Goal: Navigation & Orientation: Find specific page/section

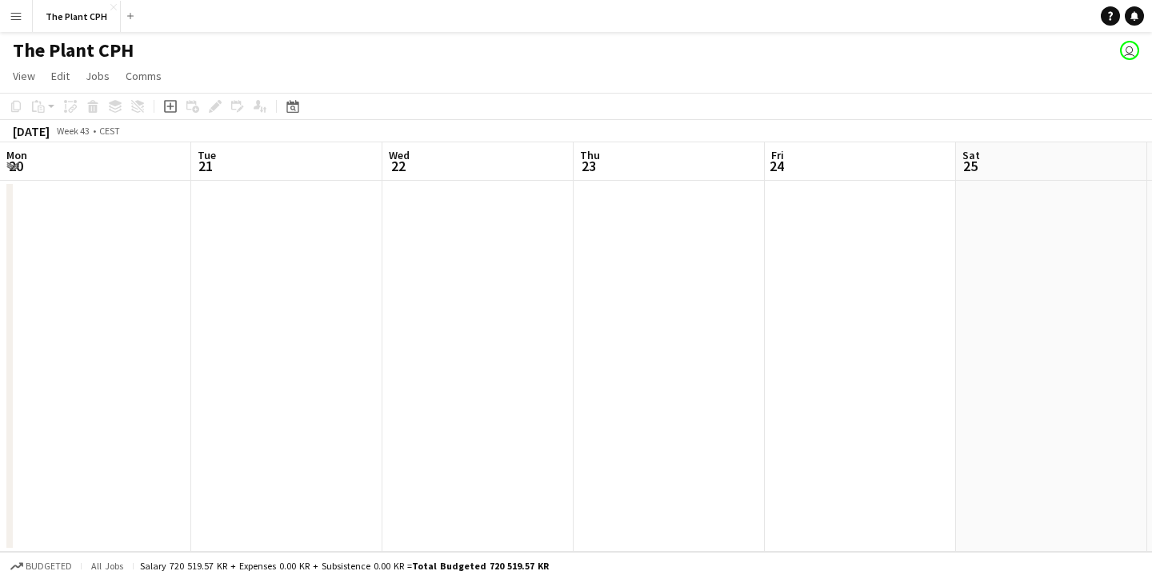
scroll to position [0, 585]
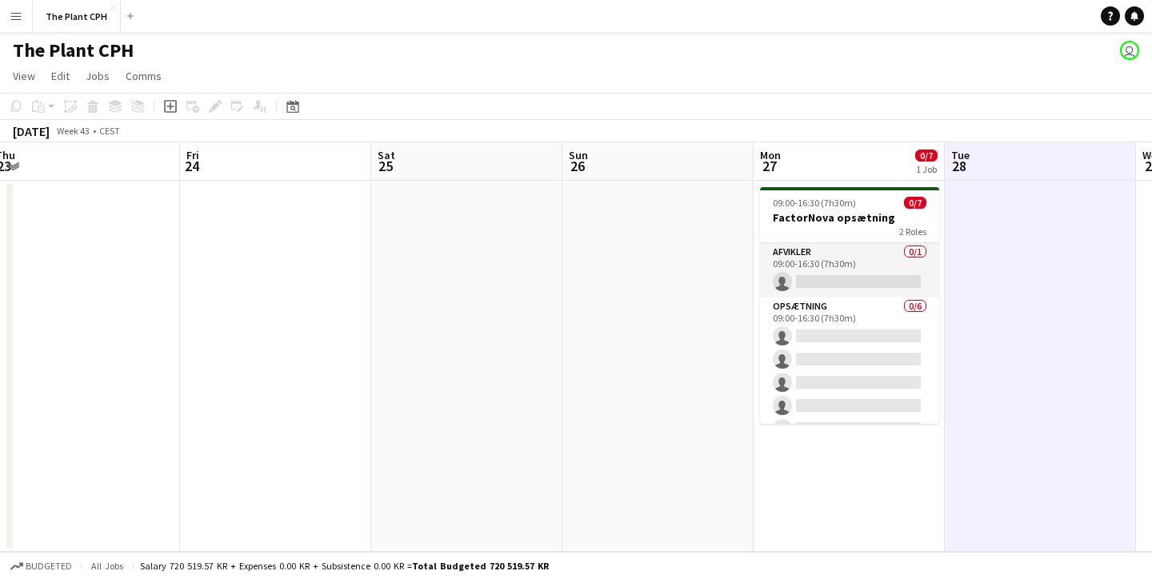
click at [817, 205] on span "09:00-16:30 (7h30m)" at bounding box center [814, 203] width 83 height 12
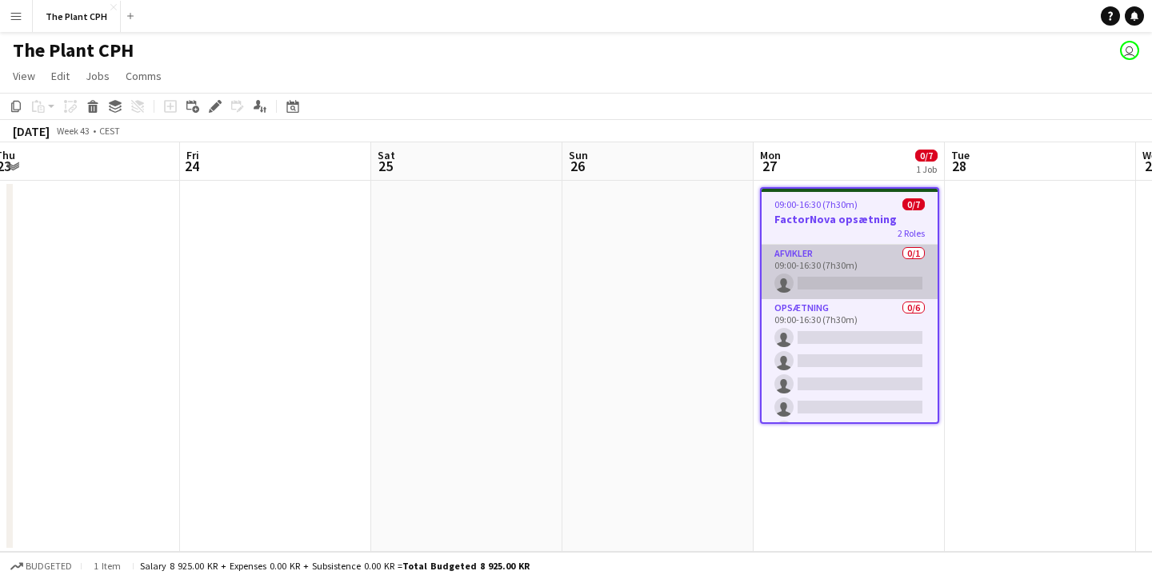
click at [869, 281] on app-card-role "Afvikler 0/1 09:00-16:30 (7h30m) single-neutral-actions" at bounding box center [849, 272] width 176 height 54
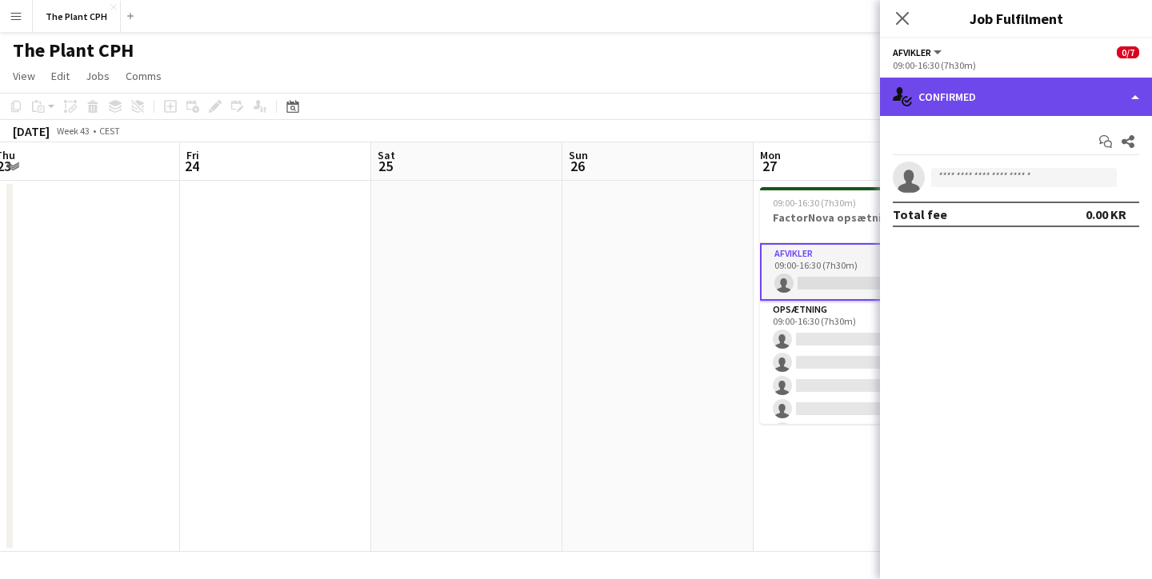
click at [1033, 111] on div "single-neutral-actions-check-2 Confirmed" at bounding box center [1016, 97] width 272 height 38
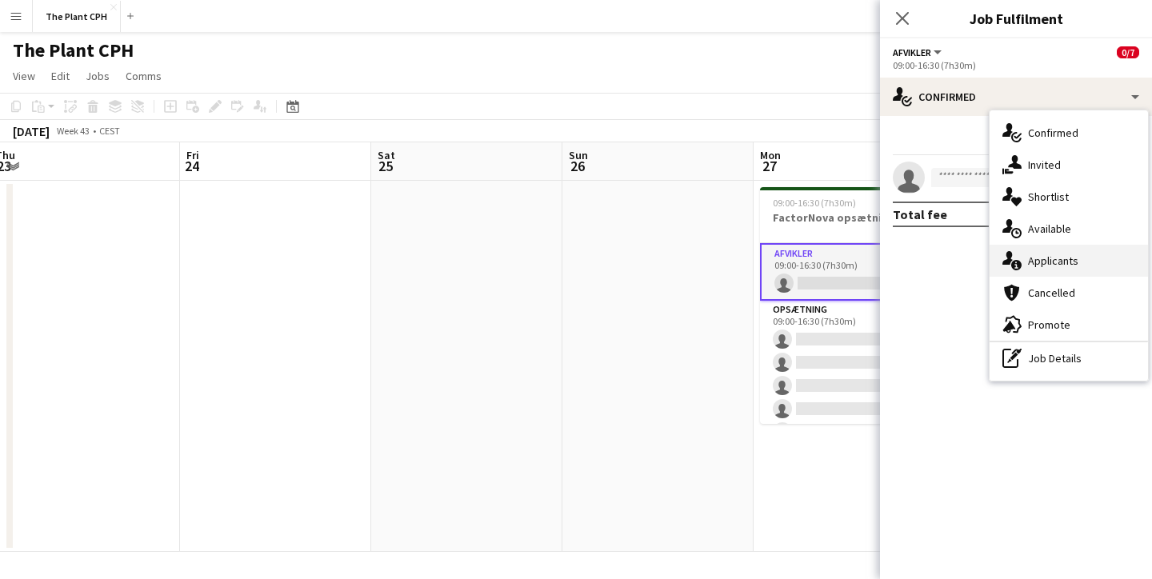
click at [1029, 250] on div "single-neutral-actions-information Applicants" at bounding box center [1068, 261] width 158 height 32
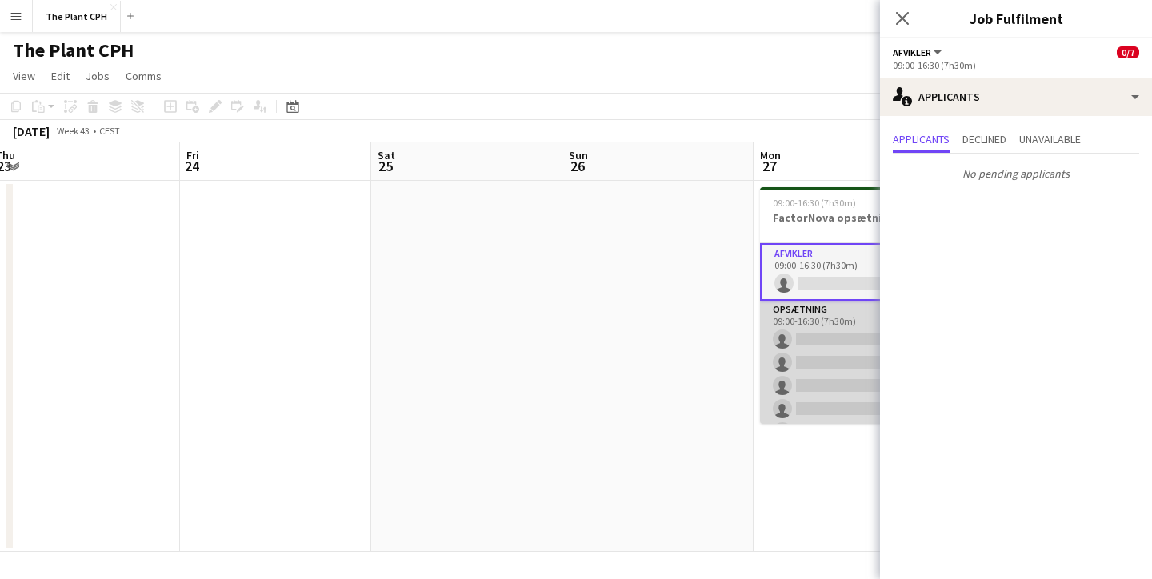
click at [825, 349] on app-card-role "Opsætning 0/6 09:00-16:30 (7h30m) single-neutral-actions single-neutral-actions…" at bounding box center [849, 386] width 179 height 170
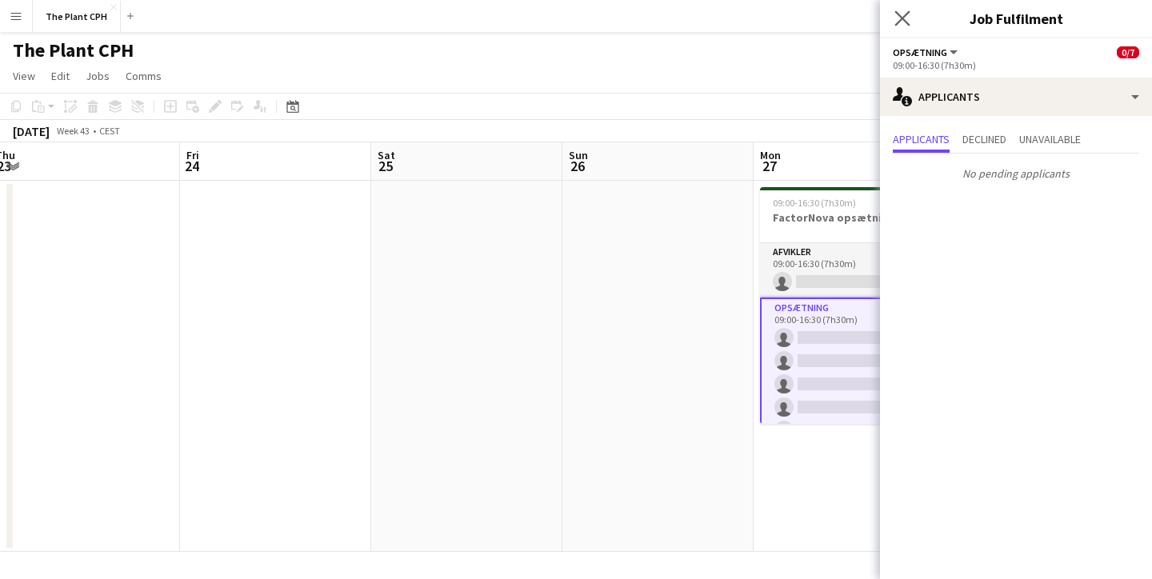
click at [897, 10] on div "Close pop-in" at bounding box center [902, 18] width 45 height 37
click at [28, 9] on button "Menu" at bounding box center [16, 16] width 32 height 32
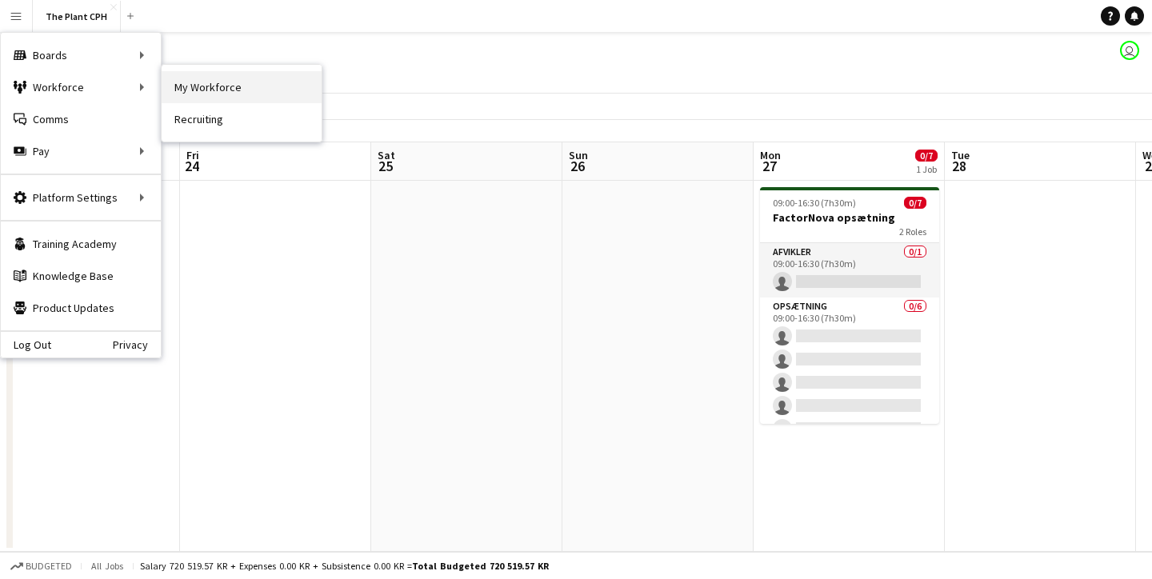
click at [197, 88] on link "My Workforce" at bounding box center [242, 87] width 160 height 32
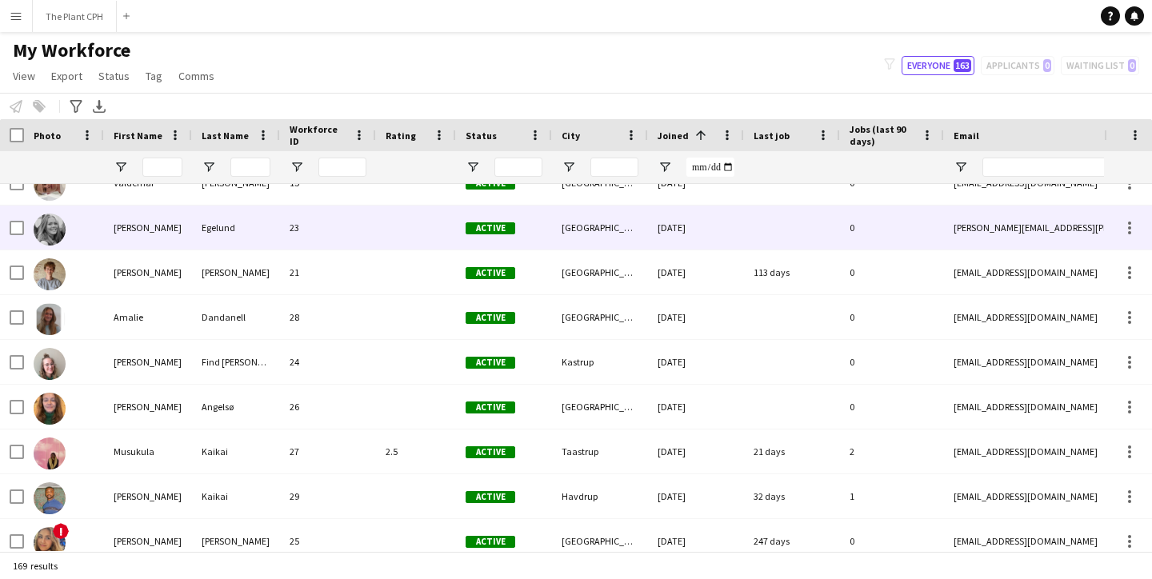
scroll to position [876, 0]
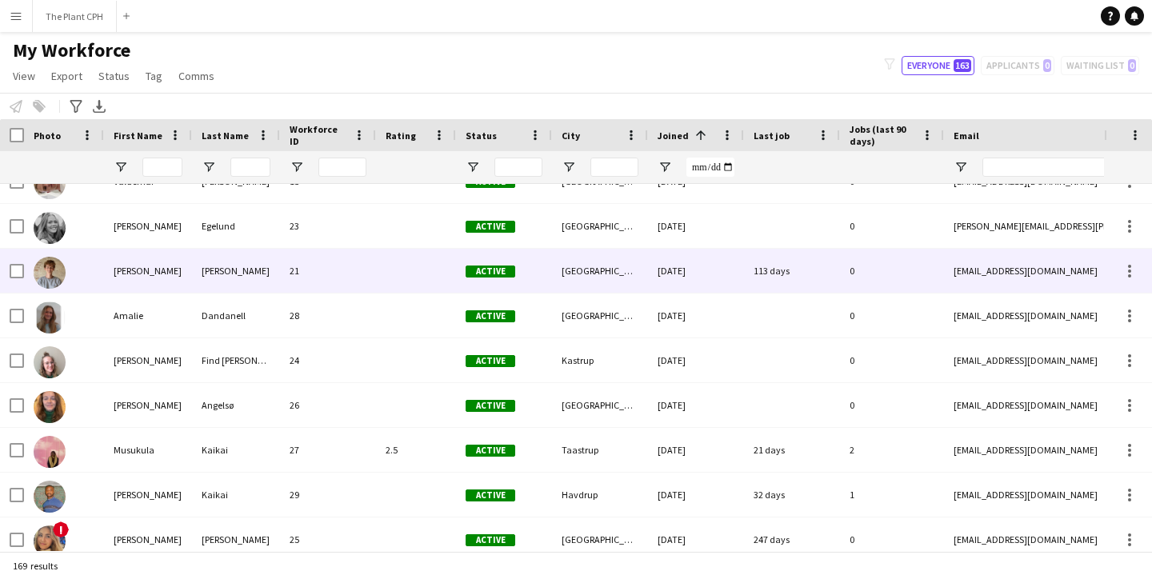
click at [157, 278] on div "[PERSON_NAME]" at bounding box center [148, 271] width 88 height 44
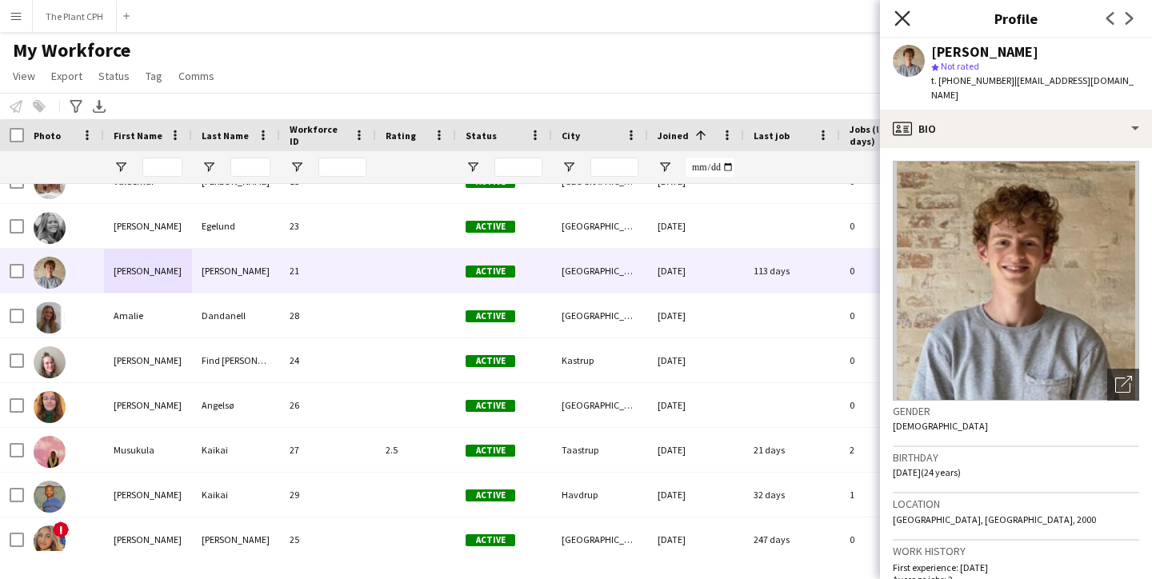
click at [898, 21] on icon "Close pop-in" at bounding box center [901, 17] width 15 height 15
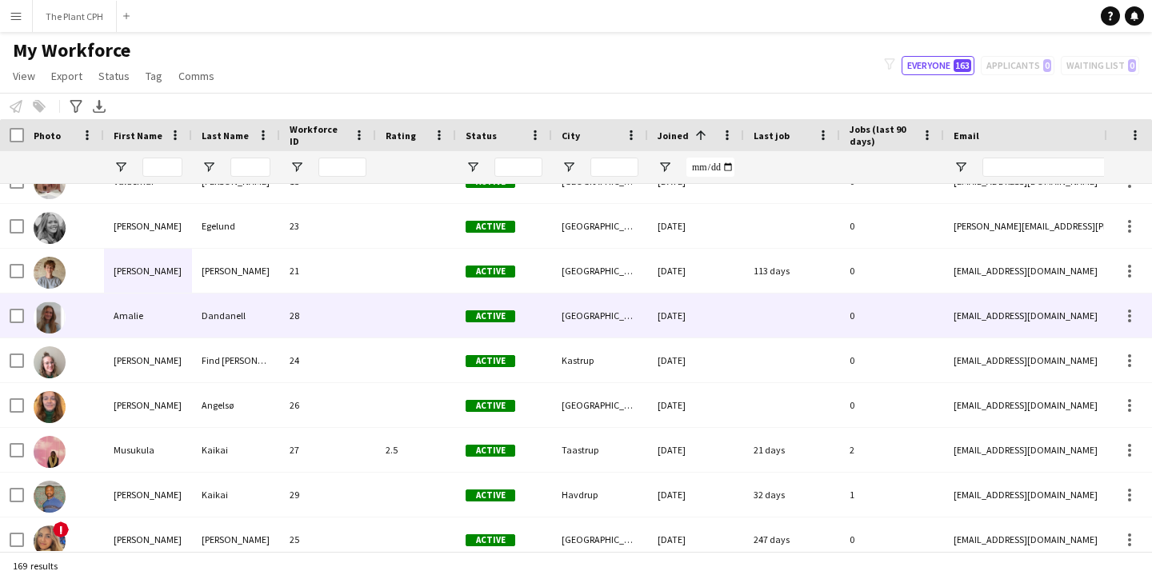
click at [178, 320] on div "Amalie" at bounding box center [148, 316] width 88 height 44
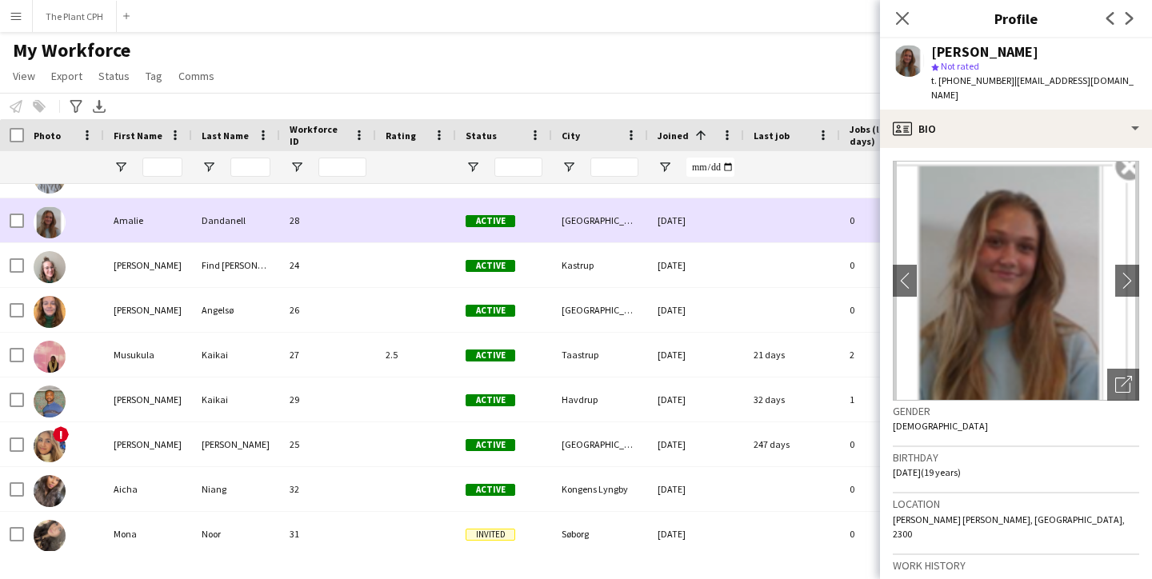
scroll to position [972, 0]
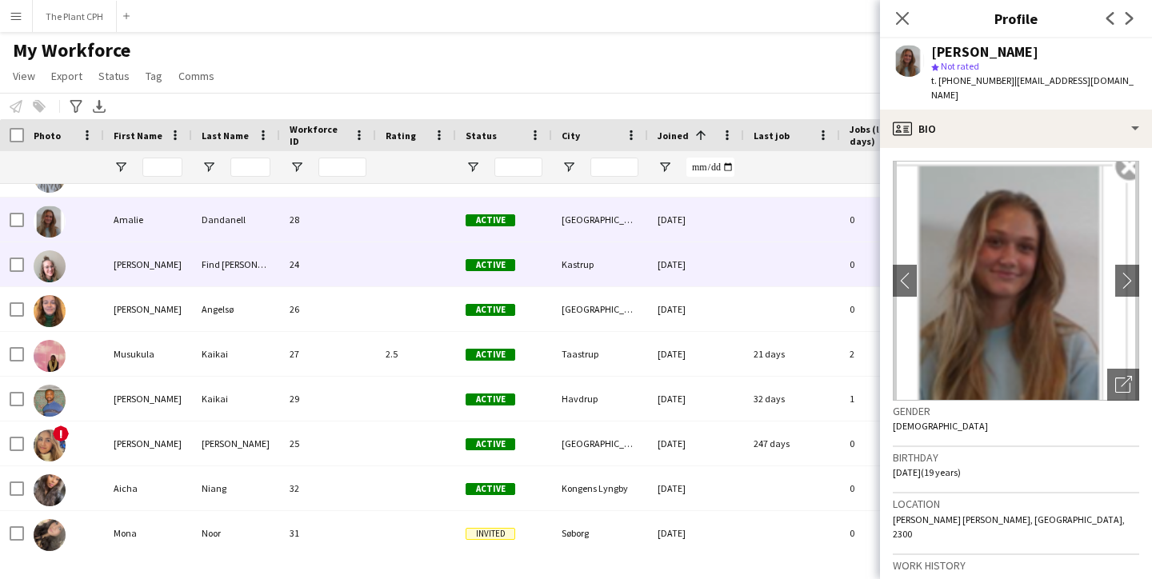
click at [156, 255] on div "[PERSON_NAME]" at bounding box center [148, 264] width 88 height 44
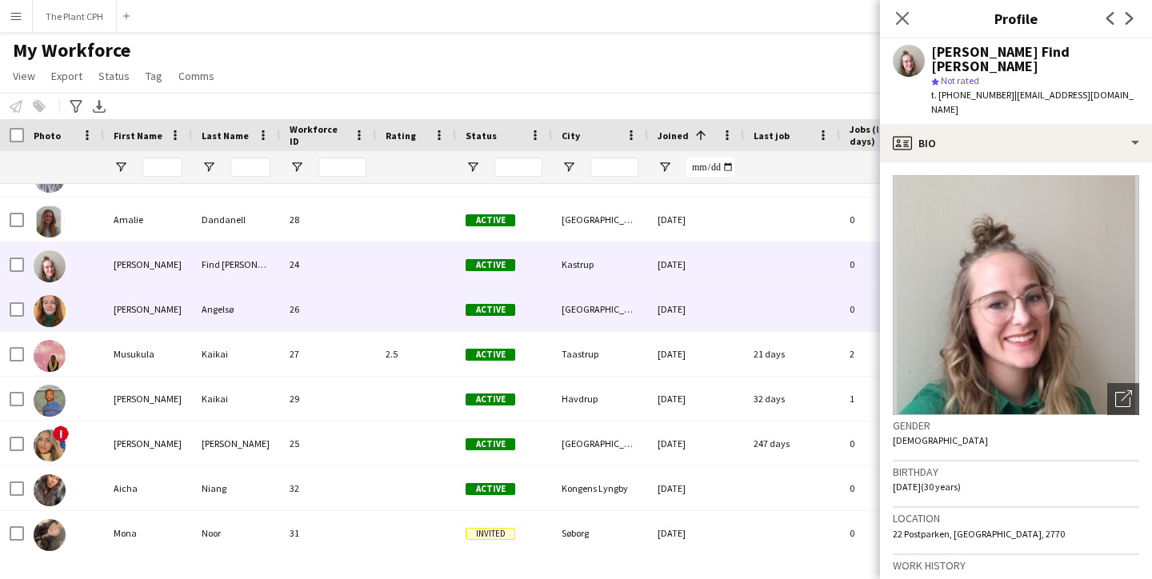
click at [155, 306] on div "[PERSON_NAME]" at bounding box center [148, 309] width 88 height 44
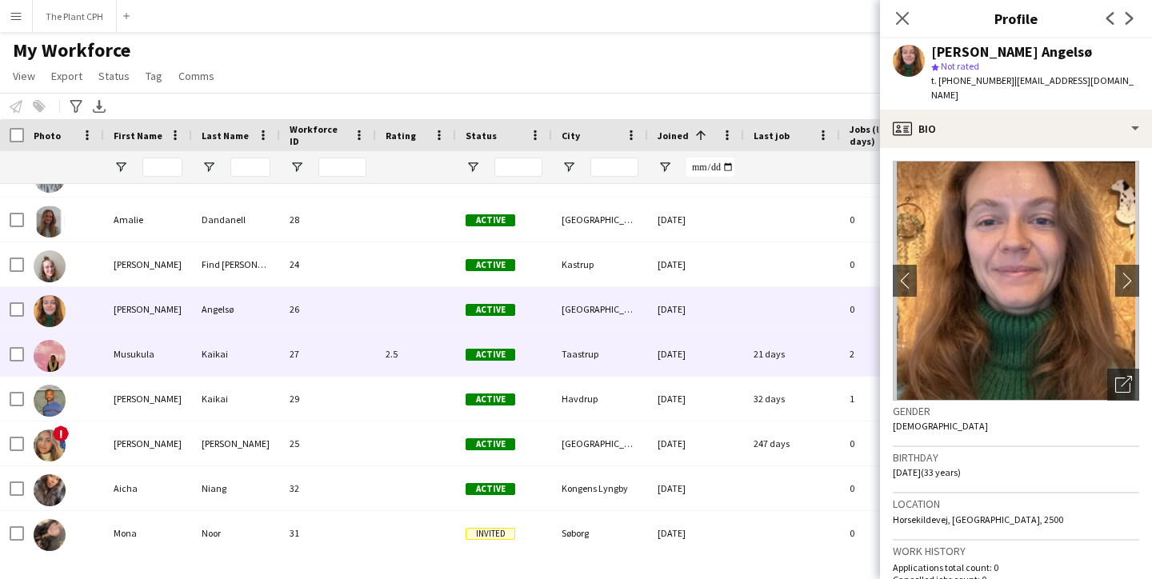
click at [167, 365] on div "Musukula" at bounding box center [148, 354] width 88 height 44
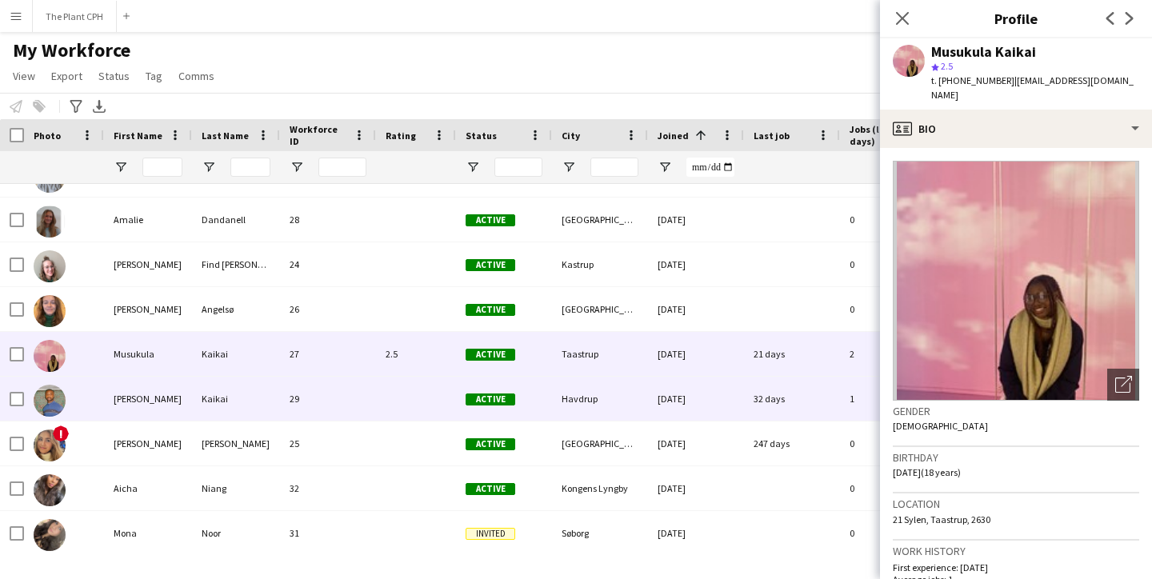
click at [168, 404] on div "[PERSON_NAME]" at bounding box center [148, 399] width 88 height 44
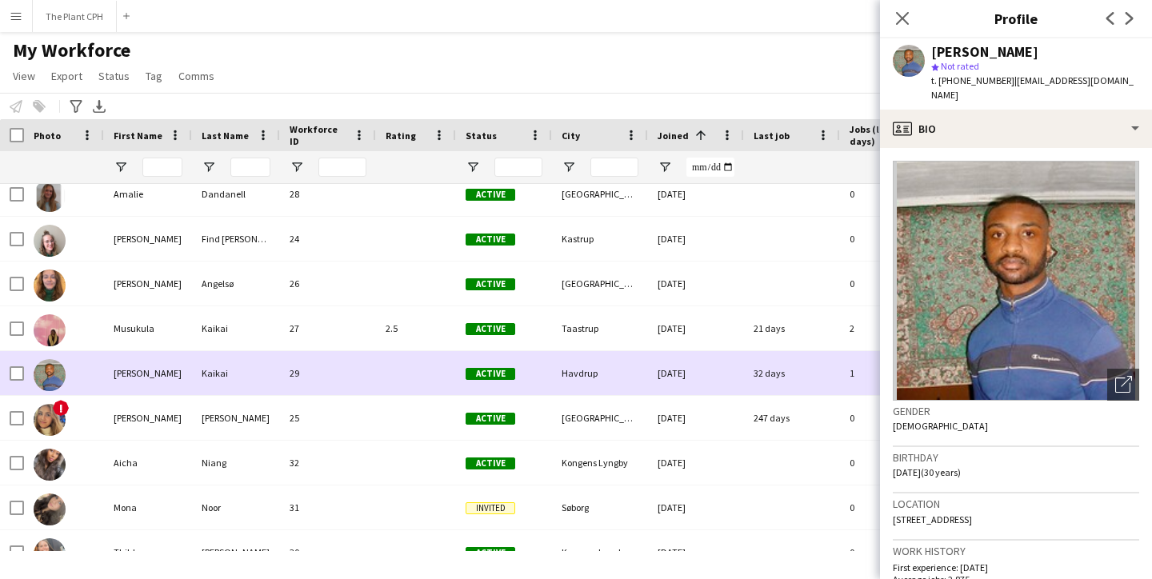
scroll to position [0, 0]
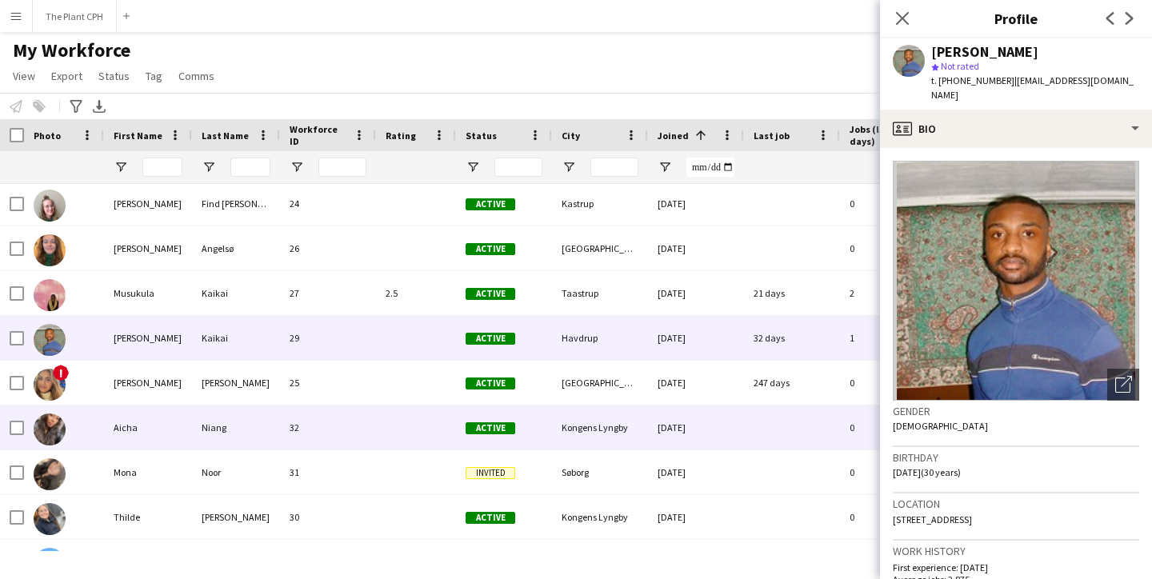
click at [167, 410] on div "Aicha" at bounding box center [148, 428] width 88 height 44
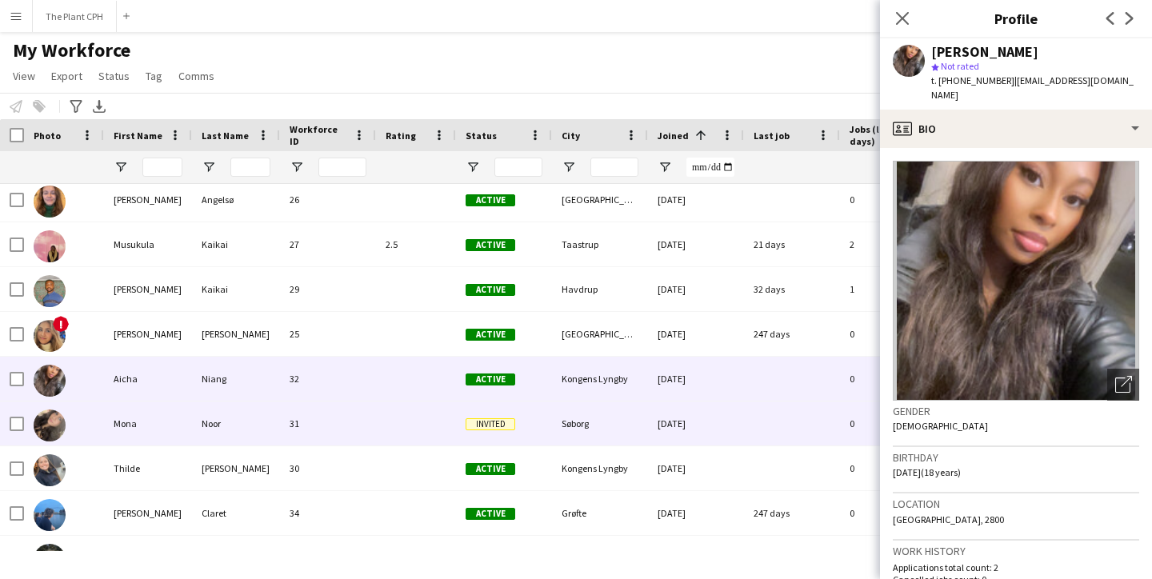
click at [167, 410] on div "Mona" at bounding box center [148, 424] width 88 height 44
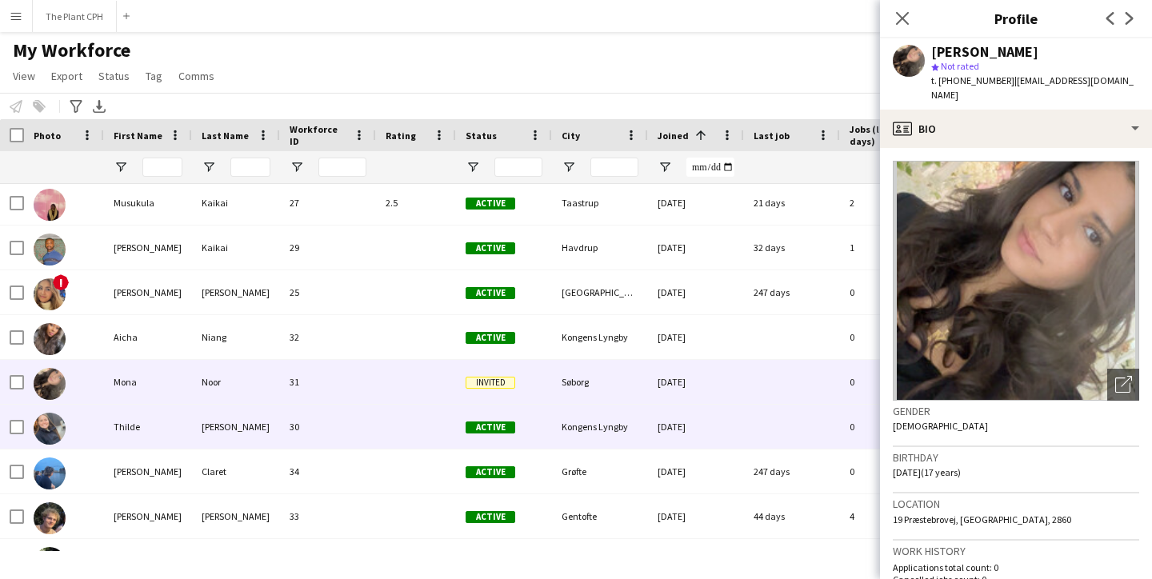
click at [167, 410] on div "Thilde" at bounding box center [148, 427] width 88 height 44
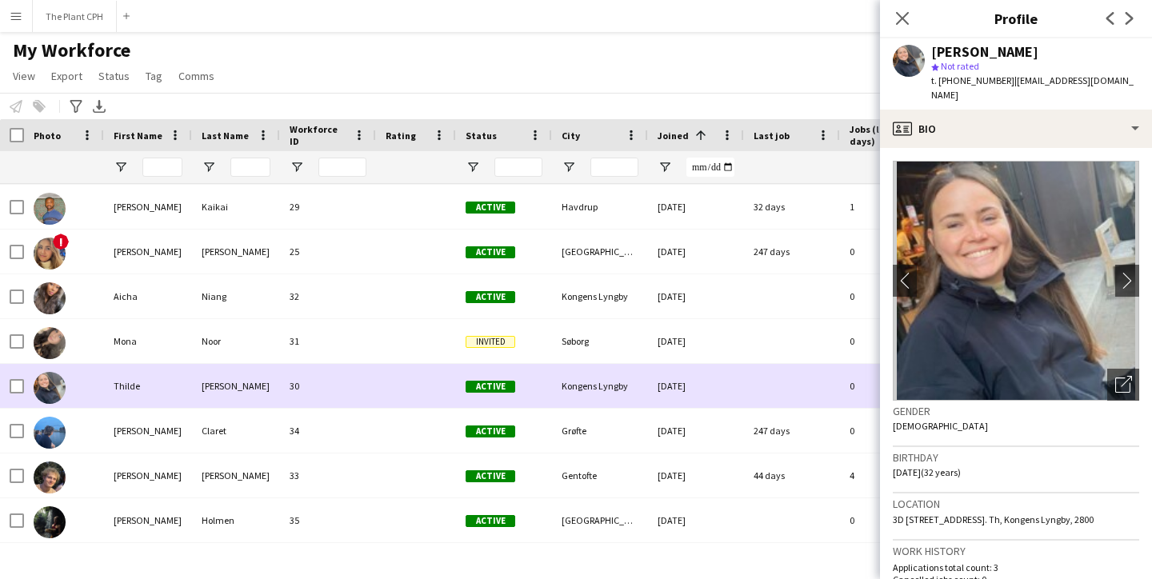
click at [167, 410] on div "[PERSON_NAME]" at bounding box center [148, 431] width 88 height 44
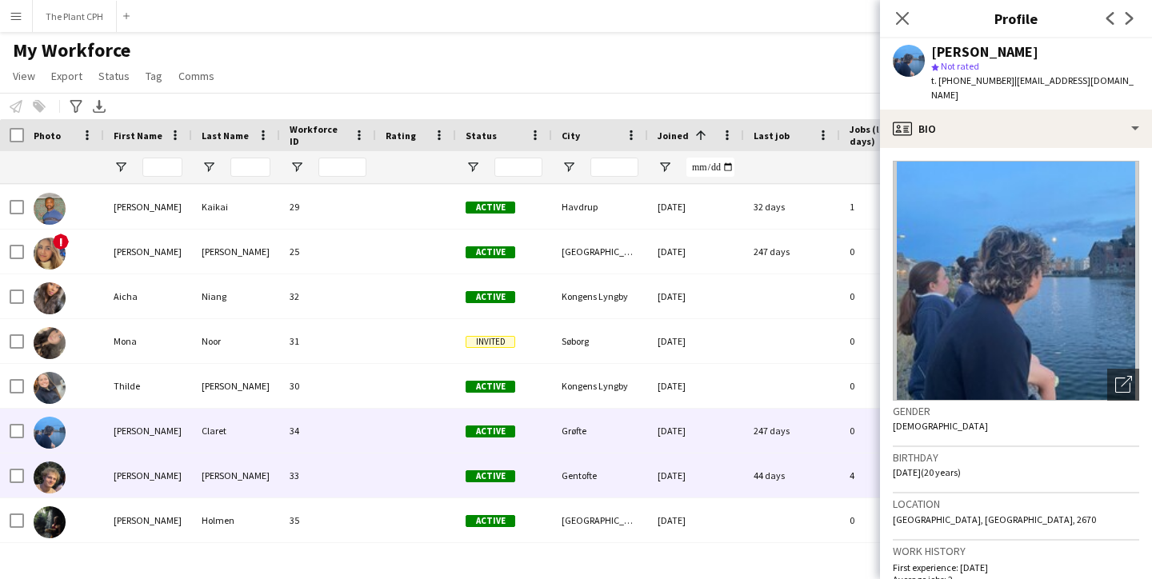
click at [167, 476] on div "[PERSON_NAME]" at bounding box center [148, 476] width 88 height 44
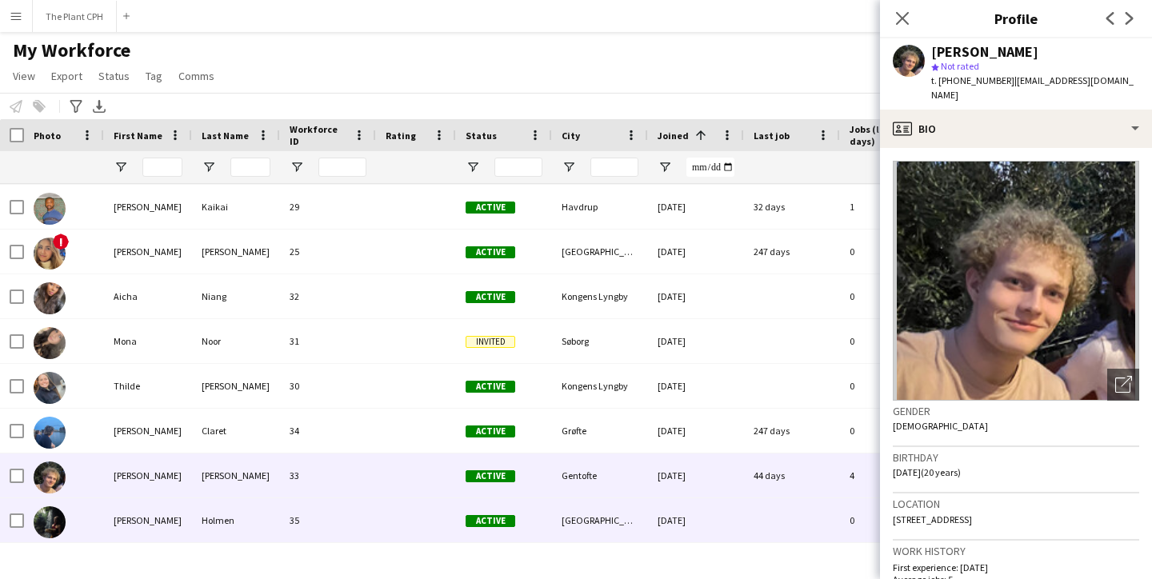
click at [146, 508] on div "[PERSON_NAME]" at bounding box center [148, 520] width 88 height 44
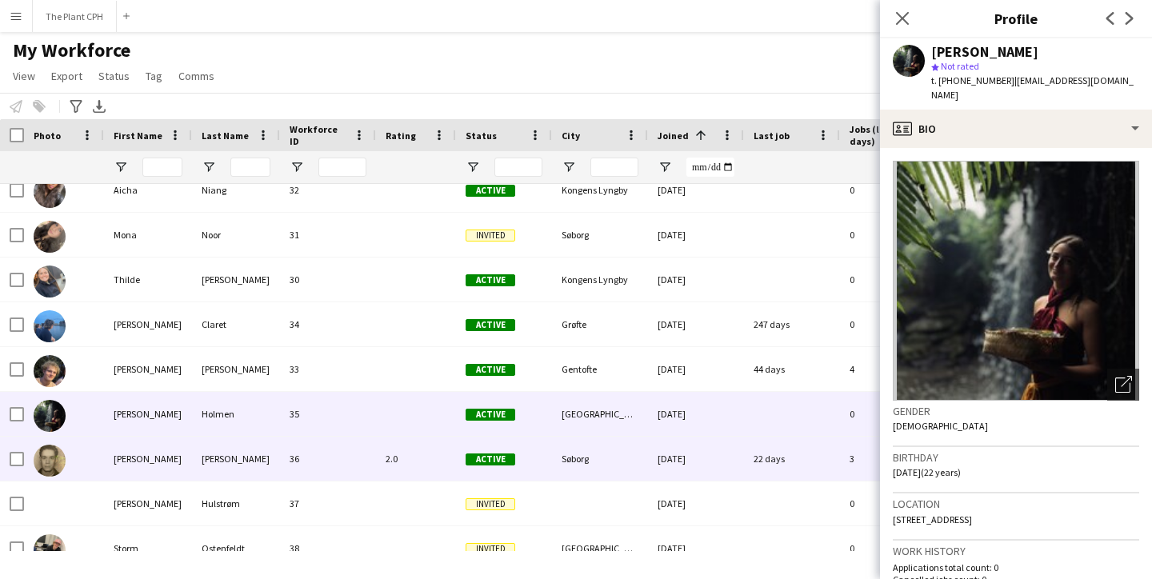
click at [154, 470] on div "[PERSON_NAME]" at bounding box center [148, 459] width 88 height 44
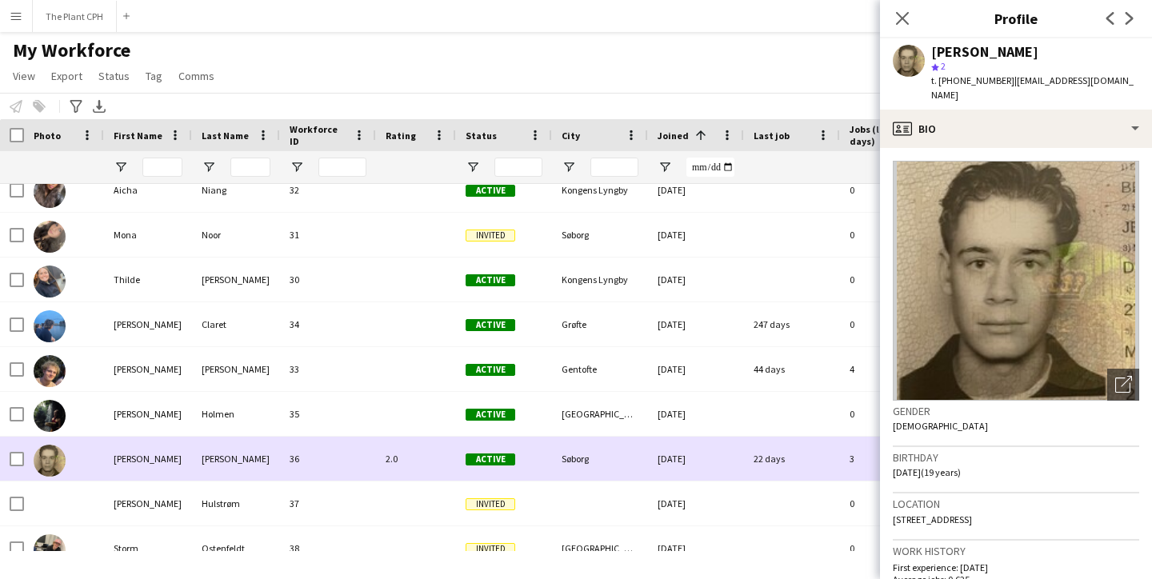
click at [160, 448] on div "[PERSON_NAME]" at bounding box center [148, 459] width 88 height 44
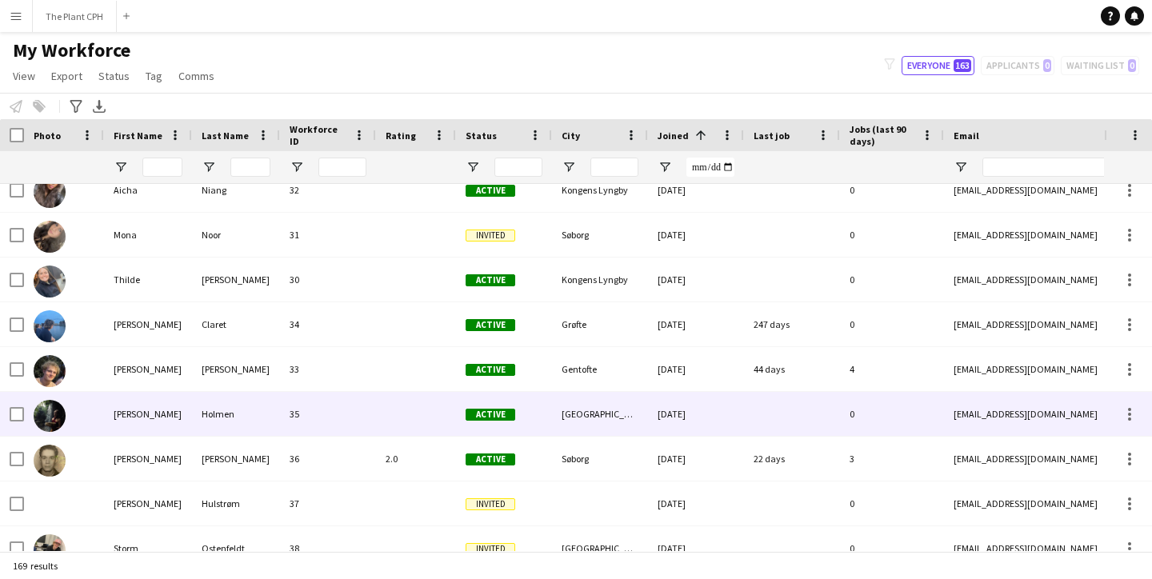
click at [162, 426] on div "[PERSON_NAME]" at bounding box center [148, 414] width 88 height 44
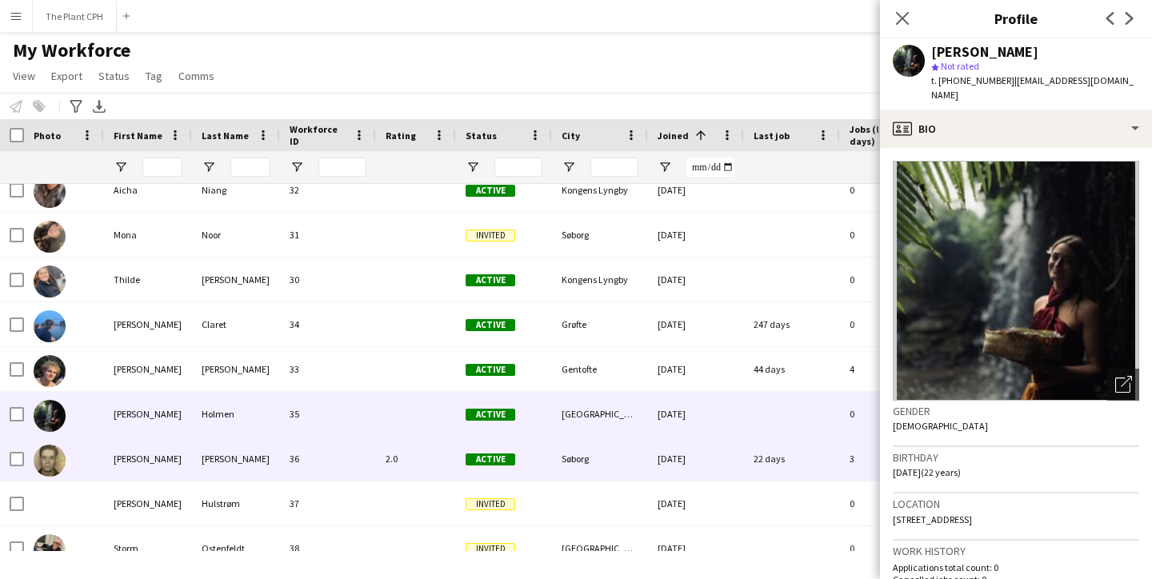
click at [158, 456] on div "[PERSON_NAME]" at bounding box center [148, 459] width 88 height 44
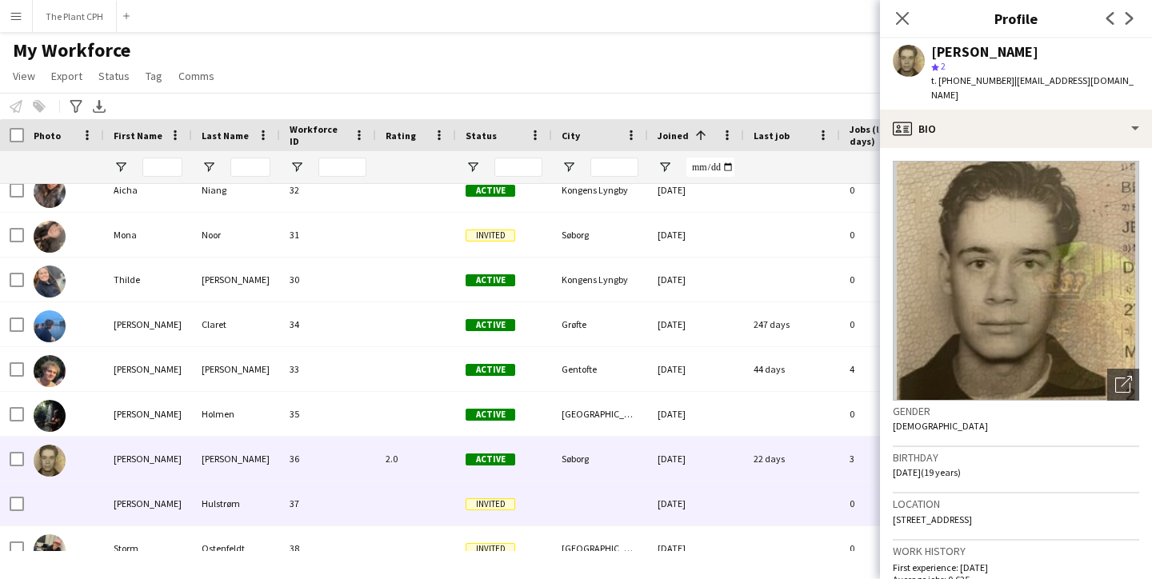
click at [146, 494] on div "[PERSON_NAME]" at bounding box center [148, 504] width 88 height 44
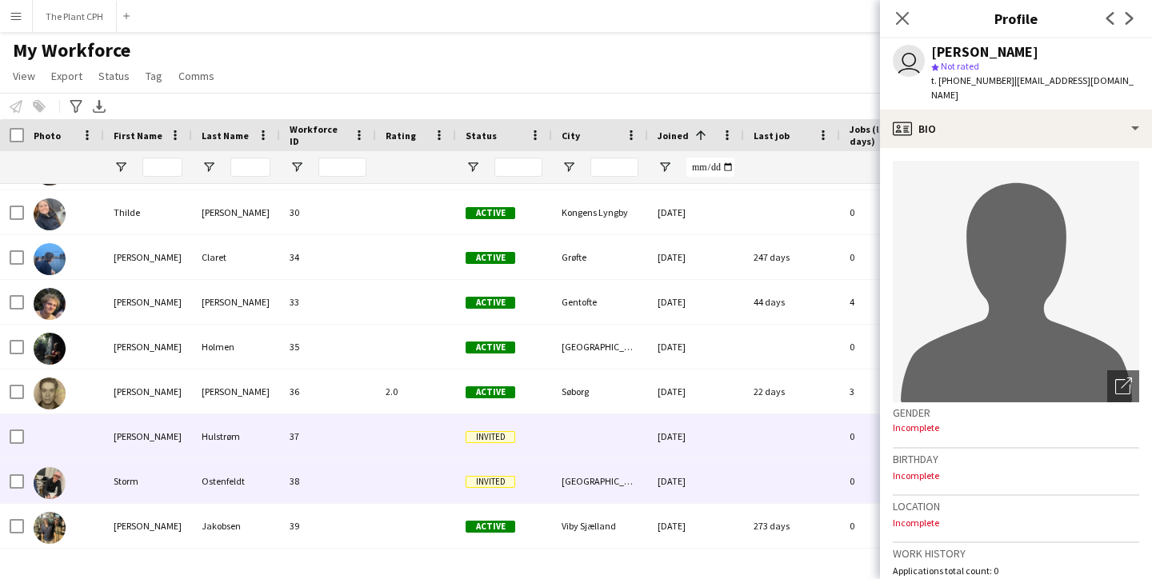
click at [147, 480] on div "Storm" at bounding box center [148, 481] width 88 height 44
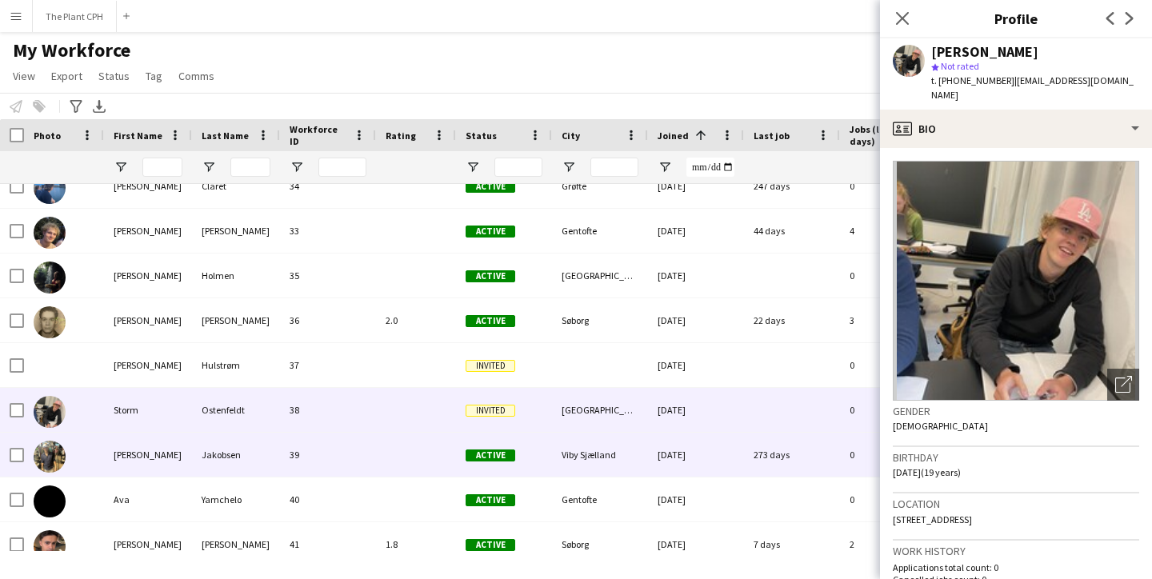
click at [149, 469] on div "[PERSON_NAME]" at bounding box center [148, 455] width 88 height 44
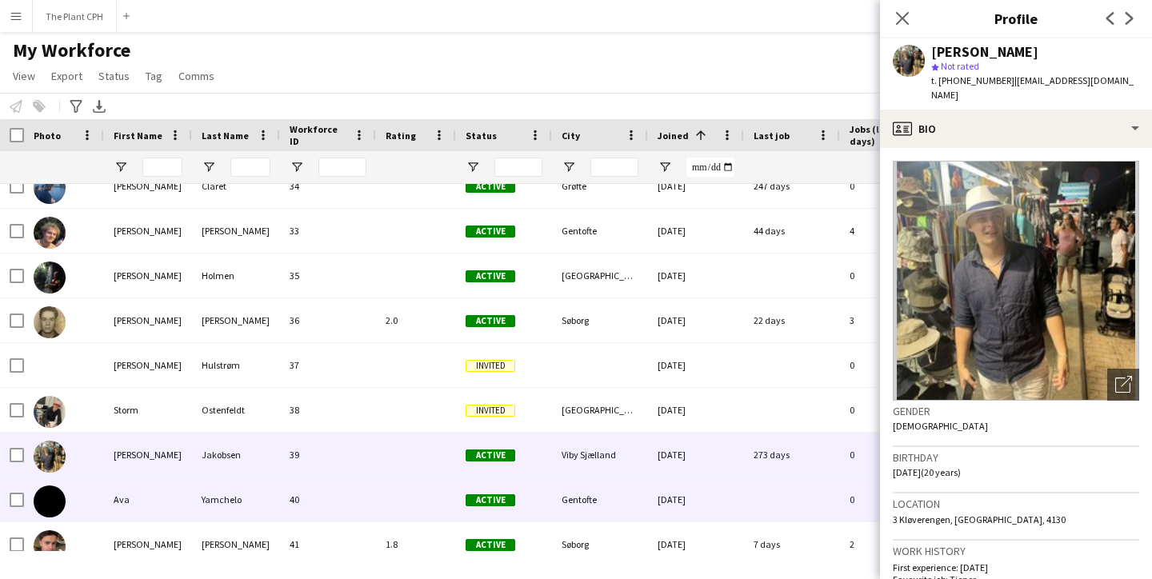
click at [143, 493] on div "Ava" at bounding box center [148, 500] width 88 height 44
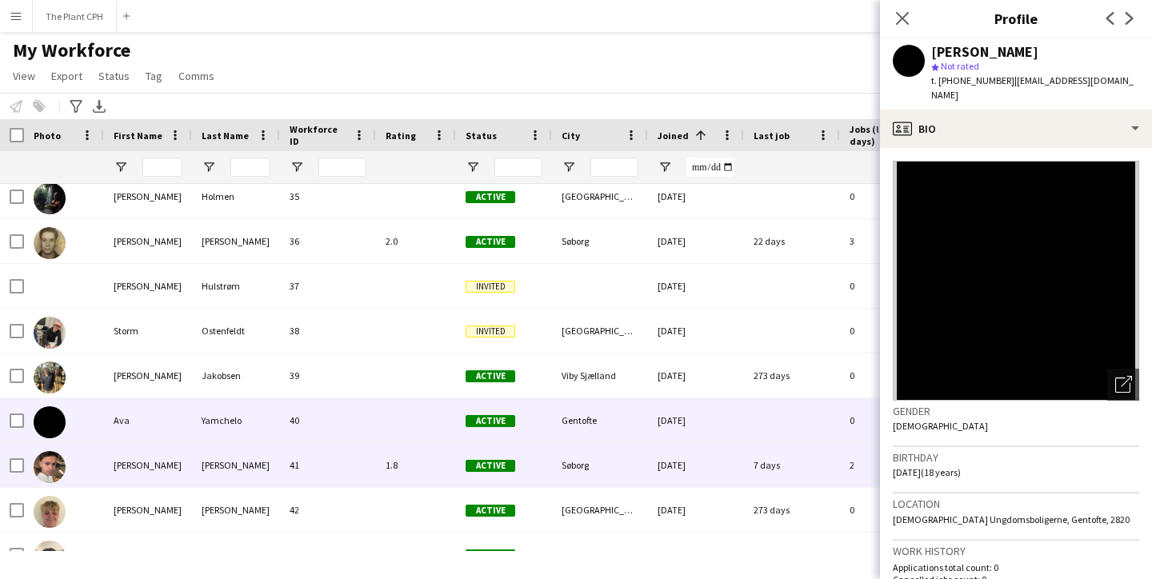
click at [148, 460] on div "[PERSON_NAME]" at bounding box center [148, 465] width 88 height 44
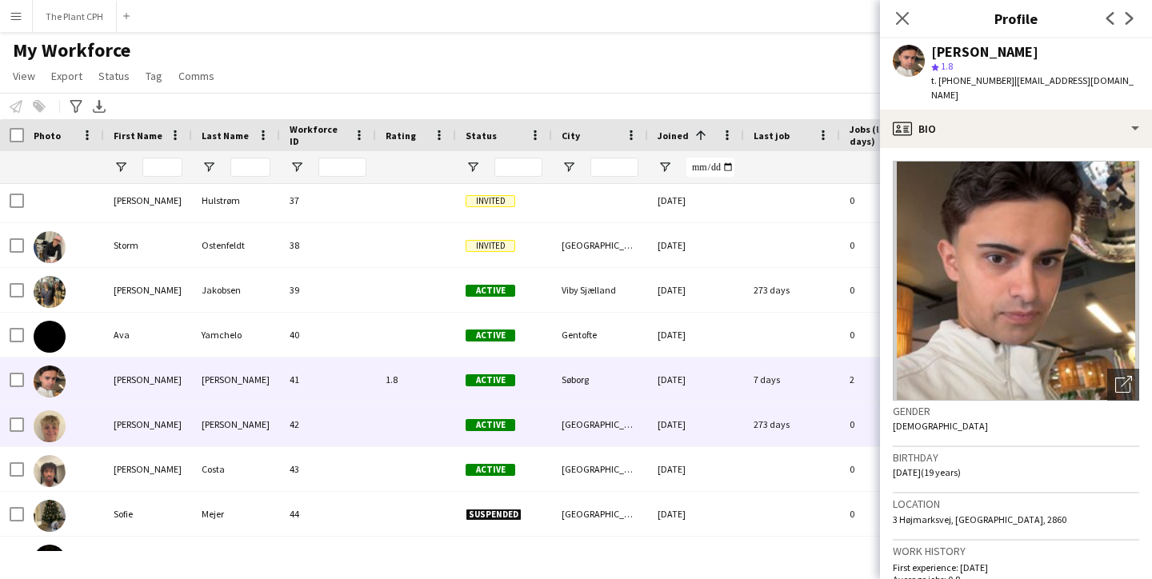
click at [157, 434] on div "[PERSON_NAME]" at bounding box center [148, 424] width 88 height 44
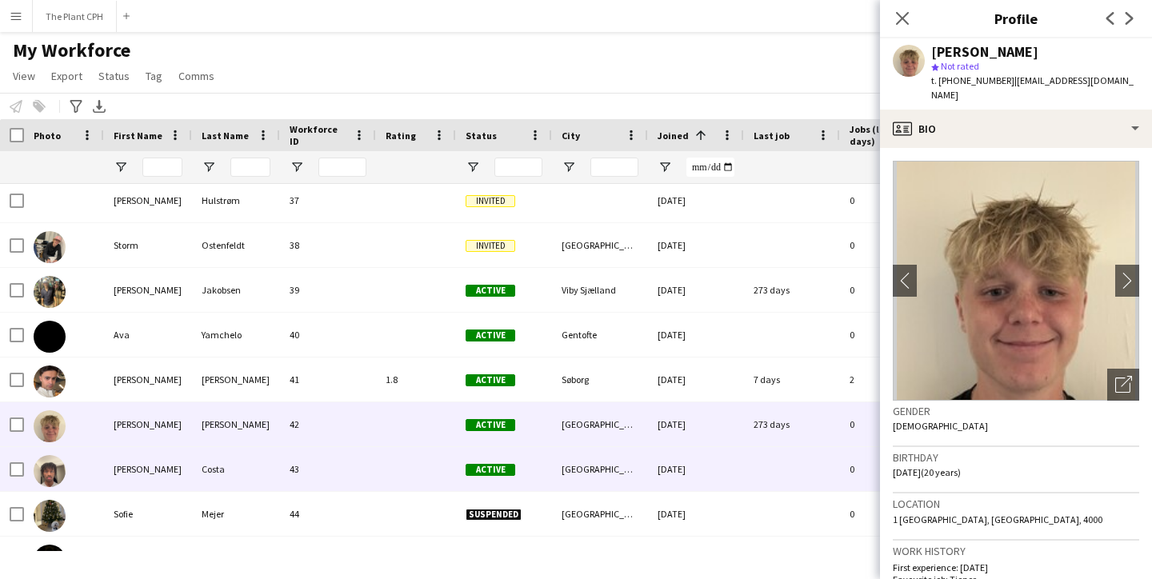
click at [157, 458] on div "[PERSON_NAME]" at bounding box center [148, 469] width 88 height 44
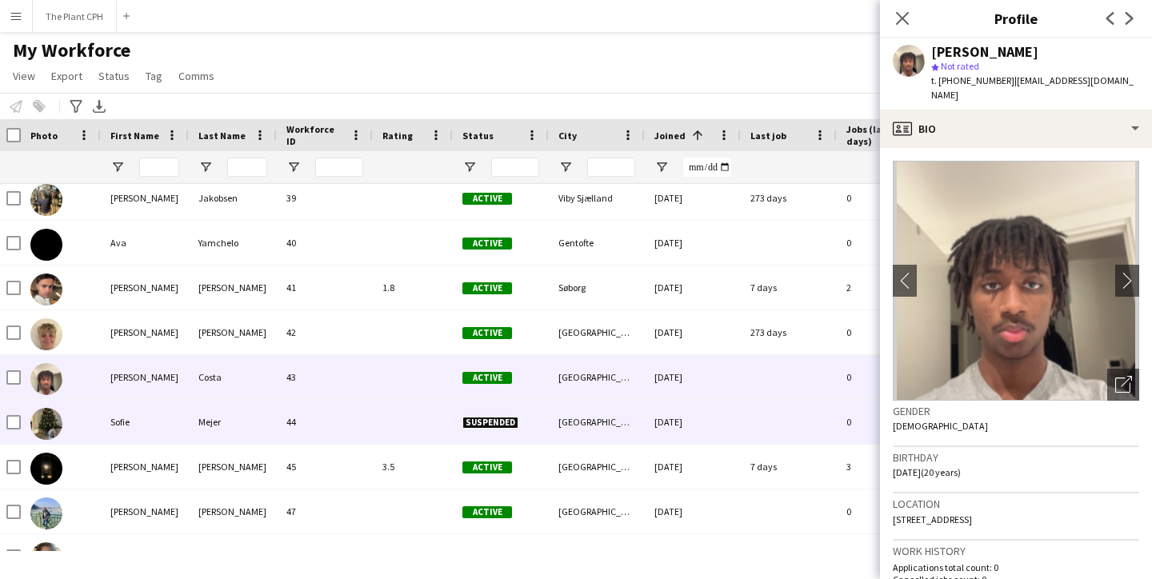
click at [162, 420] on div "Sofie" at bounding box center [145, 422] width 88 height 44
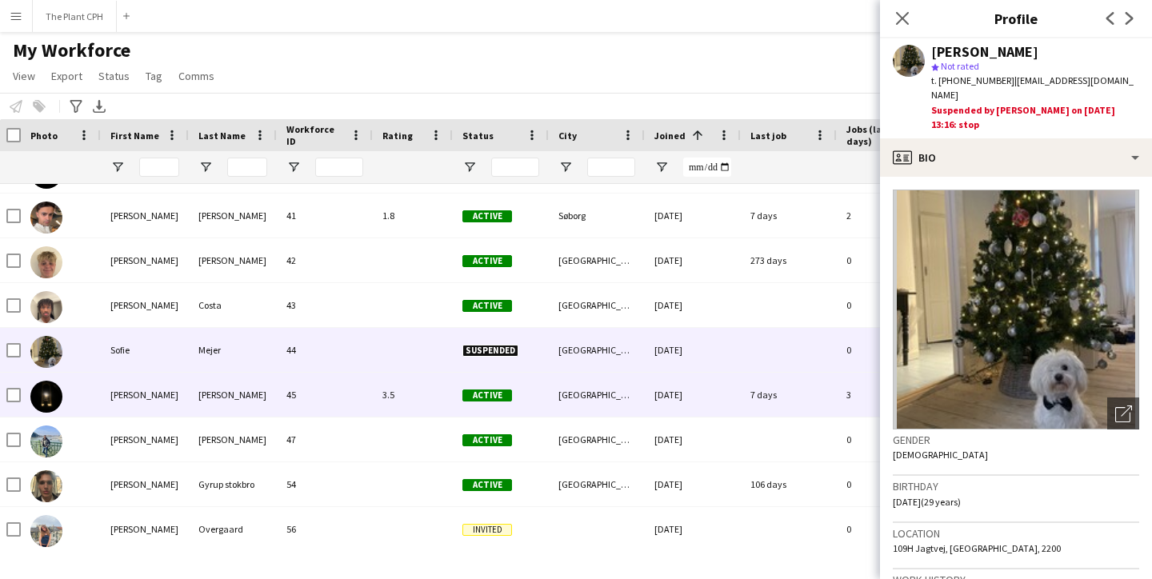
click at [160, 403] on div "[PERSON_NAME]" at bounding box center [145, 395] width 88 height 44
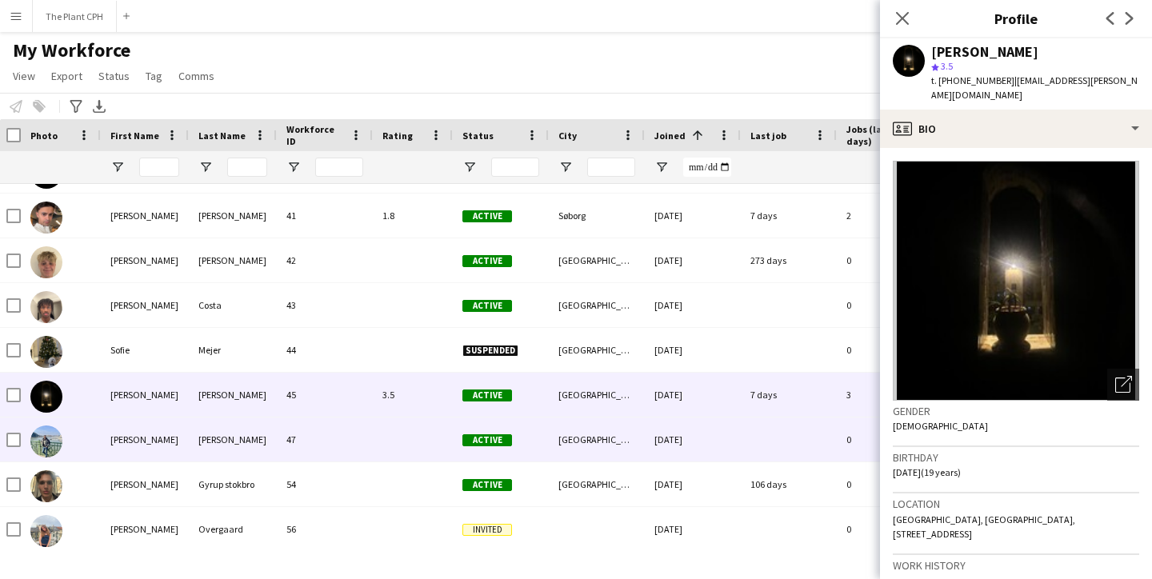
click at [157, 450] on div "[PERSON_NAME]" at bounding box center [145, 440] width 88 height 44
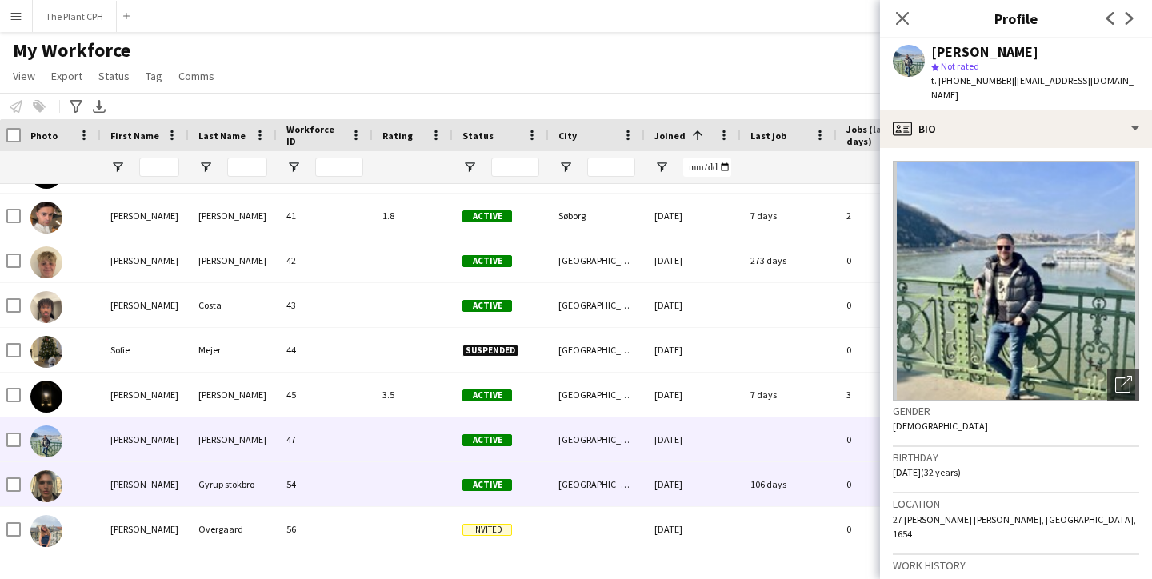
click at [144, 474] on div "[PERSON_NAME]" at bounding box center [145, 484] width 88 height 44
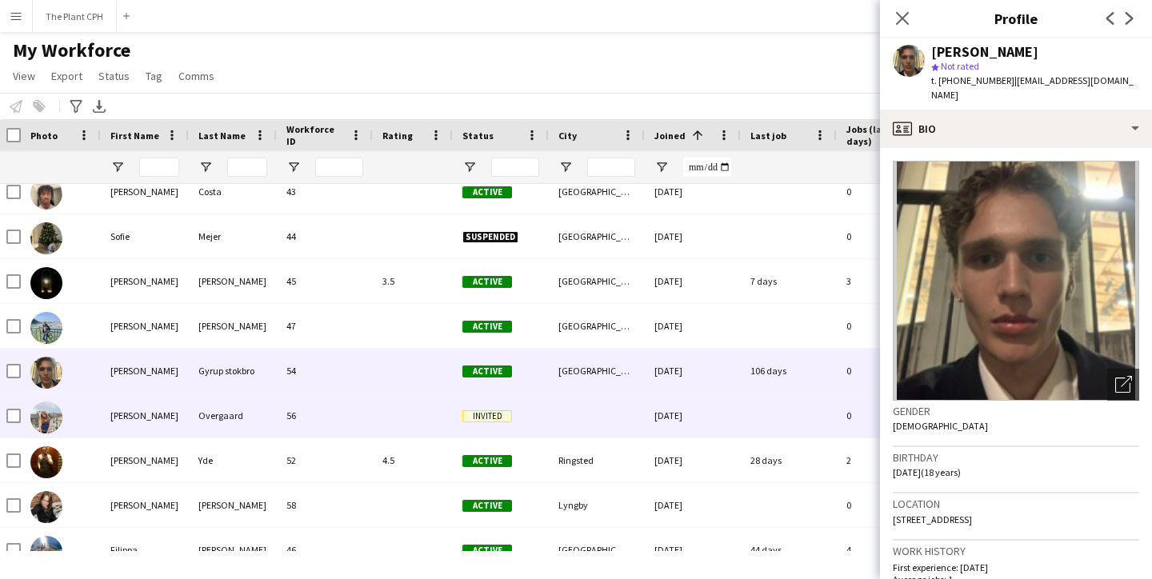
click at [151, 417] on div "[PERSON_NAME]" at bounding box center [145, 416] width 88 height 44
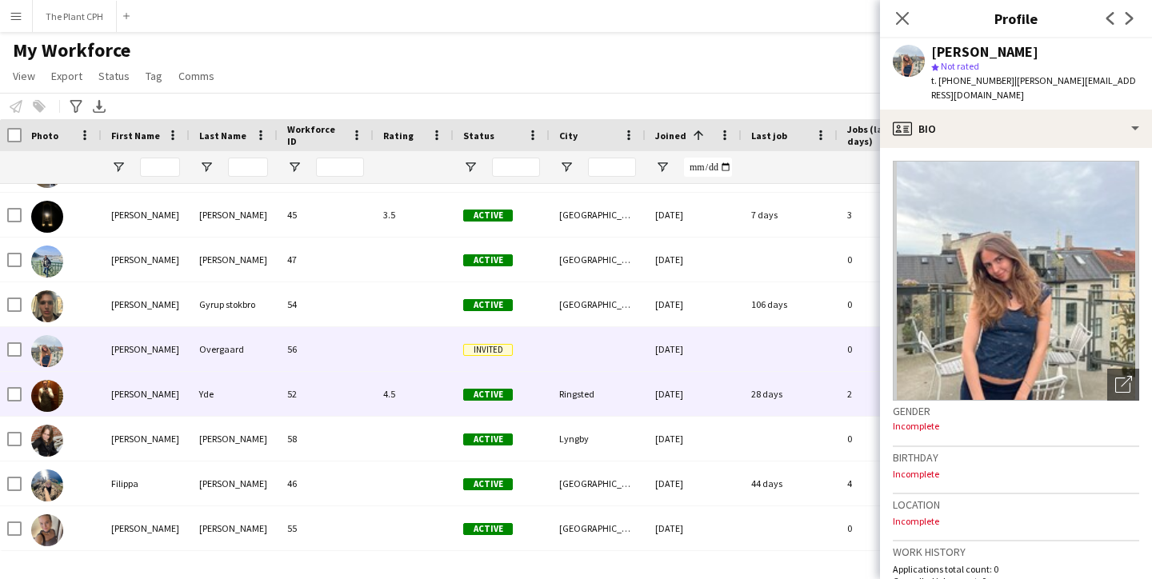
click at [153, 412] on div "[PERSON_NAME]" at bounding box center [146, 394] width 88 height 44
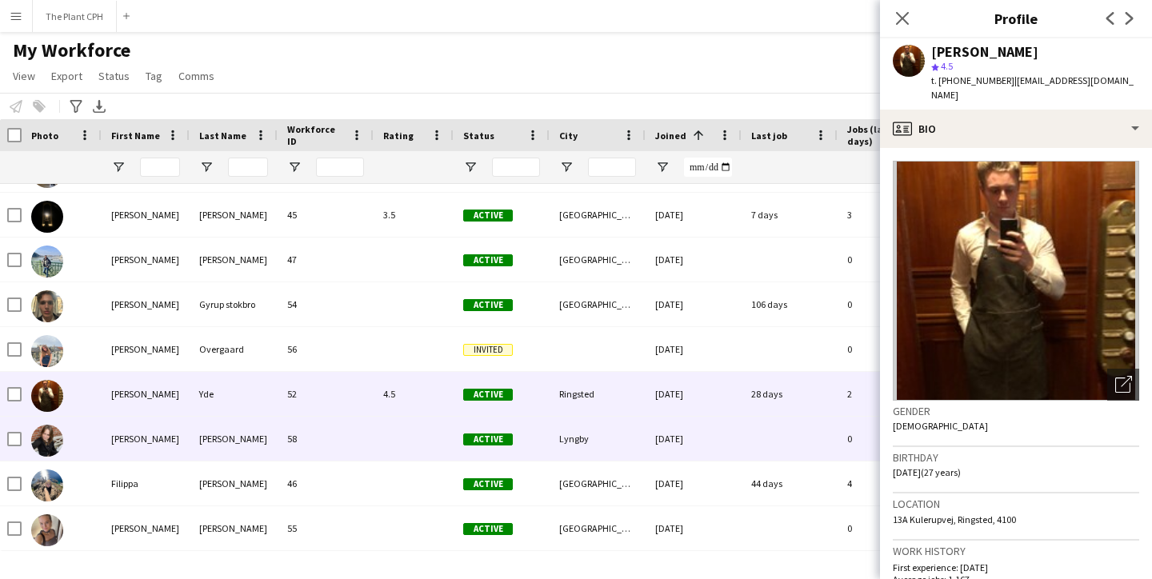
click at [154, 437] on div "[PERSON_NAME]" at bounding box center [146, 439] width 88 height 44
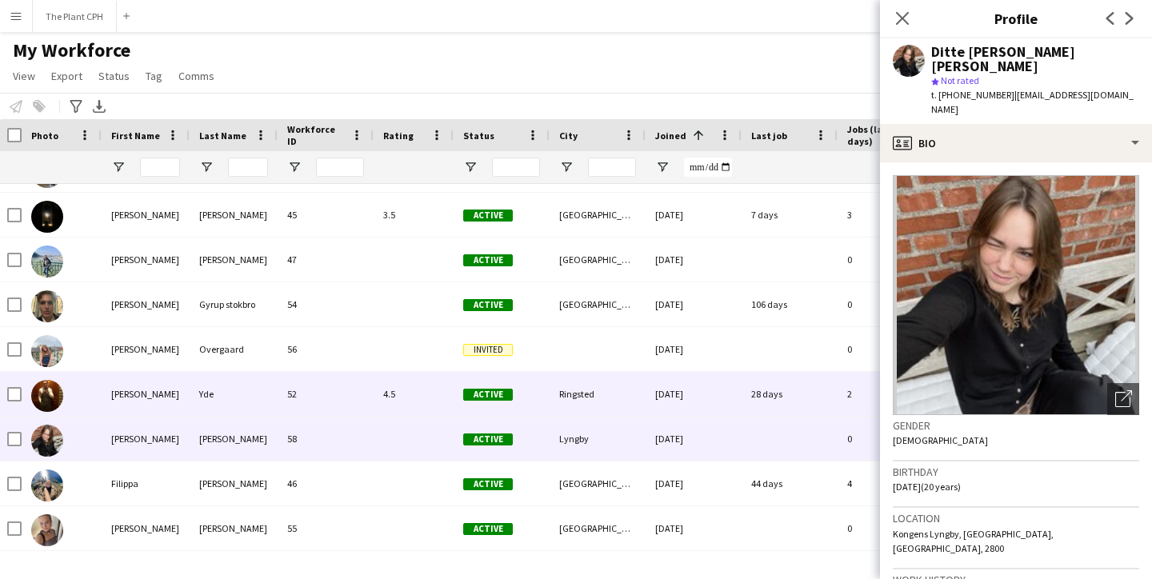
click at [161, 402] on div "[PERSON_NAME]" at bounding box center [146, 394] width 88 height 44
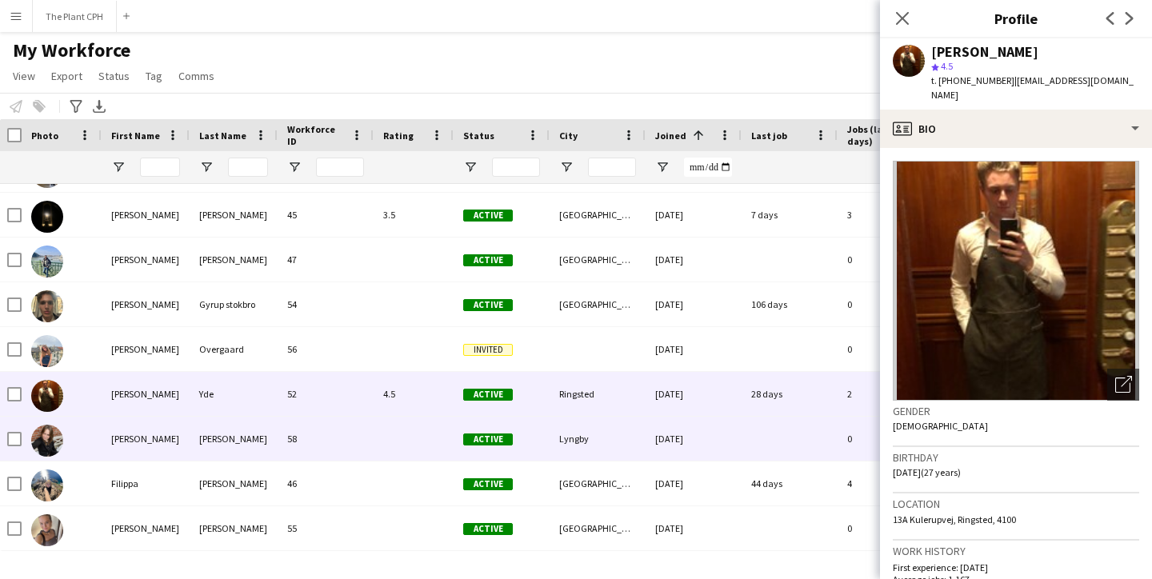
click at [161, 432] on div "[PERSON_NAME]" at bounding box center [146, 439] width 88 height 44
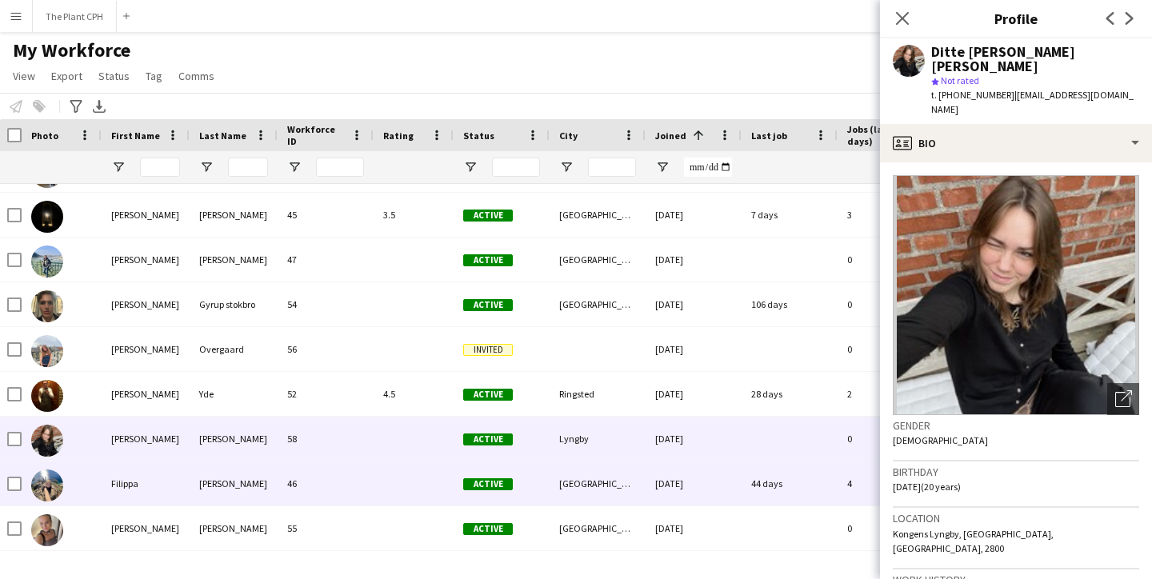
click at [161, 474] on div "Filippa" at bounding box center [146, 484] width 88 height 44
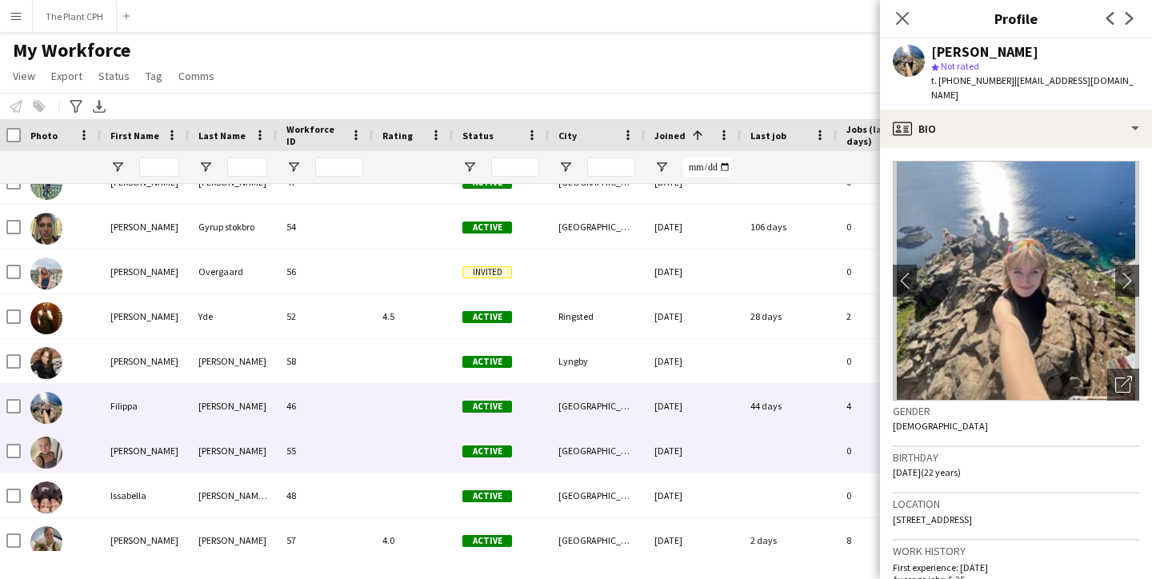
click at [154, 450] on div "[PERSON_NAME]" at bounding box center [145, 451] width 88 height 44
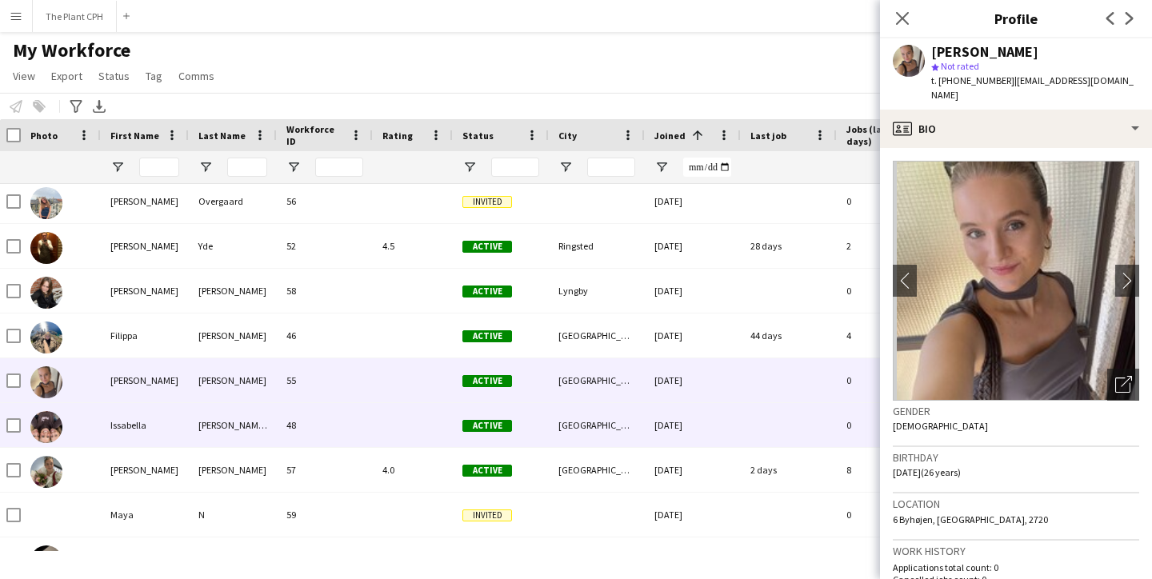
click at [154, 434] on div "Issabella" at bounding box center [145, 425] width 88 height 44
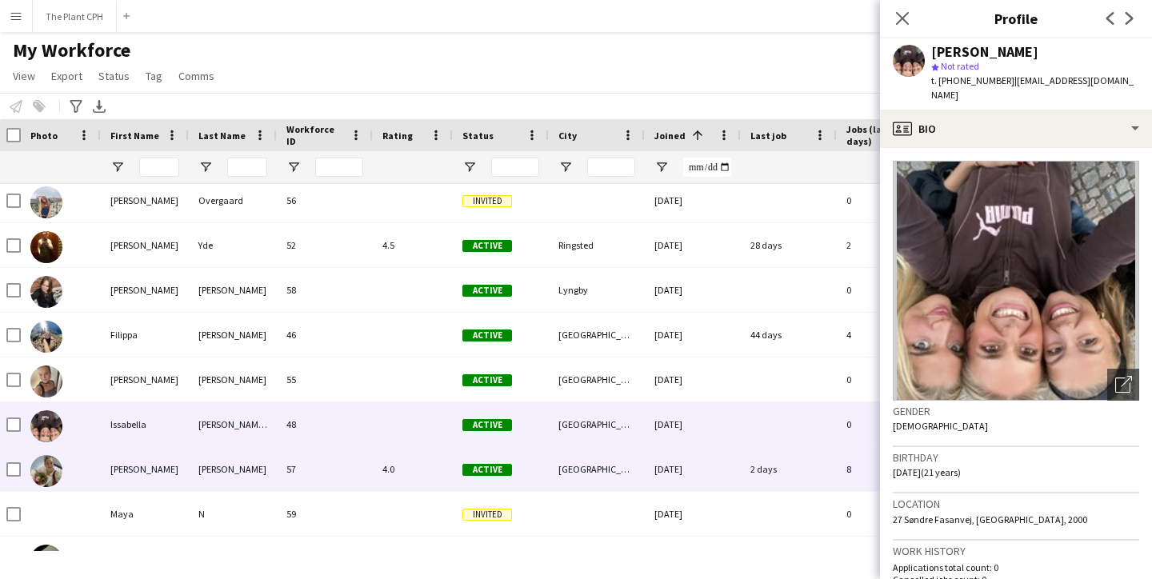
click at [147, 469] on div "[PERSON_NAME]" at bounding box center [145, 469] width 88 height 44
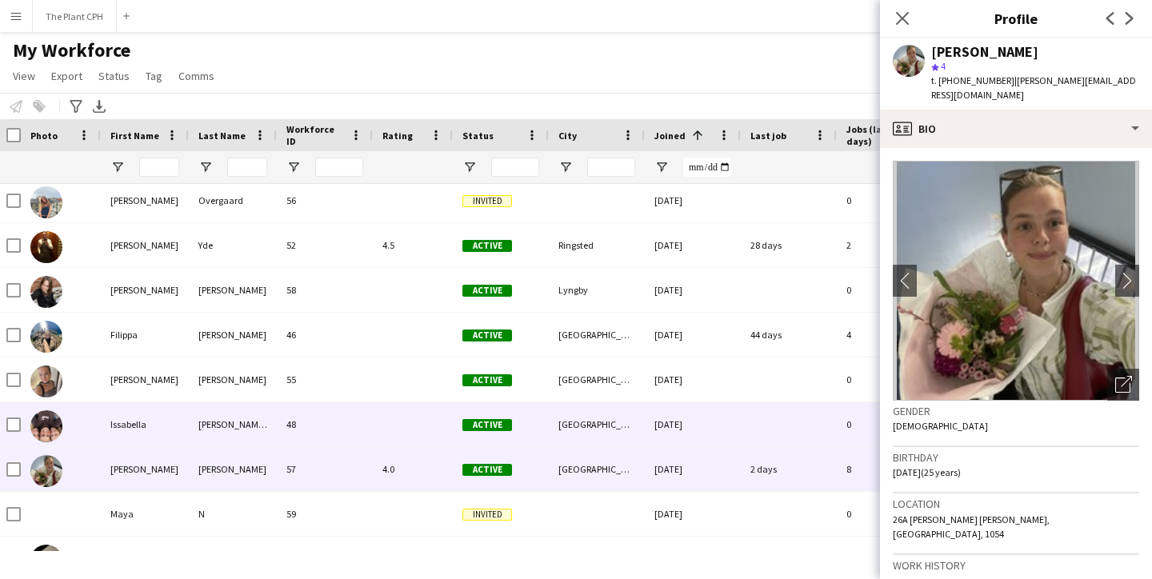
click at [142, 428] on div "Issabella" at bounding box center [145, 424] width 88 height 44
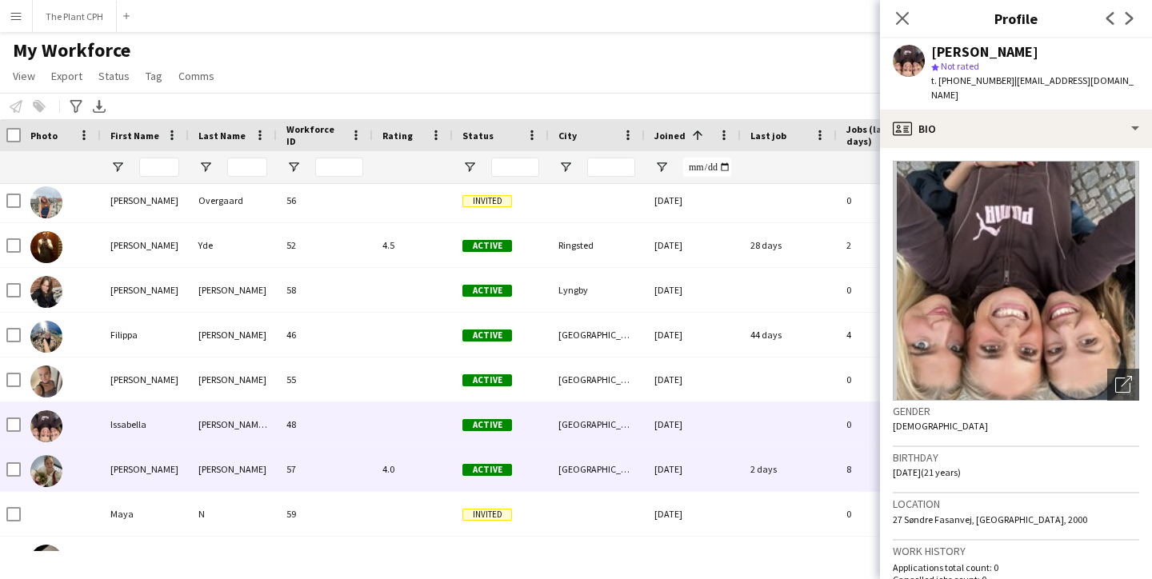
click at [126, 490] on div "[PERSON_NAME]" at bounding box center [145, 469] width 88 height 44
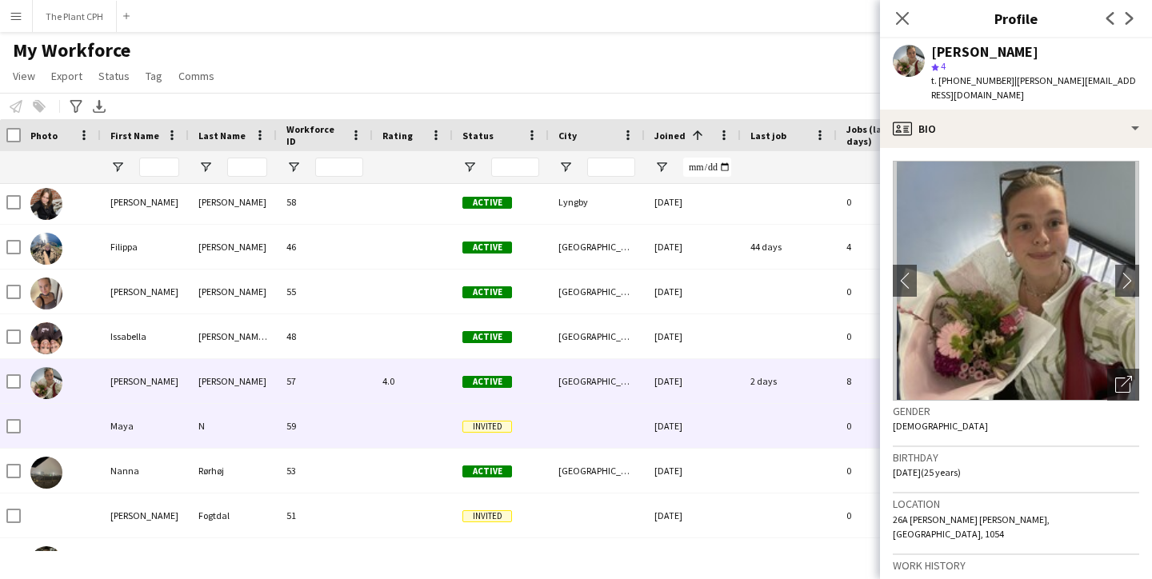
click at [139, 440] on div "Maya" at bounding box center [145, 426] width 88 height 44
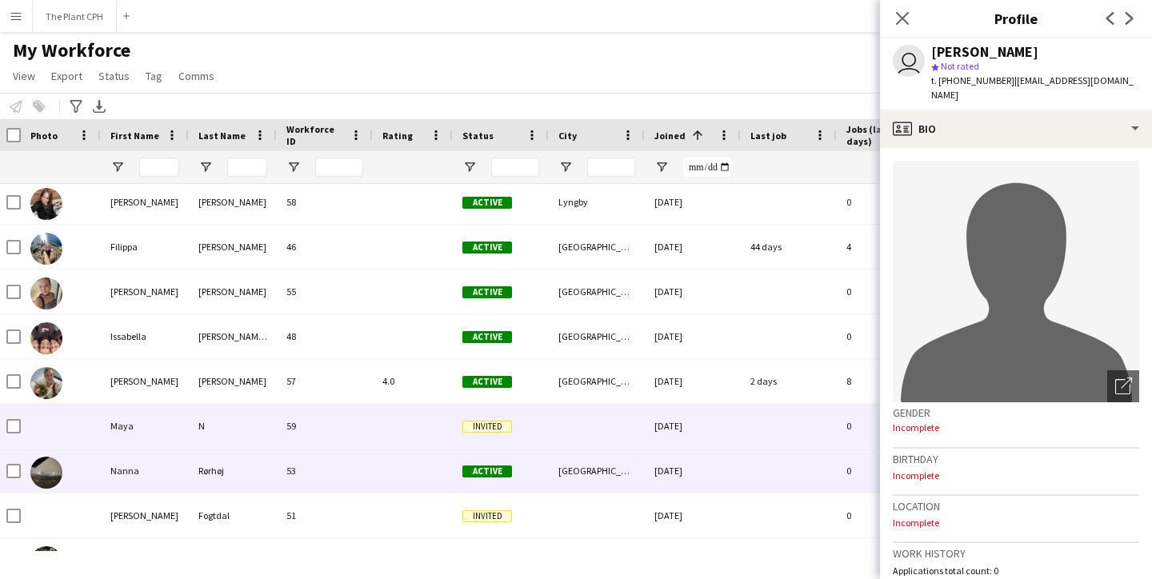
click at [138, 478] on div "Nanna" at bounding box center [145, 471] width 88 height 44
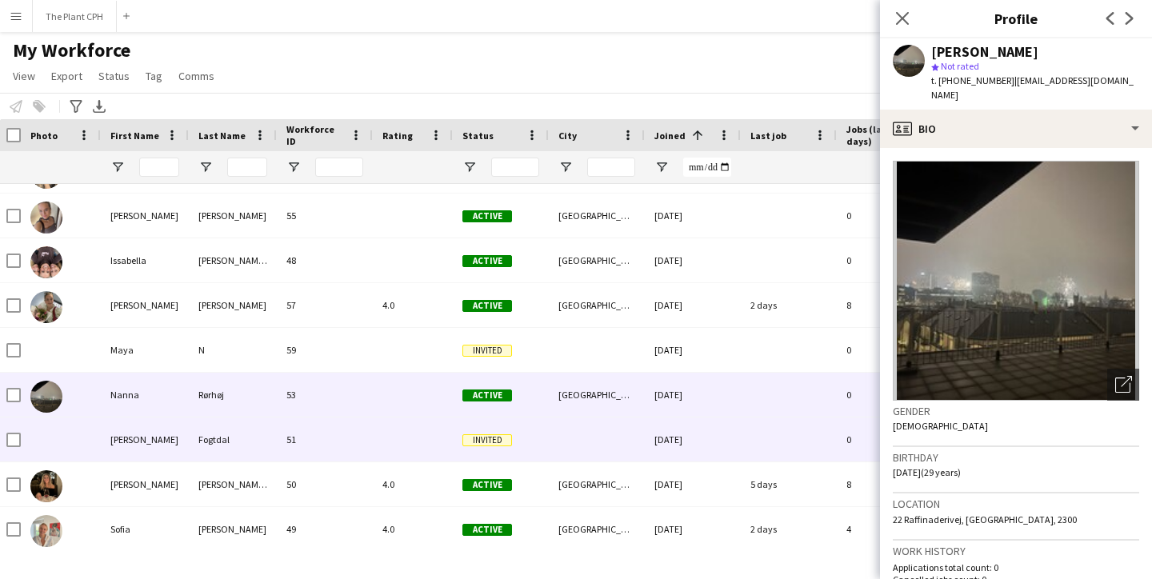
click at [142, 457] on div "[PERSON_NAME]" at bounding box center [145, 440] width 88 height 44
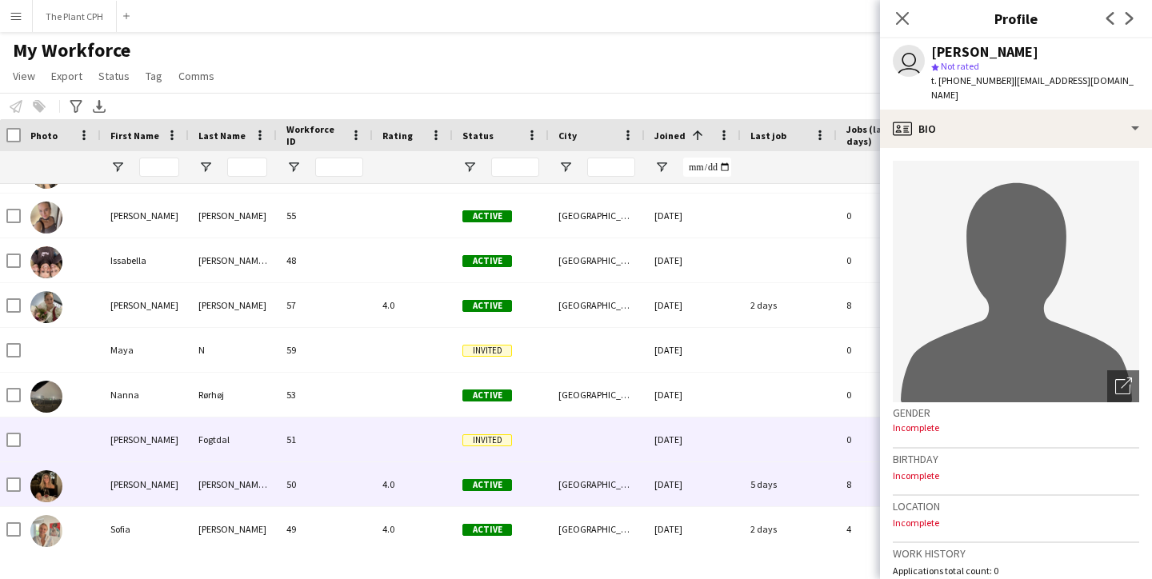
click at [141, 480] on div "[PERSON_NAME]" at bounding box center [145, 484] width 88 height 44
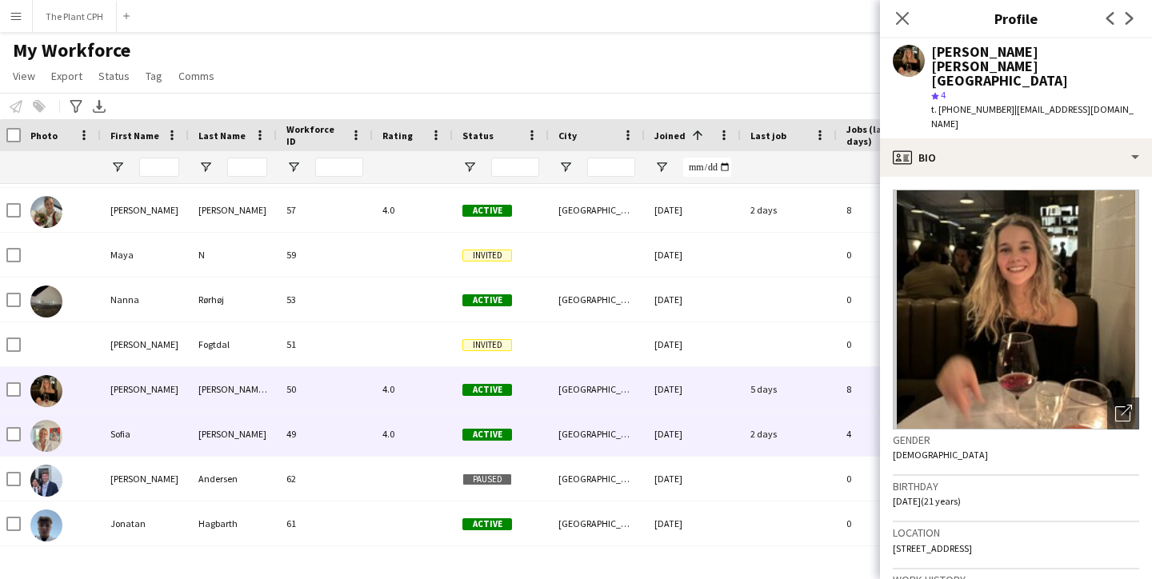
click at [144, 451] on div "Sofia" at bounding box center [145, 434] width 88 height 44
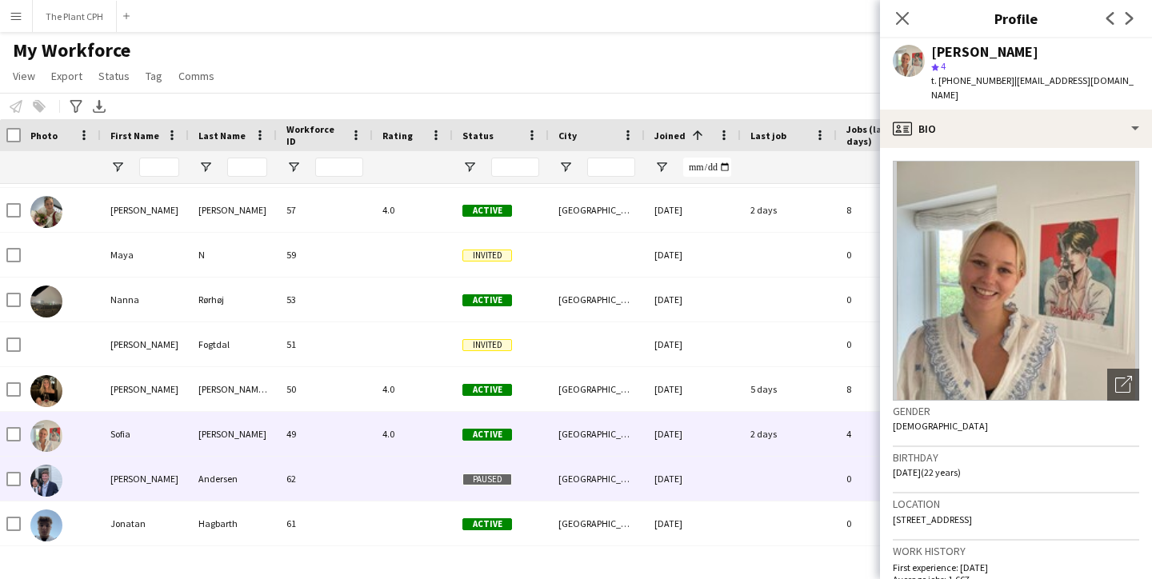
click at [141, 477] on div "[PERSON_NAME]" at bounding box center [145, 479] width 88 height 44
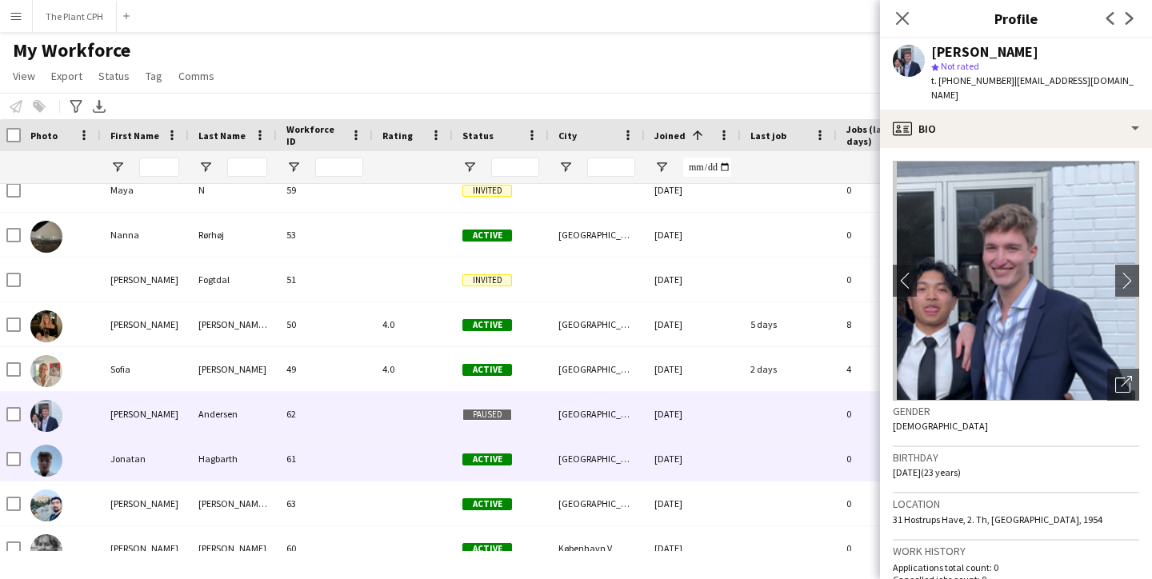
click at [144, 460] on div "Jonatan" at bounding box center [145, 459] width 88 height 44
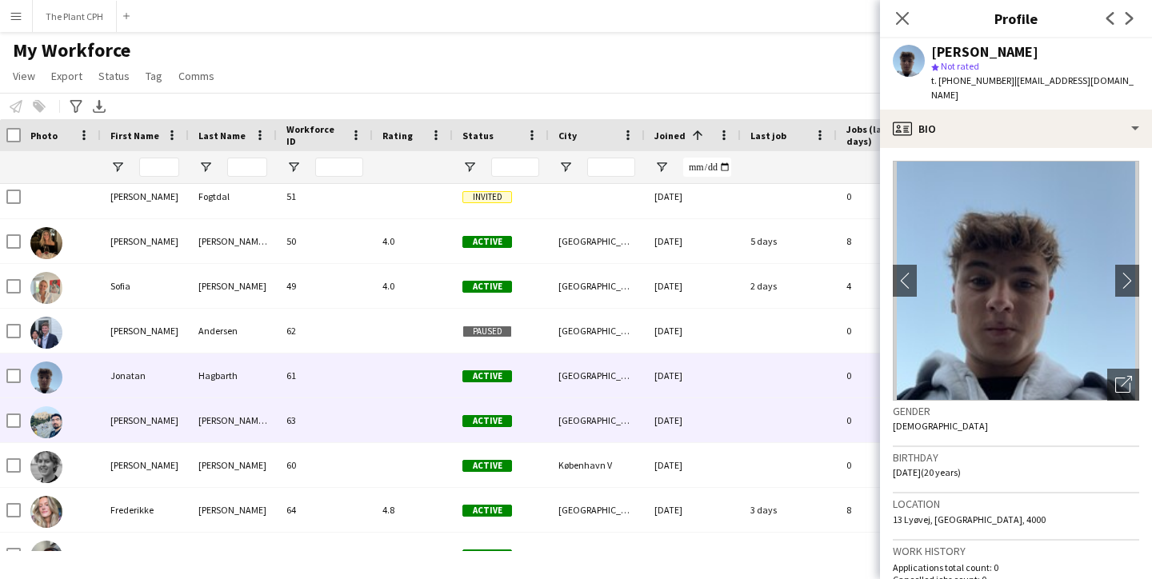
click at [138, 435] on div "[PERSON_NAME]" at bounding box center [145, 420] width 88 height 44
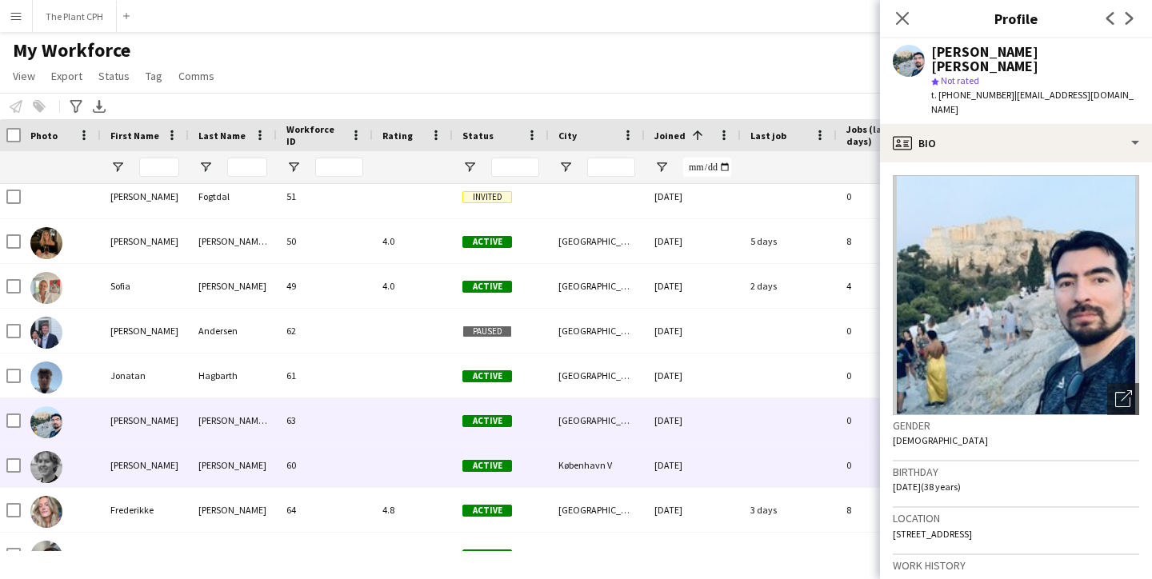
click at [140, 459] on div "[PERSON_NAME]" at bounding box center [145, 465] width 88 height 44
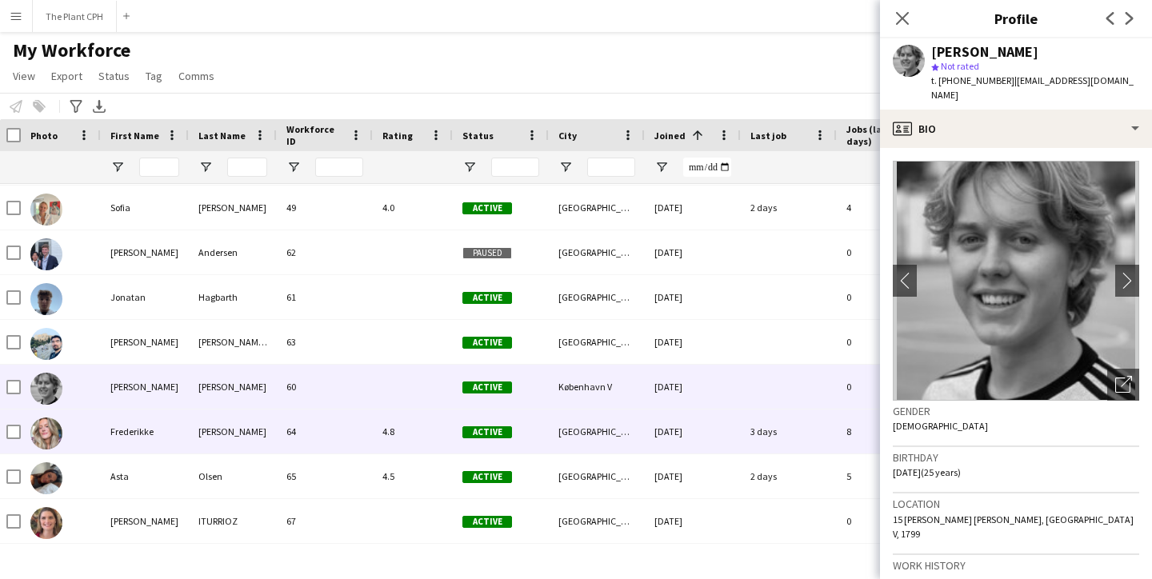
click at [139, 439] on div "Frederikke" at bounding box center [145, 432] width 88 height 44
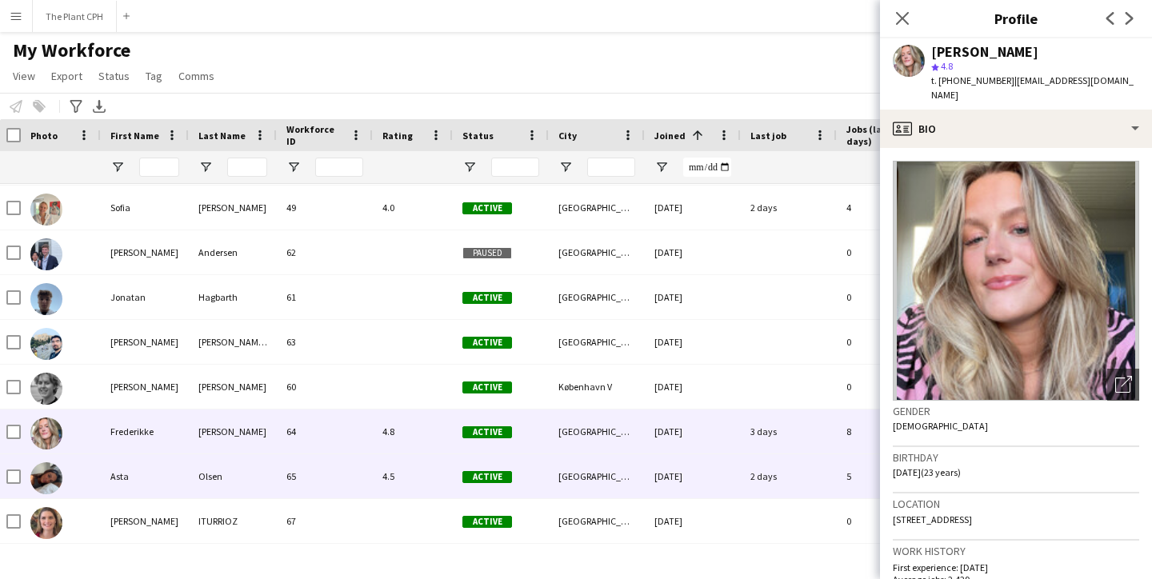
click at [130, 465] on div "Asta" at bounding box center [145, 476] width 88 height 44
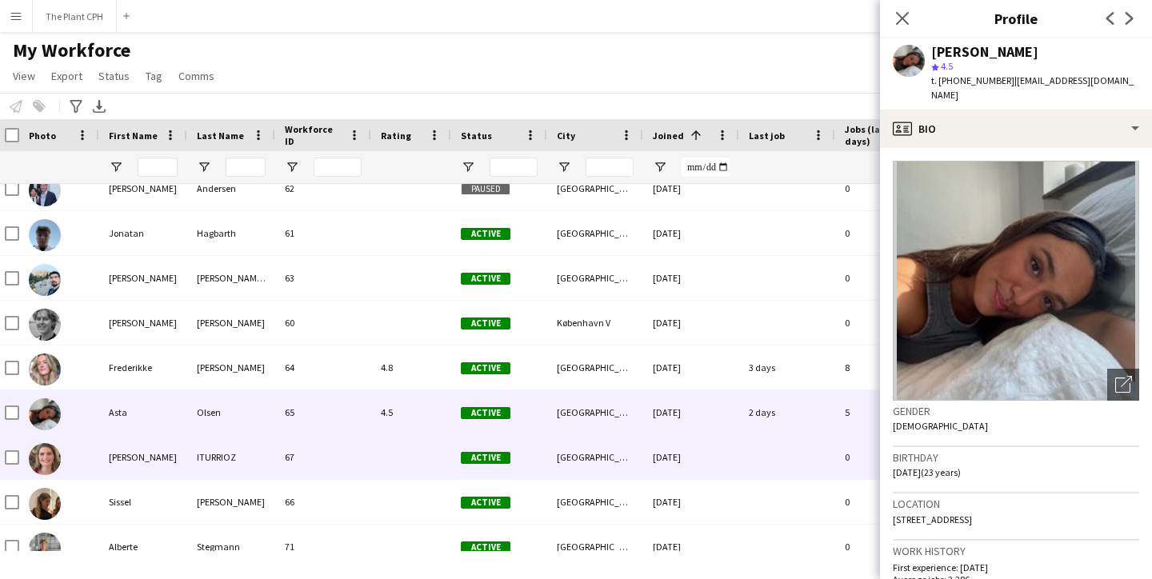
click at [134, 447] on div "[PERSON_NAME]" at bounding box center [143, 457] width 88 height 44
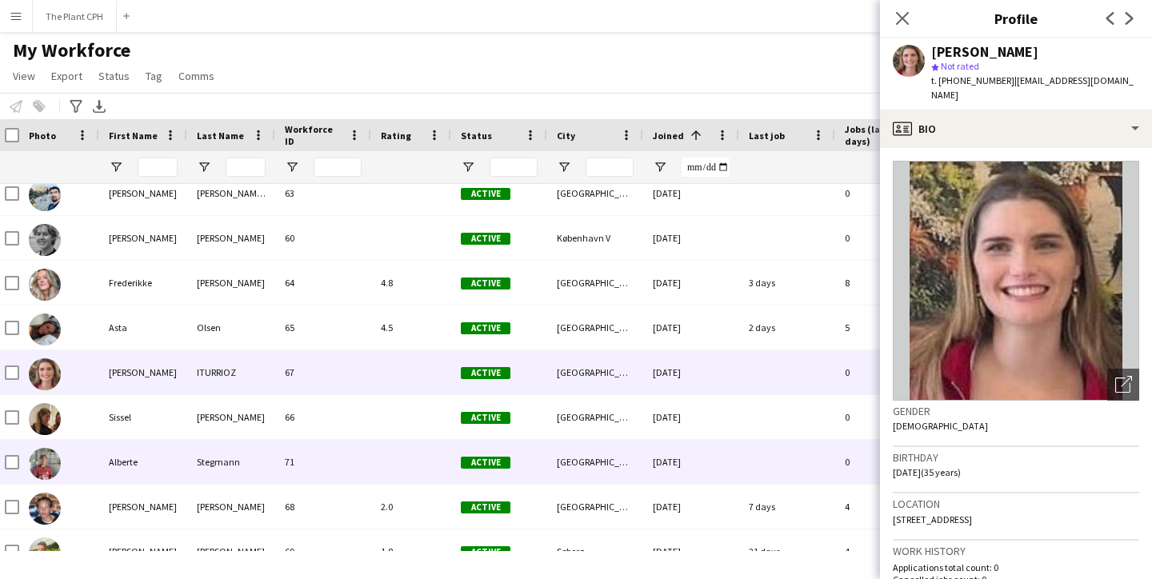
click at [134, 447] on div "Alberte" at bounding box center [143, 462] width 88 height 44
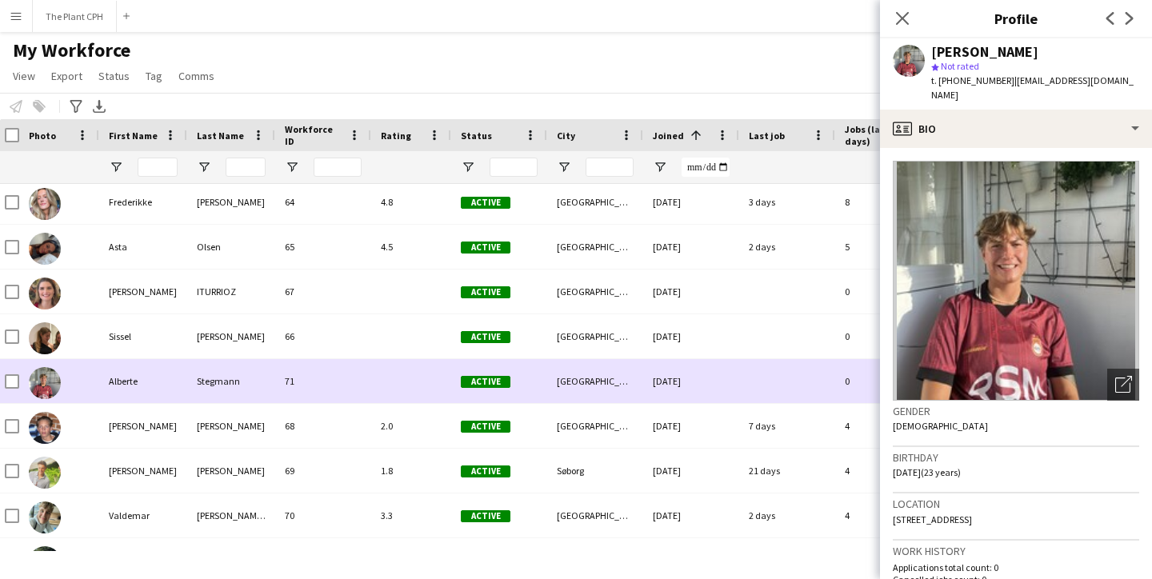
click at [134, 447] on div "[PERSON_NAME]" at bounding box center [143, 426] width 88 height 44
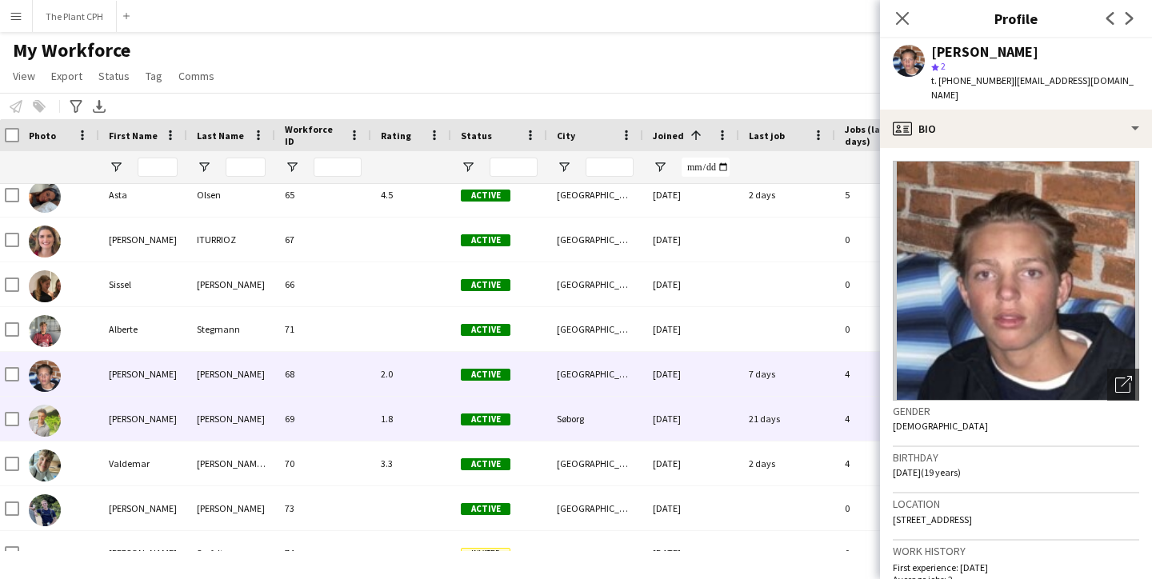
click at [131, 430] on div "[PERSON_NAME]" at bounding box center [143, 419] width 88 height 44
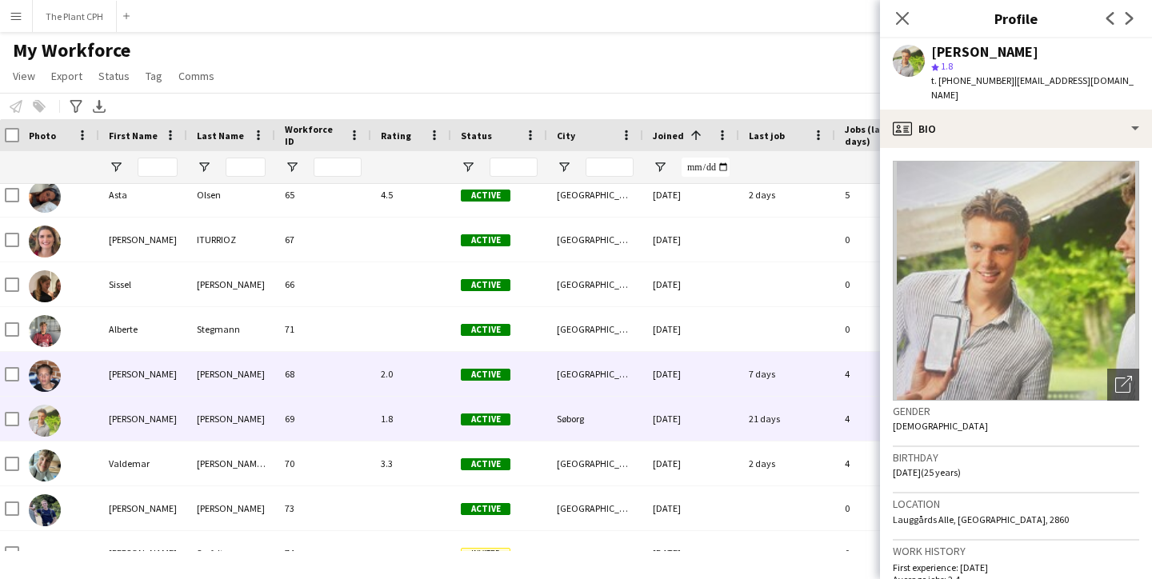
click at [145, 383] on div "[PERSON_NAME]" at bounding box center [143, 374] width 88 height 44
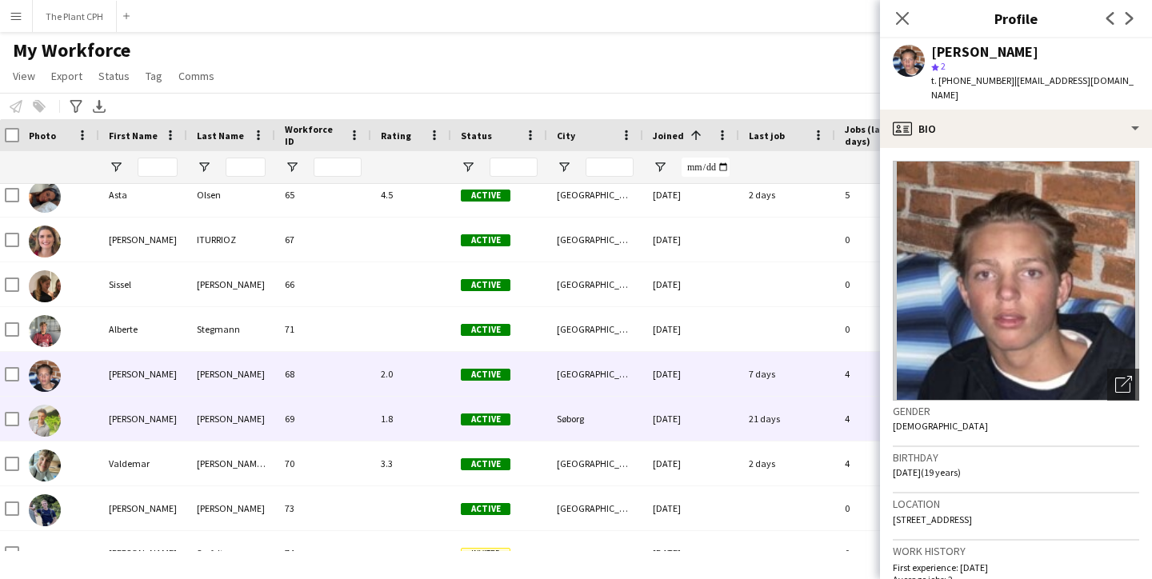
click at [146, 421] on div "[PERSON_NAME]" at bounding box center [143, 419] width 88 height 44
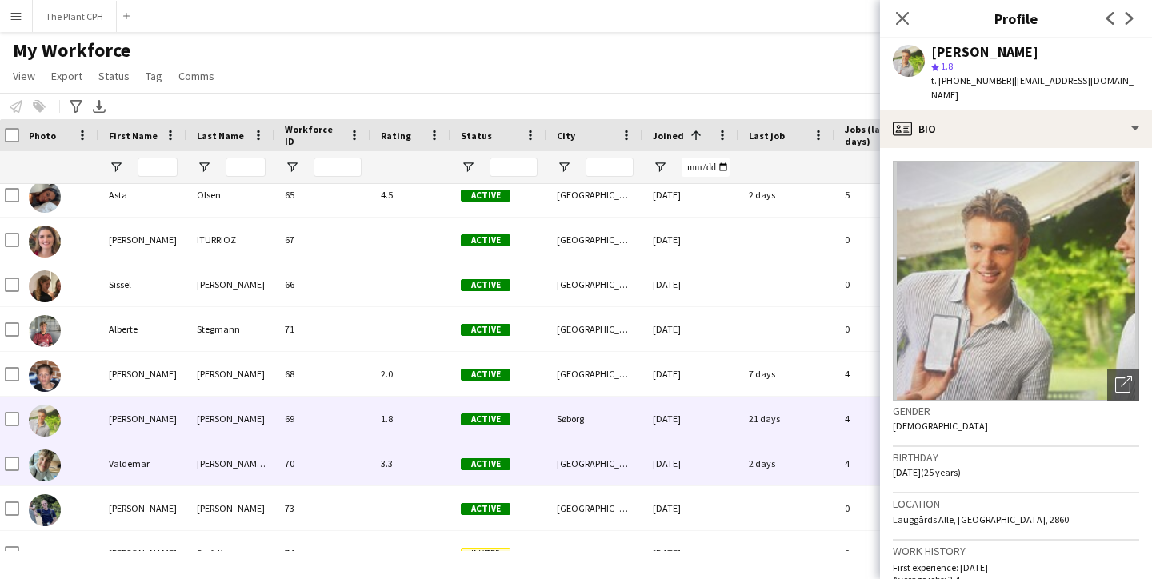
click at [148, 450] on div "Valdemar" at bounding box center [143, 464] width 88 height 44
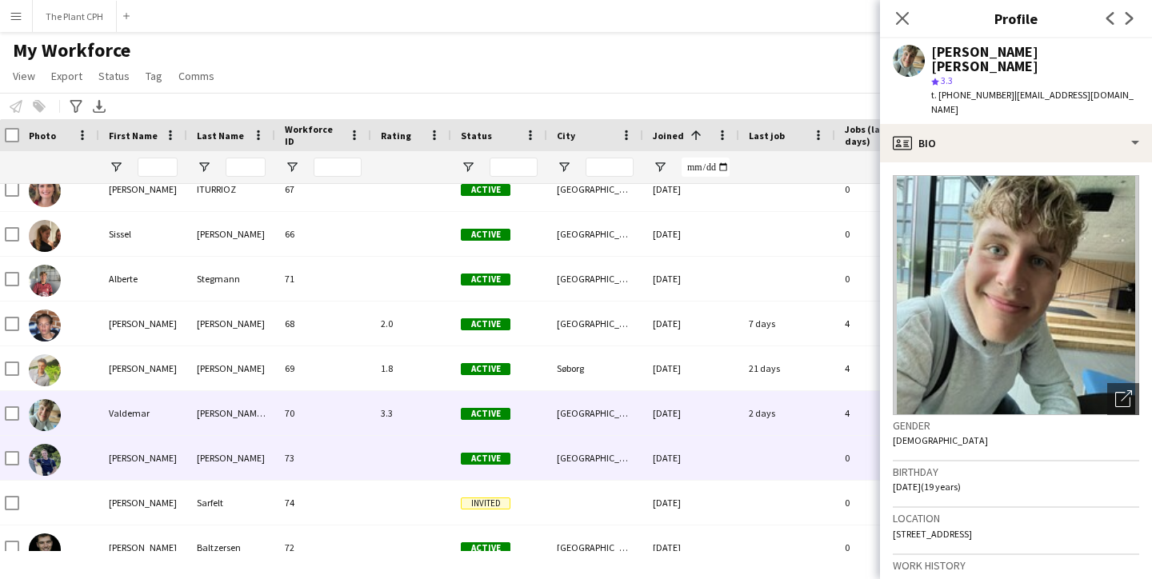
click at [145, 463] on div "[PERSON_NAME]" at bounding box center [143, 458] width 88 height 44
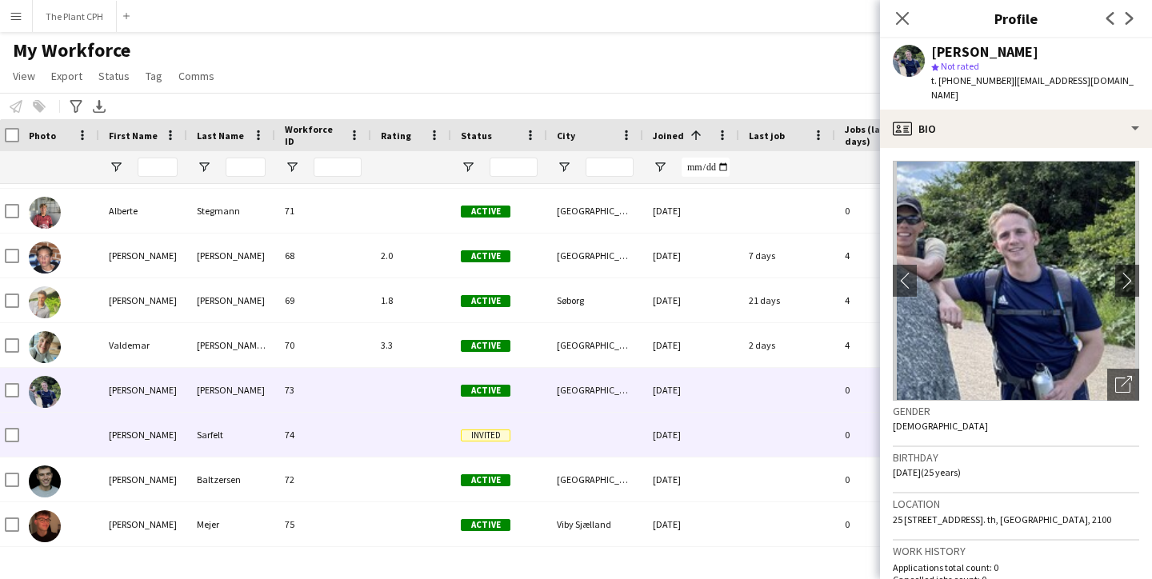
click at [150, 447] on div "[PERSON_NAME]" at bounding box center [143, 435] width 88 height 44
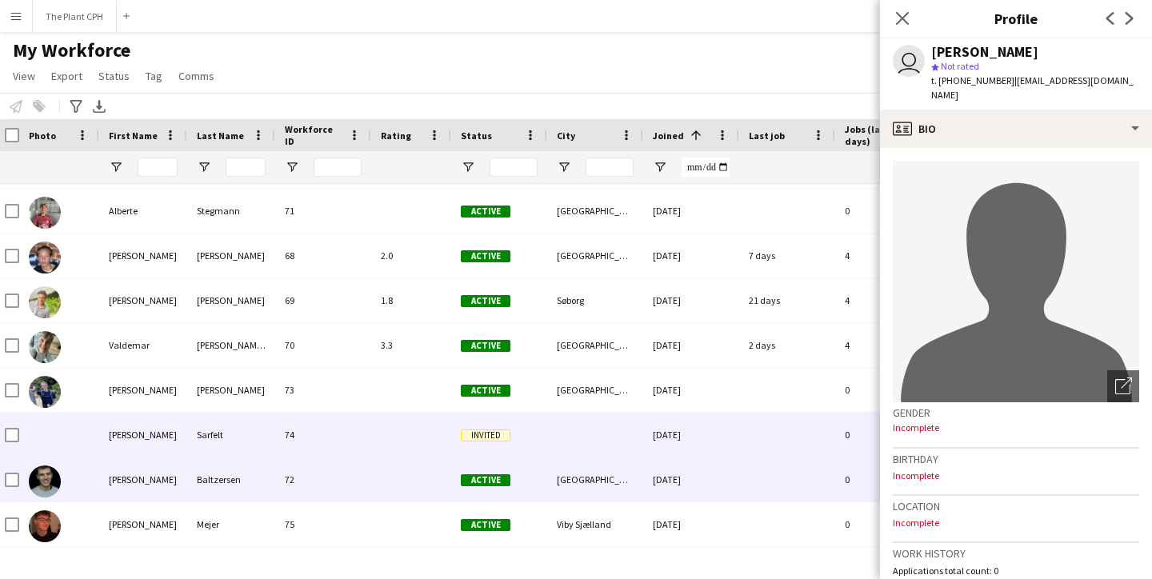
click at [149, 470] on div "[PERSON_NAME]" at bounding box center [143, 480] width 88 height 44
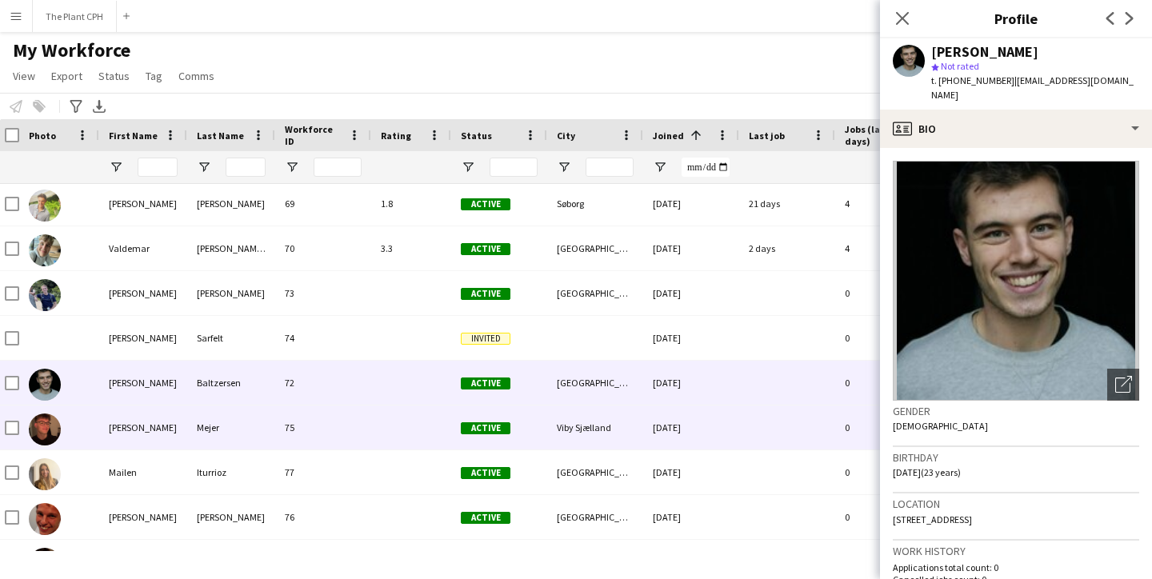
click at [143, 442] on div "[PERSON_NAME]" at bounding box center [143, 428] width 88 height 44
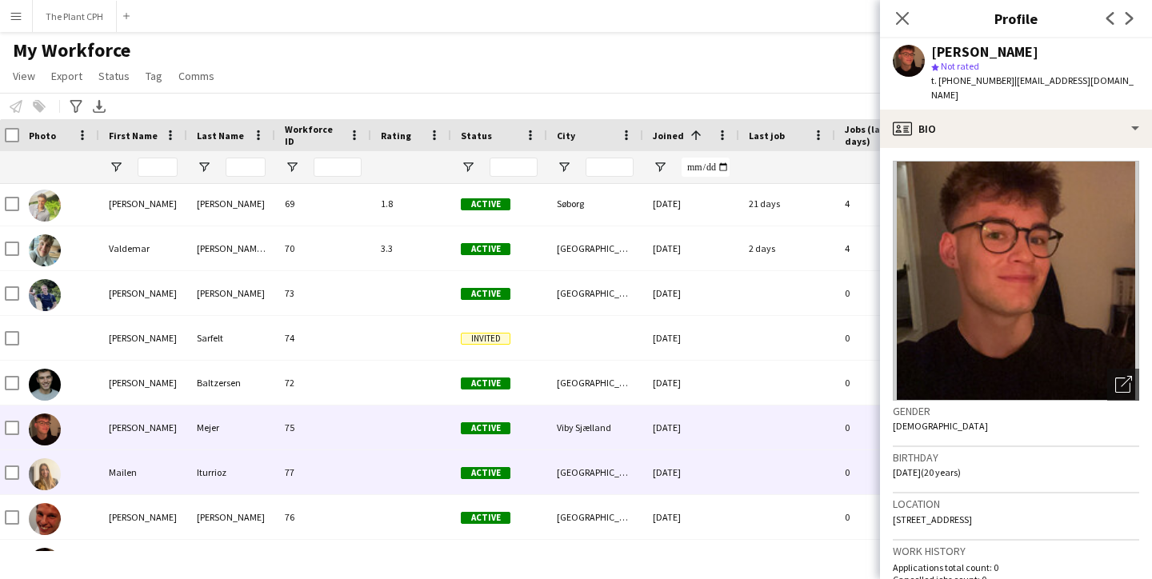
click at [142, 470] on div "Mailen" at bounding box center [143, 472] width 88 height 44
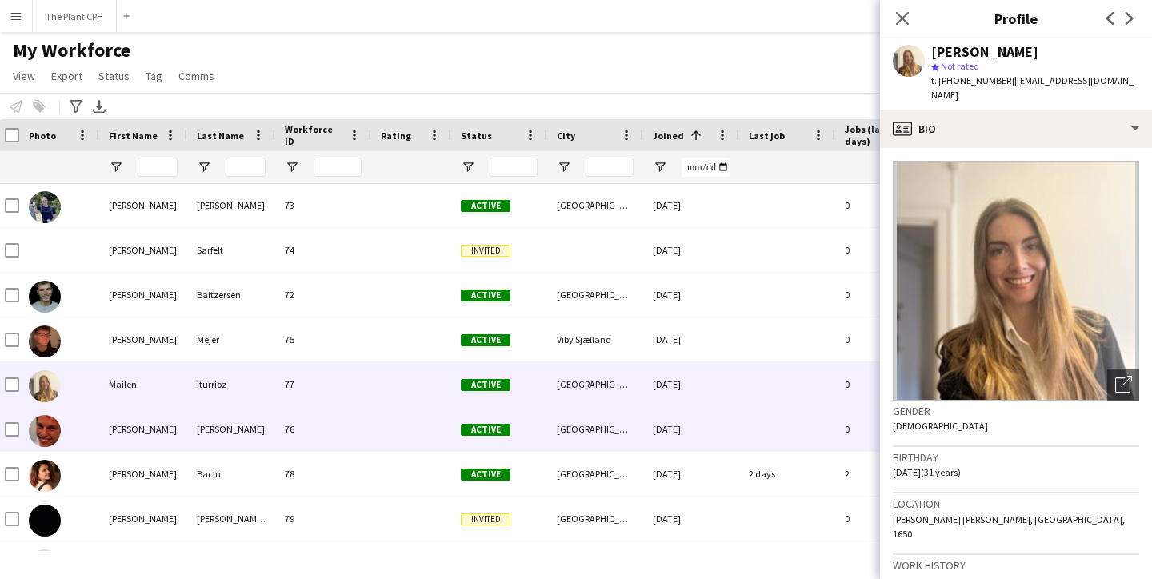
click at [149, 437] on div "[PERSON_NAME]" at bounding box center [143, 429] width 88 height 44
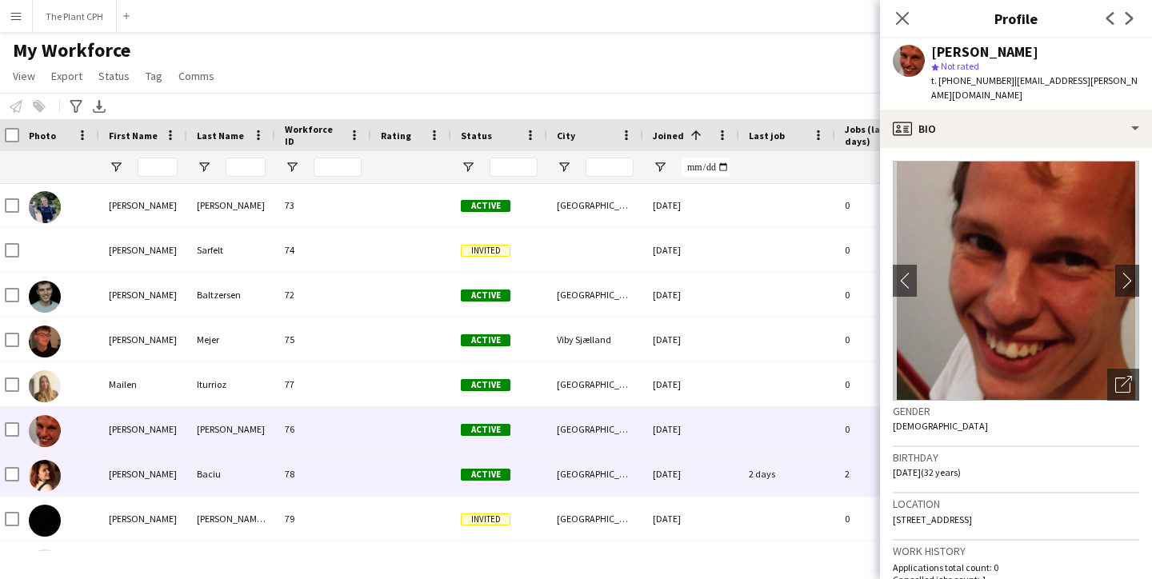
click at [146, 465] on div "[PERSON_NAME]" at bounding box center [143, 474] width 88 height 44
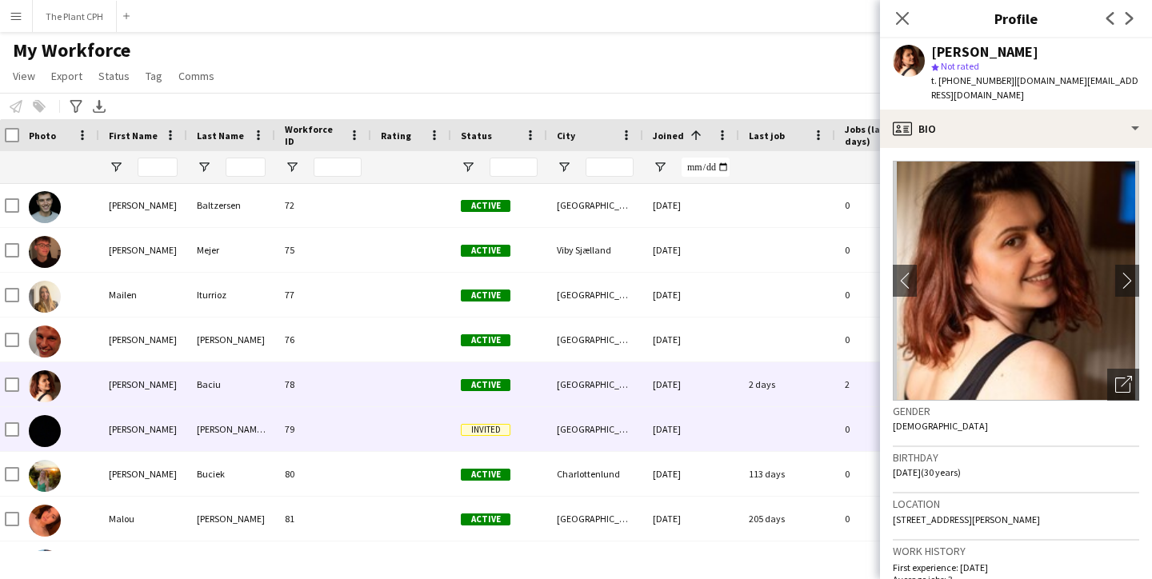
click at [150, 439] on div "[PERSON_NAME]" at bounding box center [143, 429] width 88 height 44
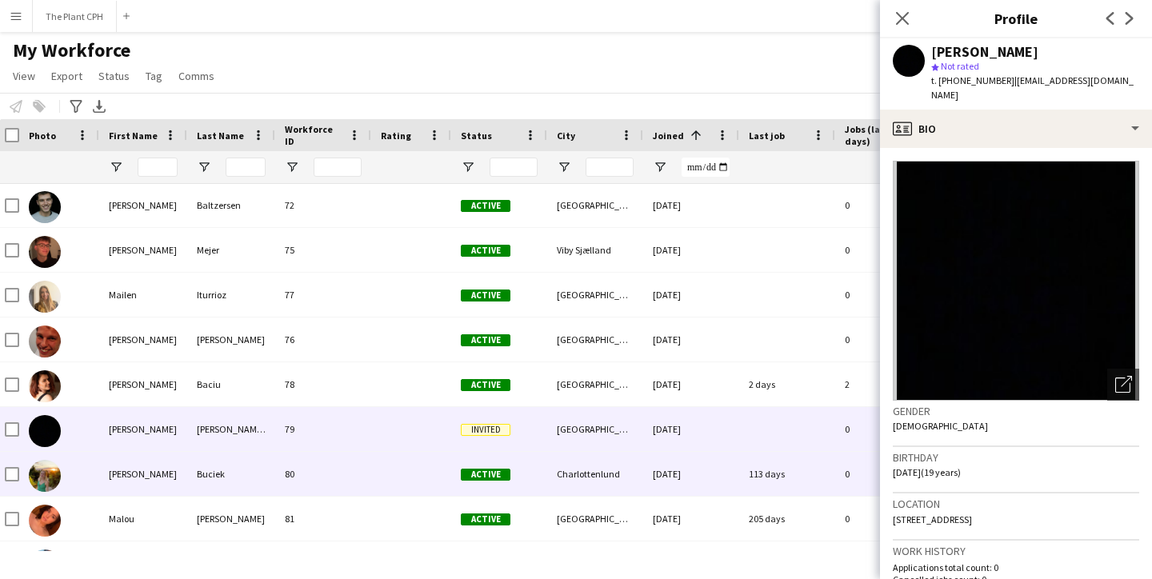
click at [145, 466] on div "[PERSON_NAME]" at bounding box center [143, 474] width 88 height 44
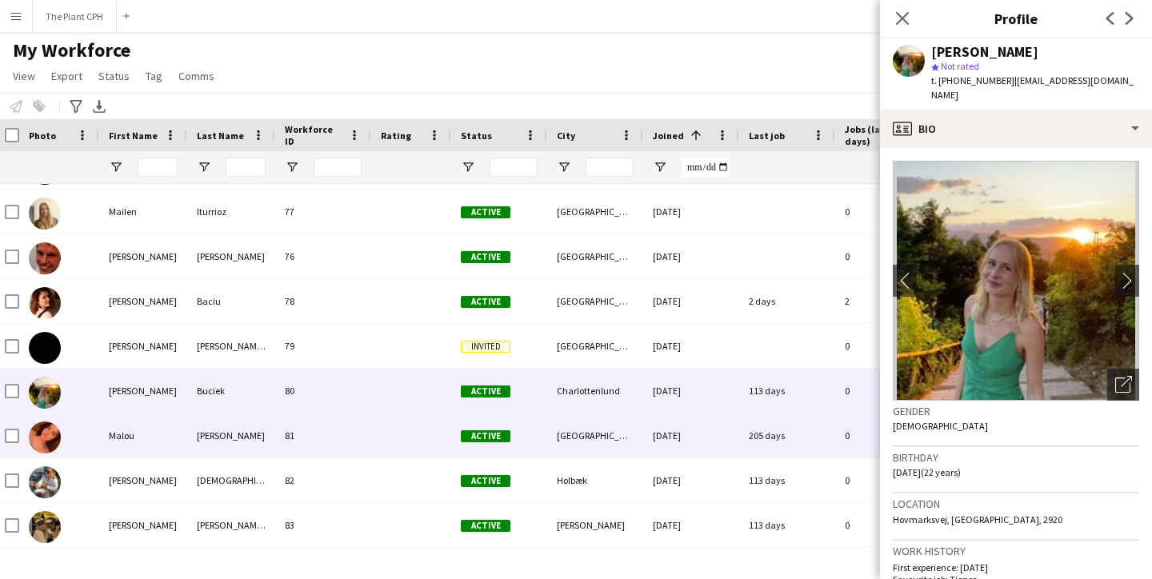
click at [166, 437] on div "Malou" at bounding box center [143, 436] width 88 height 44
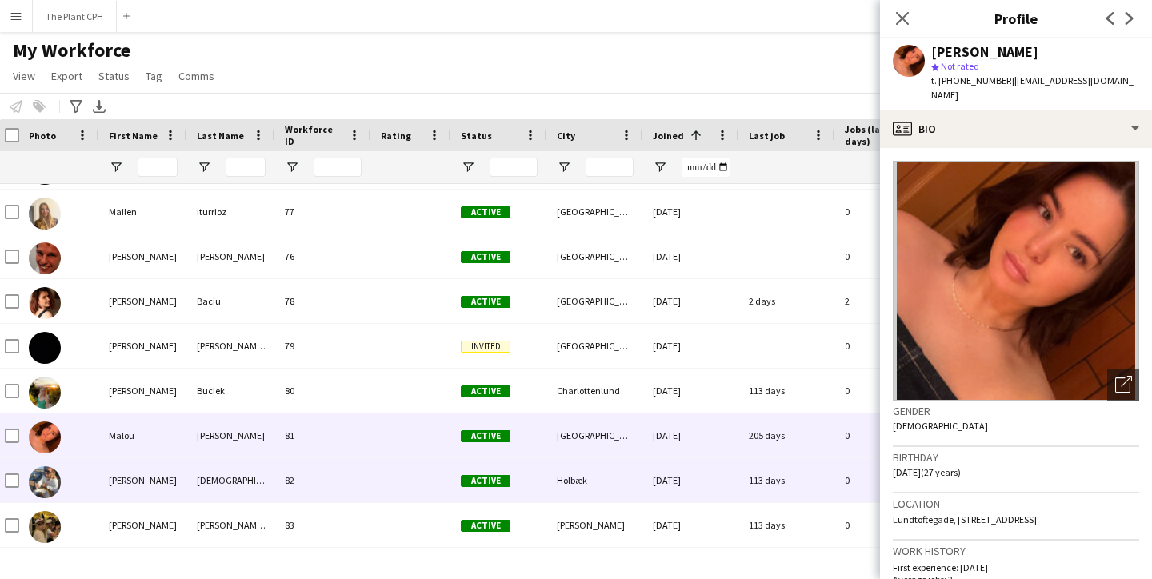
click at [166, 477] on div "[PERSON_NAME]" at bounding box center [143, 480] width 88 height 44
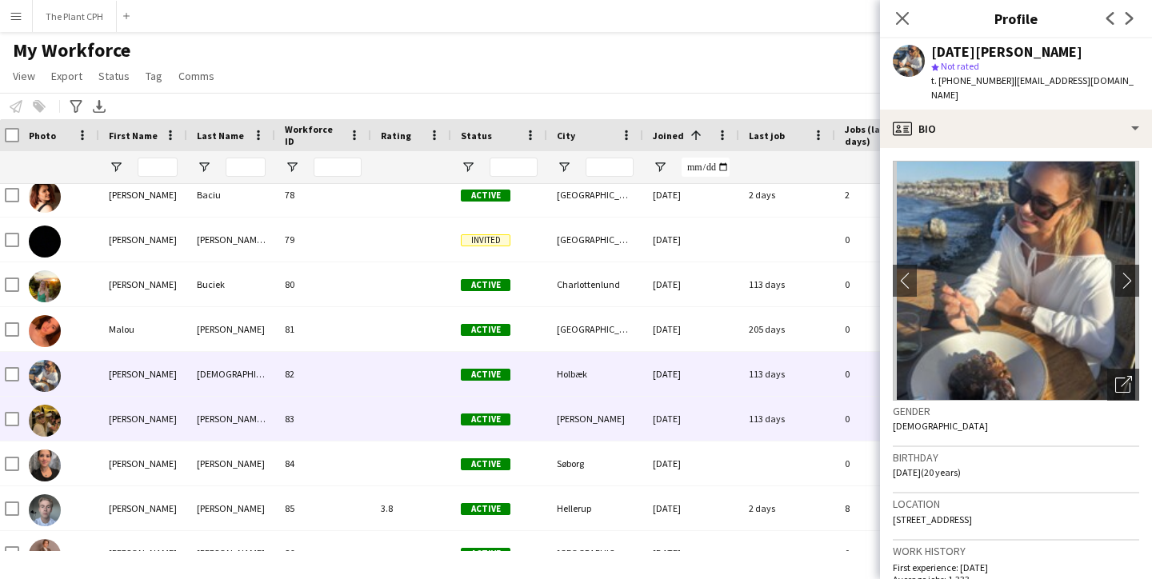
click at [150, 438] on div "[PERSON_NAME]" at bounding box center [143, 419] width 88 height 44
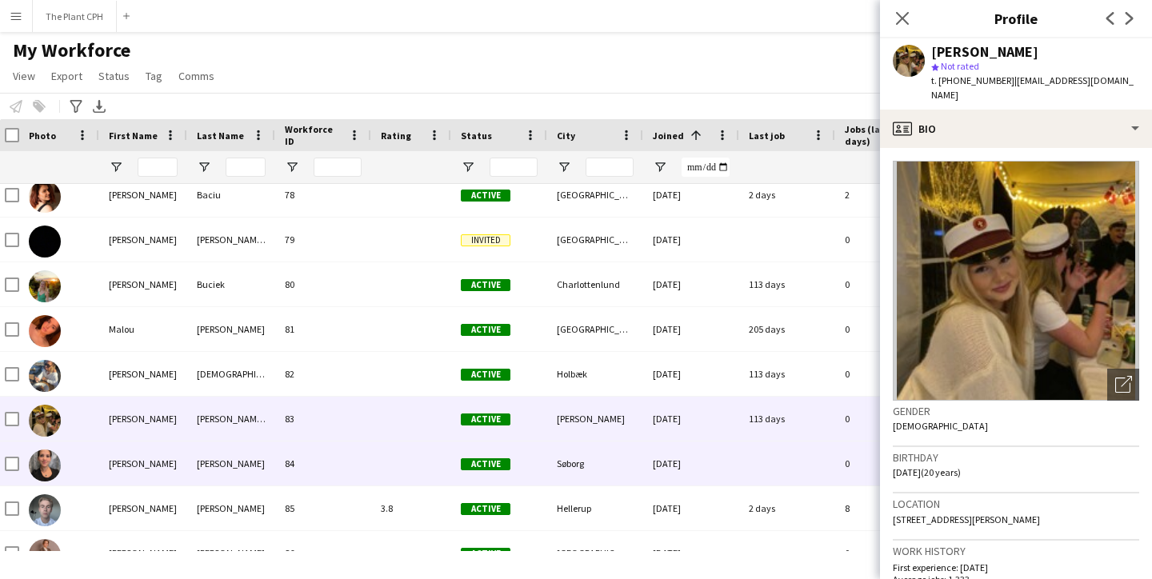
click at [146, 462] on div "[PERSON_NAME]" at bounding box center [143, 464] width 88 height 44
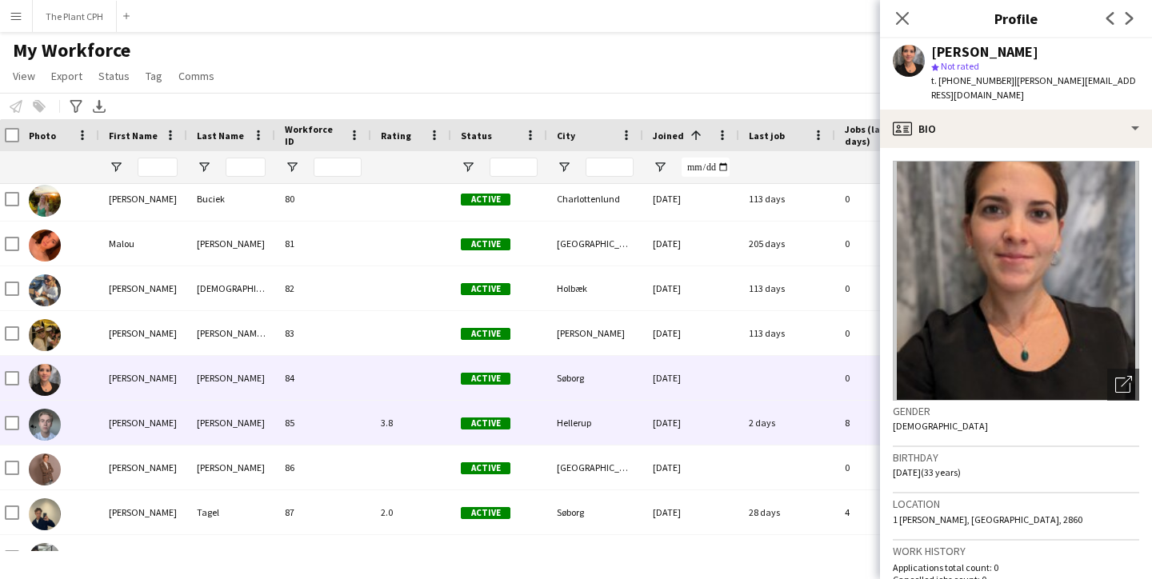
click at [142, 419] on div "[PERSON_NAME]" at bounding box center [143, 423] width 88 height 44
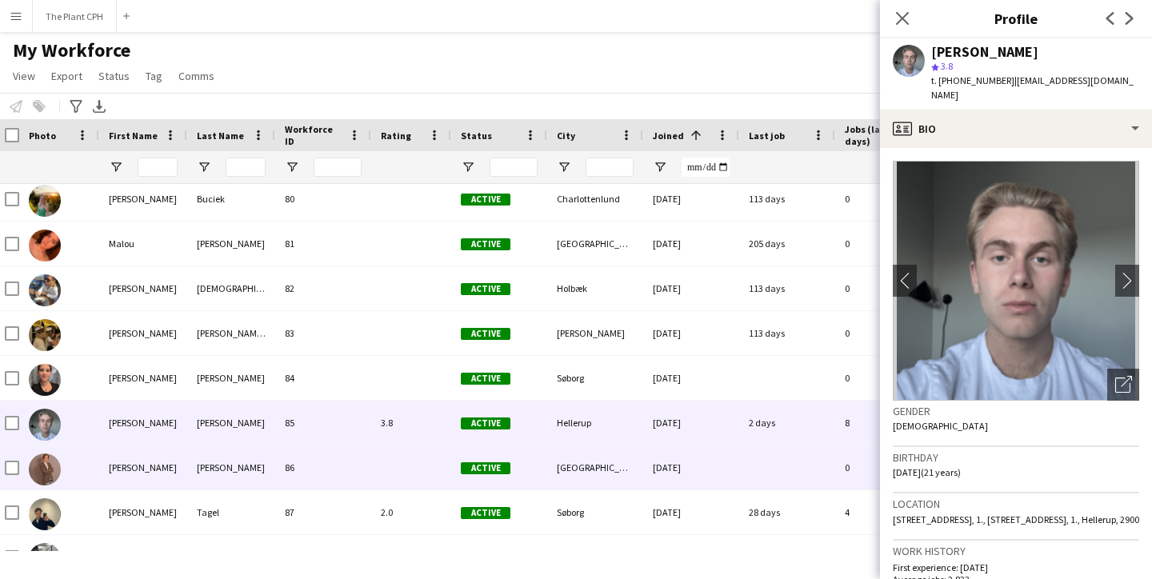
click at [145, 465] on div "[PERSON_NAME]" at bounding box center [143, 468] width 88 height 44
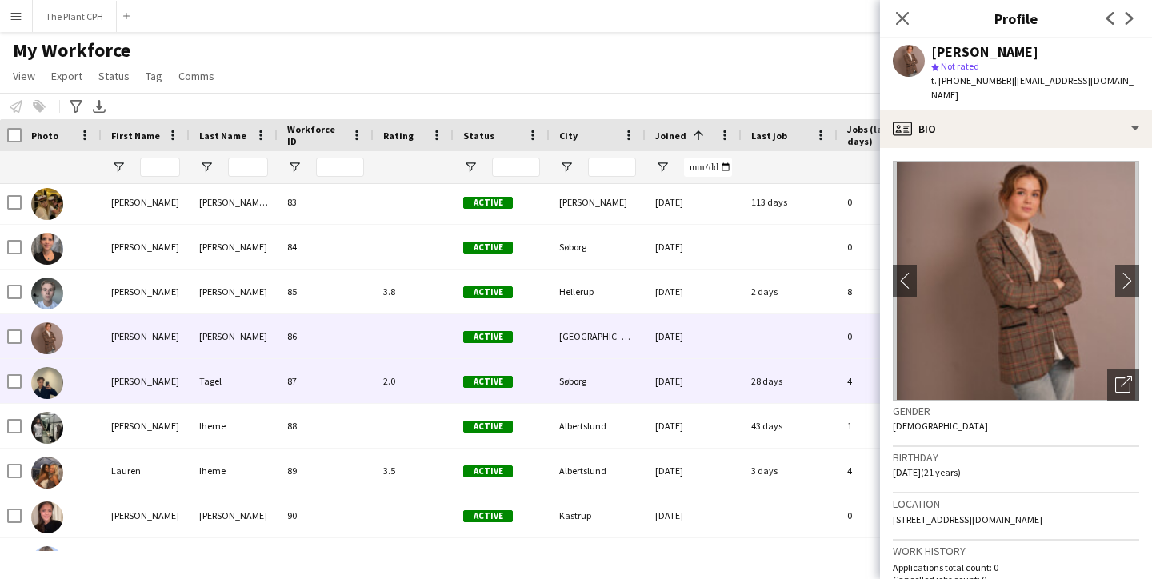
click at [138, 372] on div "[PERSON_NAME]" at bounding box center [146, 381] width 88 height 44
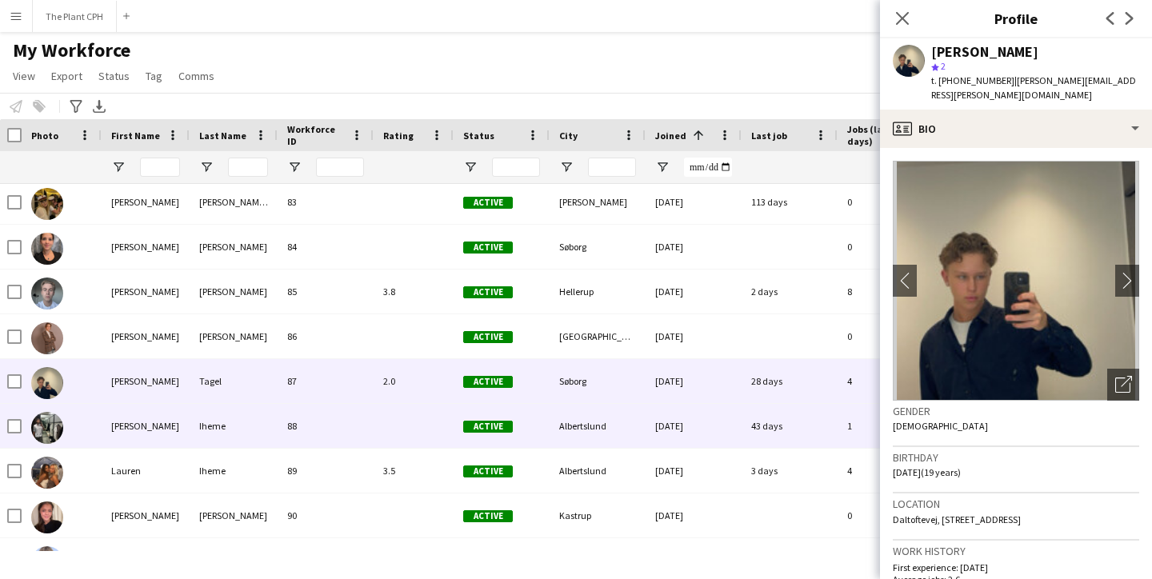
click at [138, 423] on div "[PERSON_NAME]" at bounding box center [146, 426] width 88 height 44
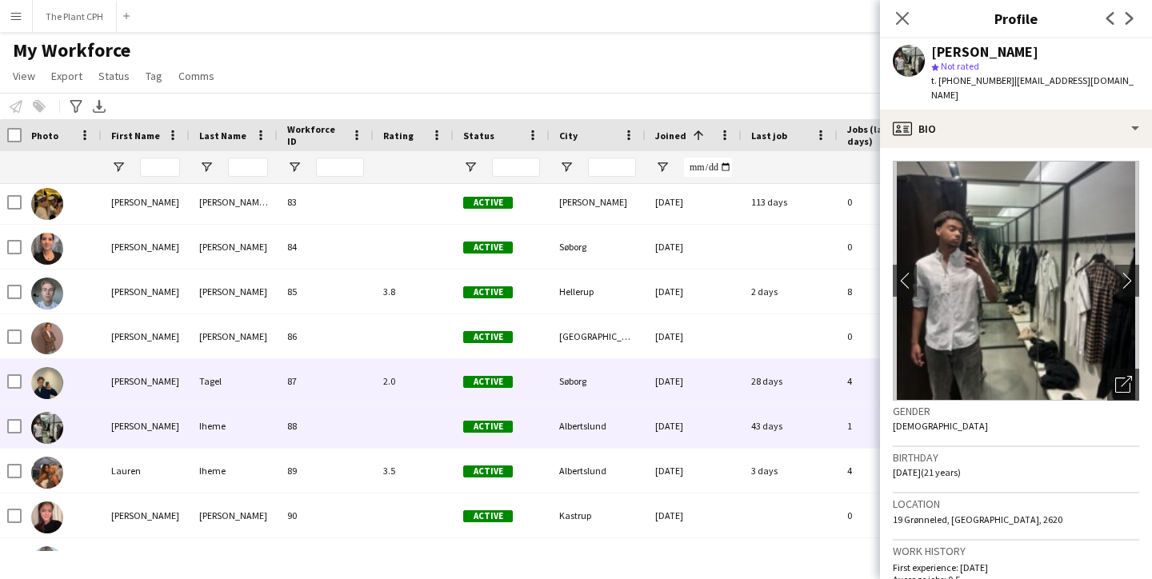
click at [140, 368] on div "[PERSON_NAME]" at bounding box center [146, 381] width 88 height 44
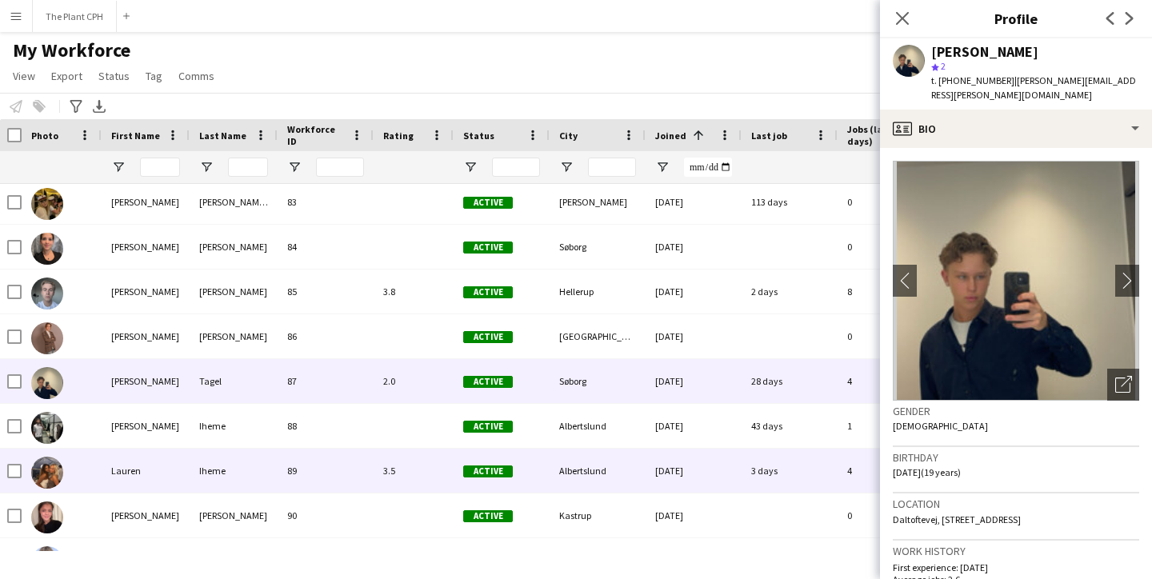
click at [139, 454] on div "Lauren" at bounding box center [146, 471] width 88 height 44
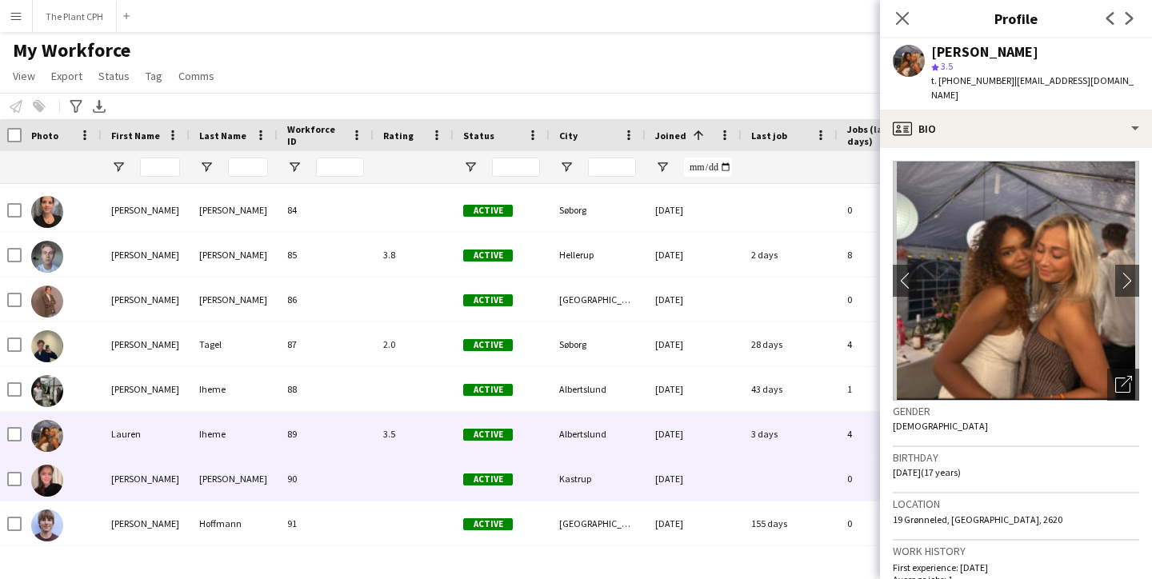
click at [134, 475] on div "[PERSON_NAME]" at bounding box center [146, 479] width 88 height 44
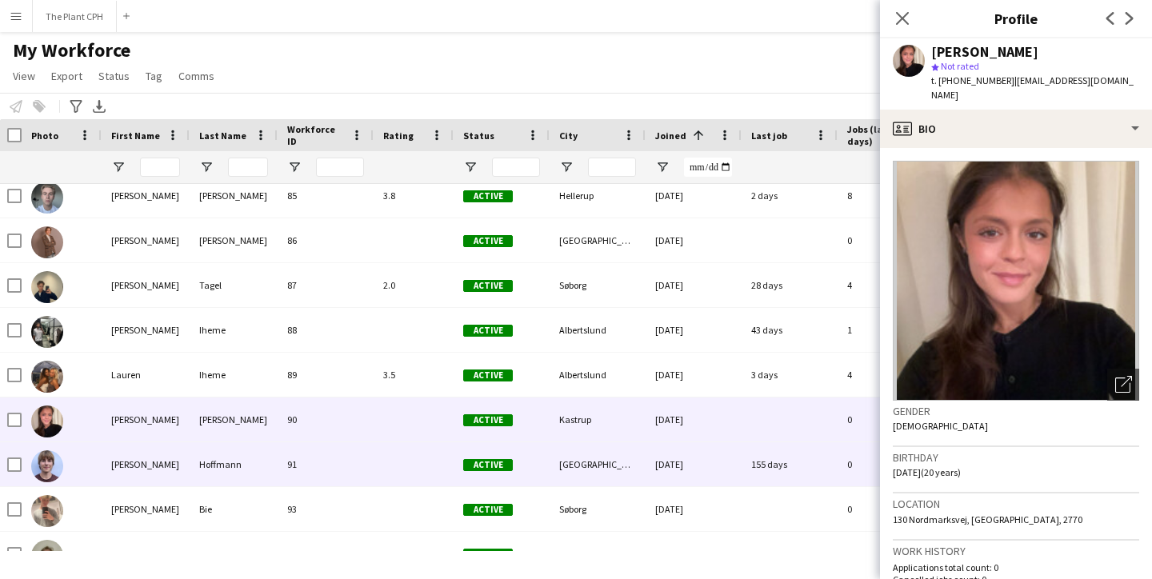
click at [142, 456] on div "[PERSON_NAME]" at bounding box center [146, 464] width 88 height 44
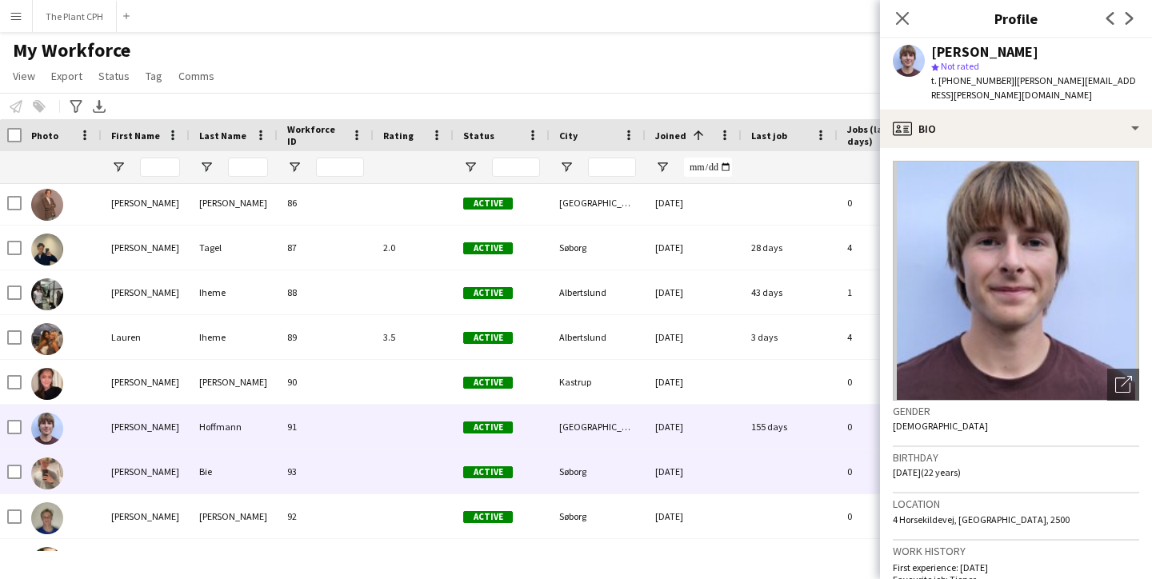
click at [138, 470] on div "[PERSON_NAME]" at bounding box center [146, 472] width 88 height 44
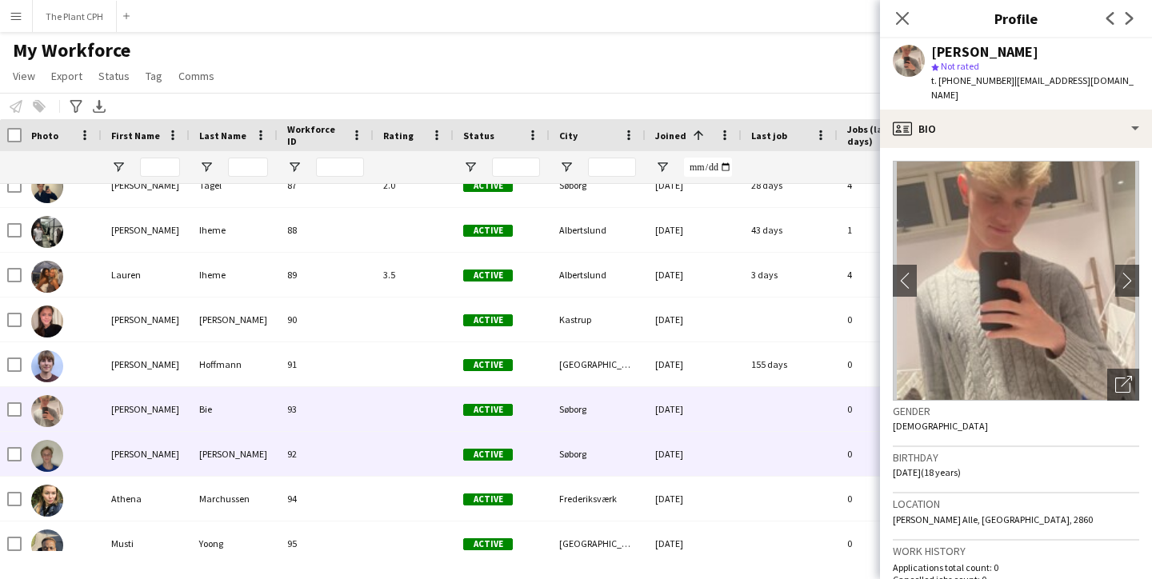
click at [137, 472] on div "[PERSON_NAME]" at bounding box center [146, 454] width 88 height 44
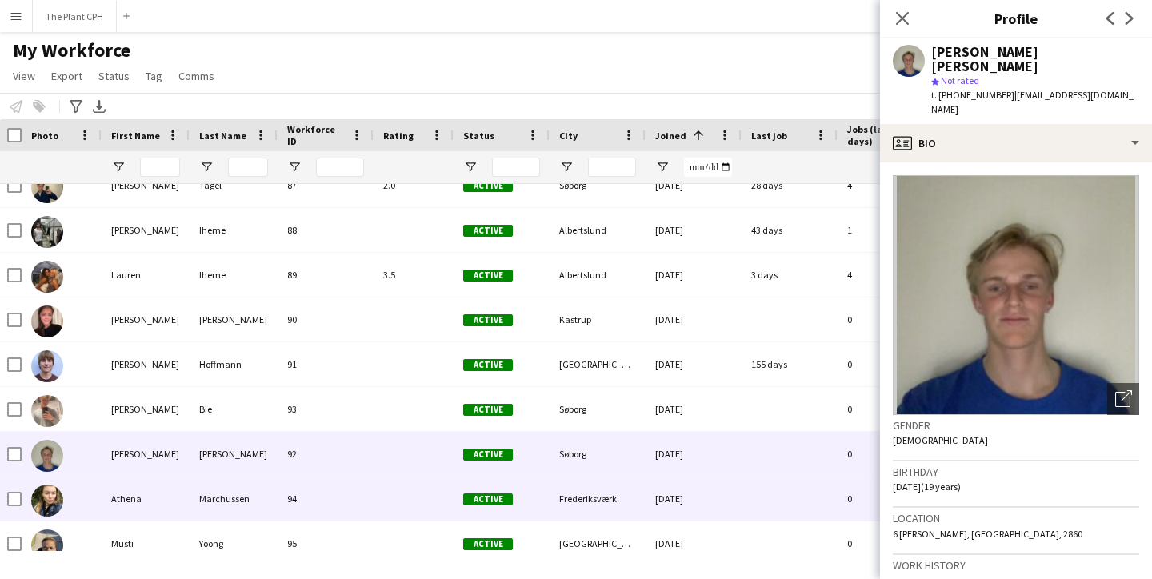
click at [137, 491] on div "Athena" at bounding box center [146, 499] width 88 height 44
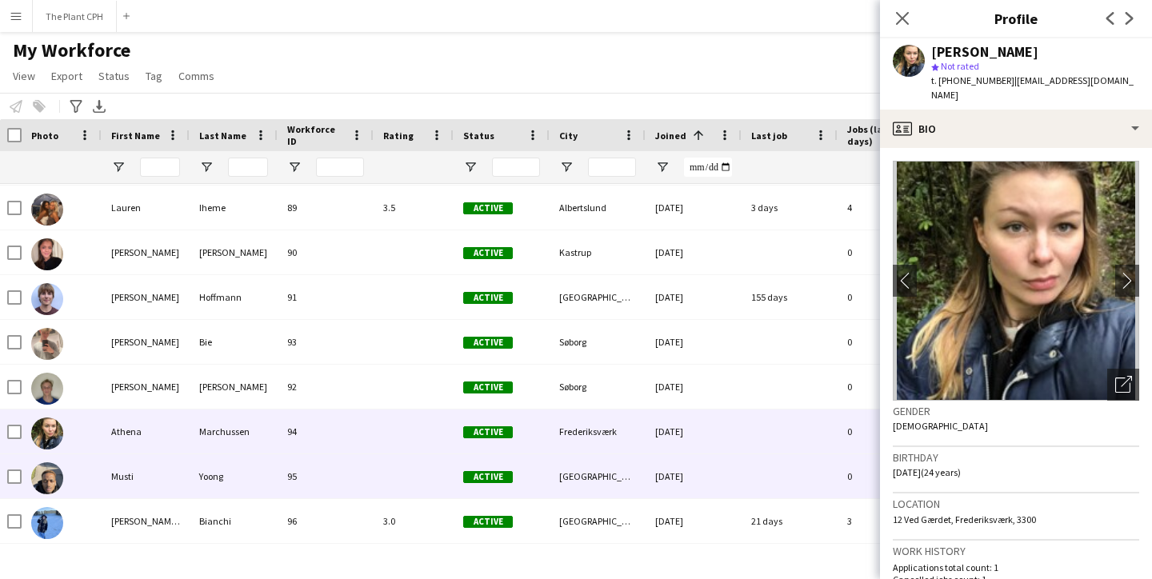
click at [142, 478] on div "Musti" at bounding box center [146, 476] width 88 height 44
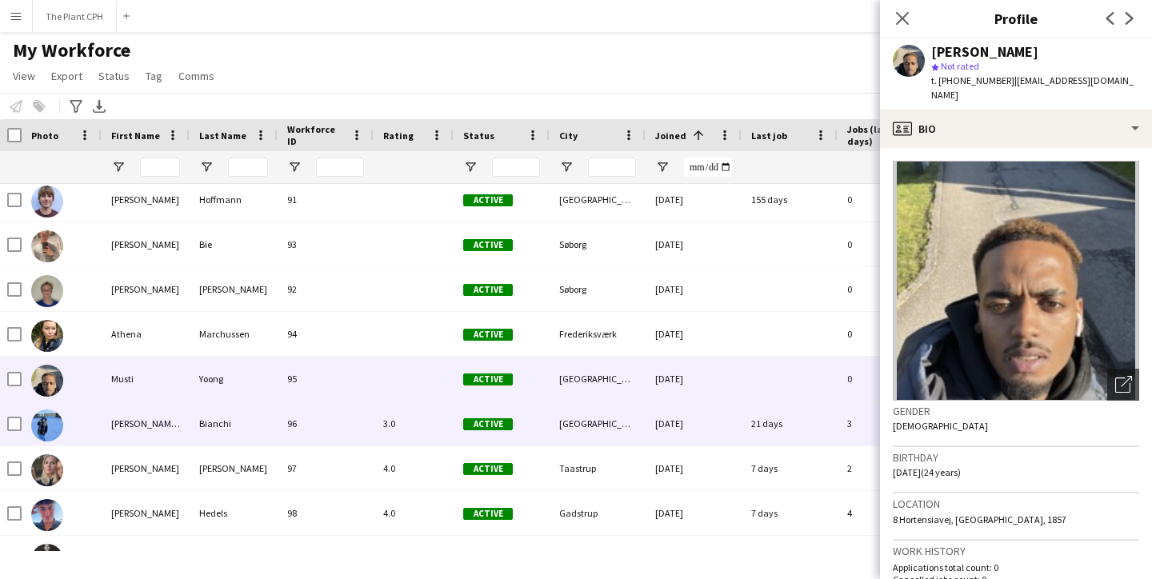
click at [150, 442] on div "[PERSON_NAME][DATE]" at bounding box center [146, 424] width 88 height 44
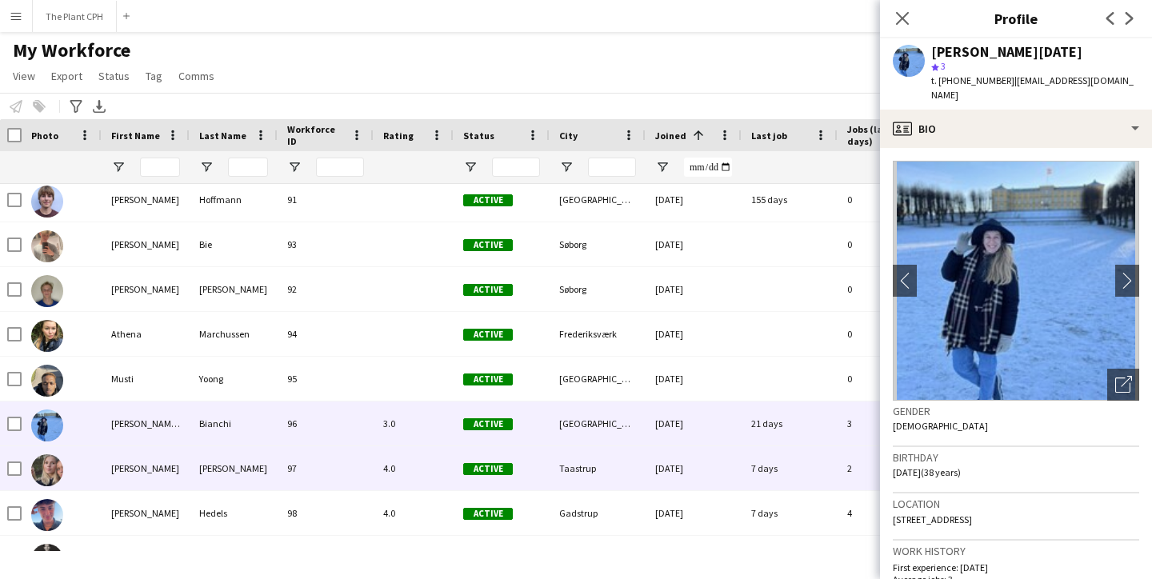
click at [150, 464] on div "[PERSON_NAME]" at bounding box center [146, 468] width 88 height 44
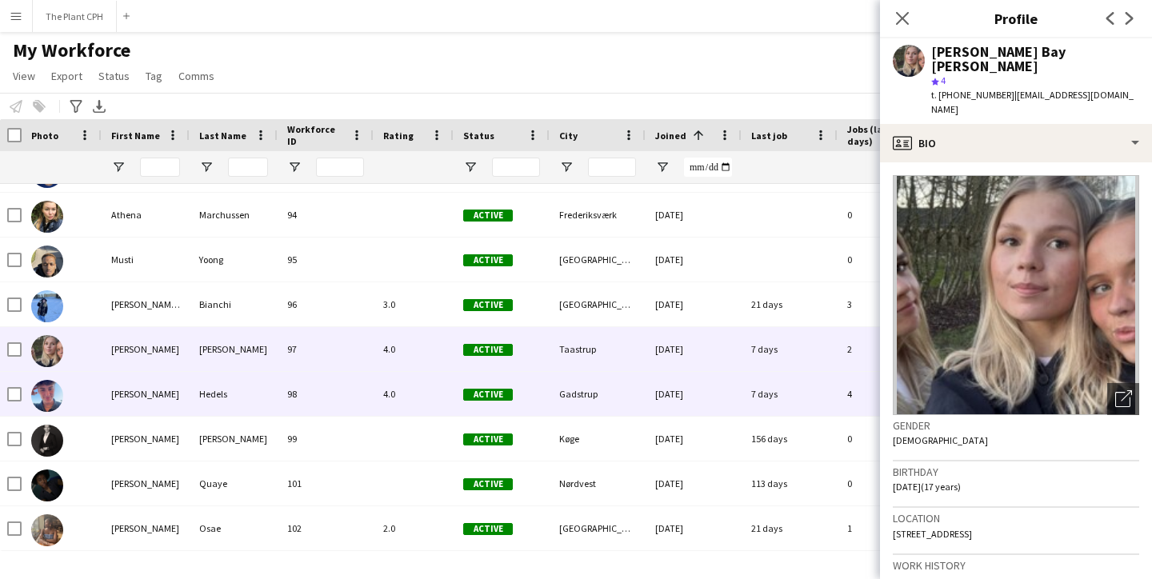
click at [138, 391] on div "[PERSON_NAME]" at bounding box center [146, 394] width 88 height 44
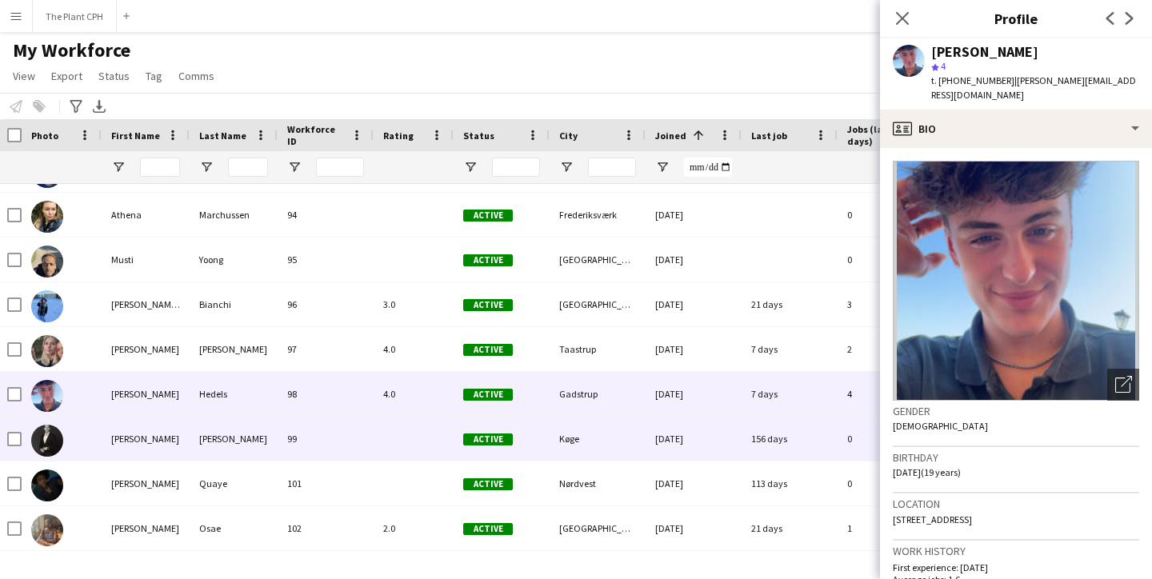
click at [142, 425] on div "[PERSON_NAME]" at bounding box center [146, 439] width 88 height 44
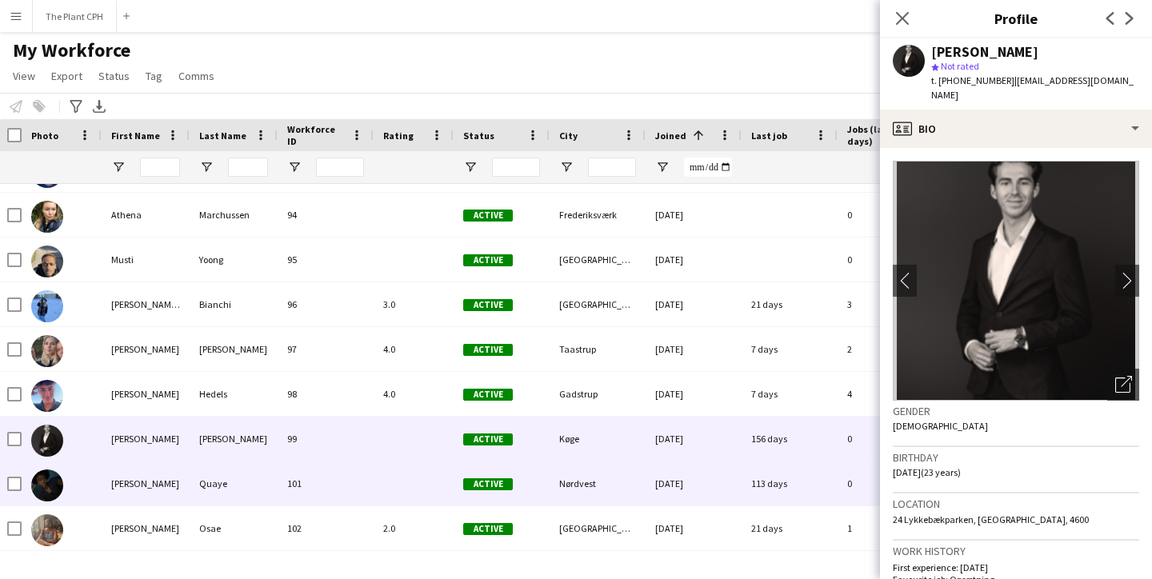
click at [144, 479] on div "[PERSON_NAME]" at bounding box center [146, 484] width 88 height 44
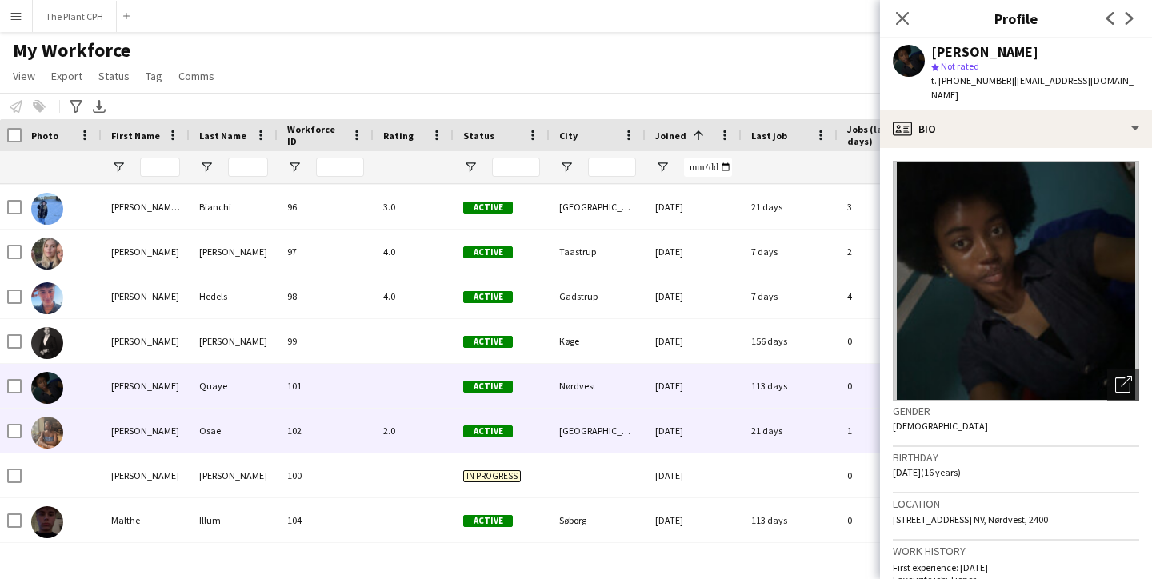
click at [138, 419] on div "[PERSON_NAME]" at bounding box center [146, 431] width 88 height 44
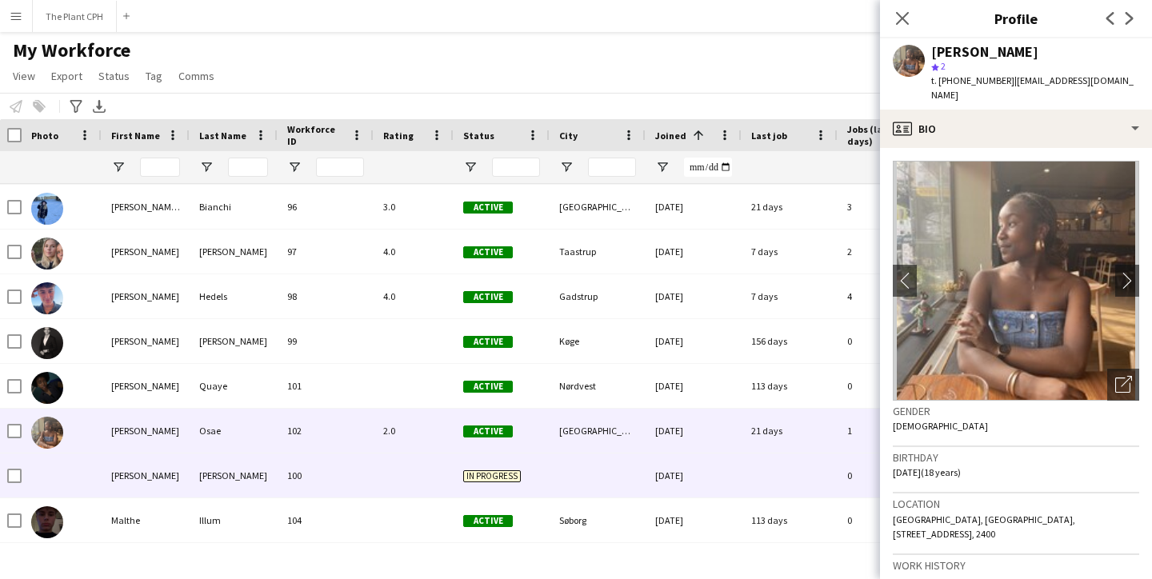
click at [142, 463] on div "[PERSON_NAME]" at bounding box center [146, 476] width 88 height 44
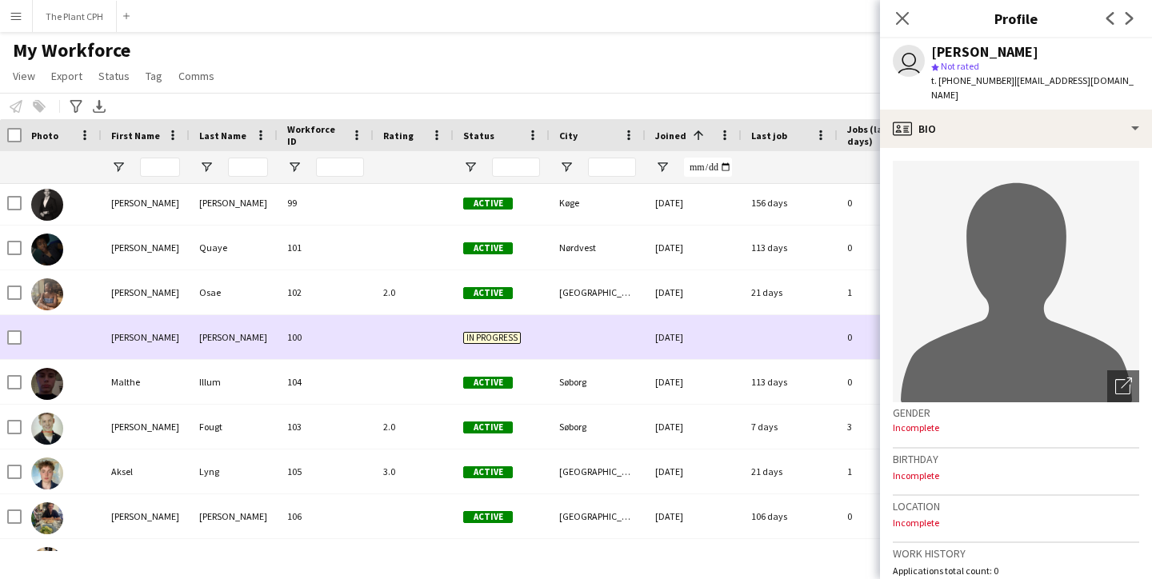
scroll to position [4351, 0]
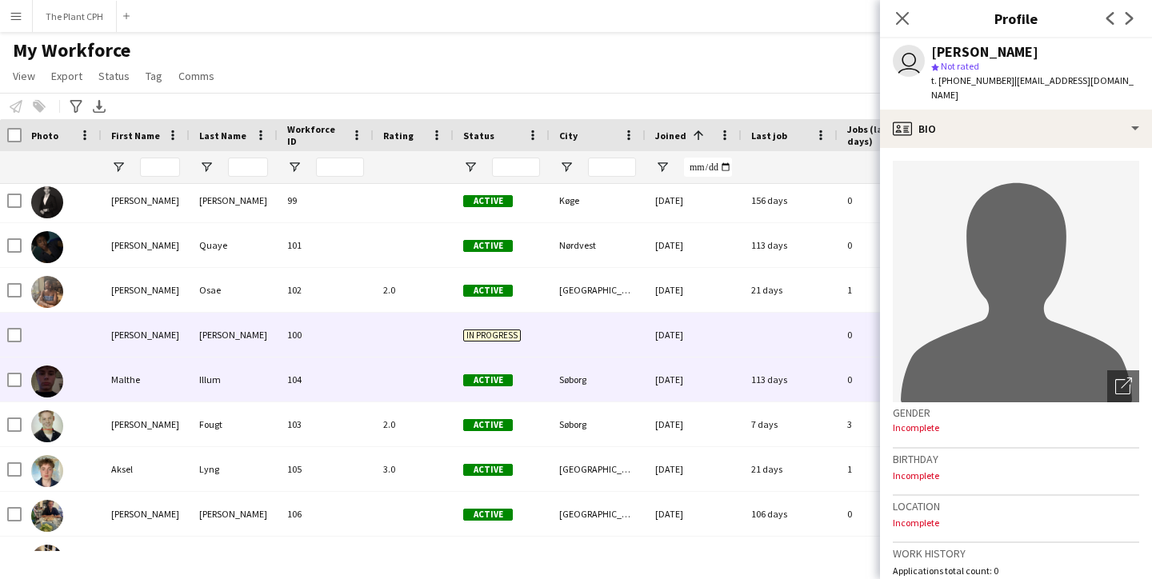
click at [147, 388] on div "Malthe" at bounding box center [146, 380] width 88 height 44
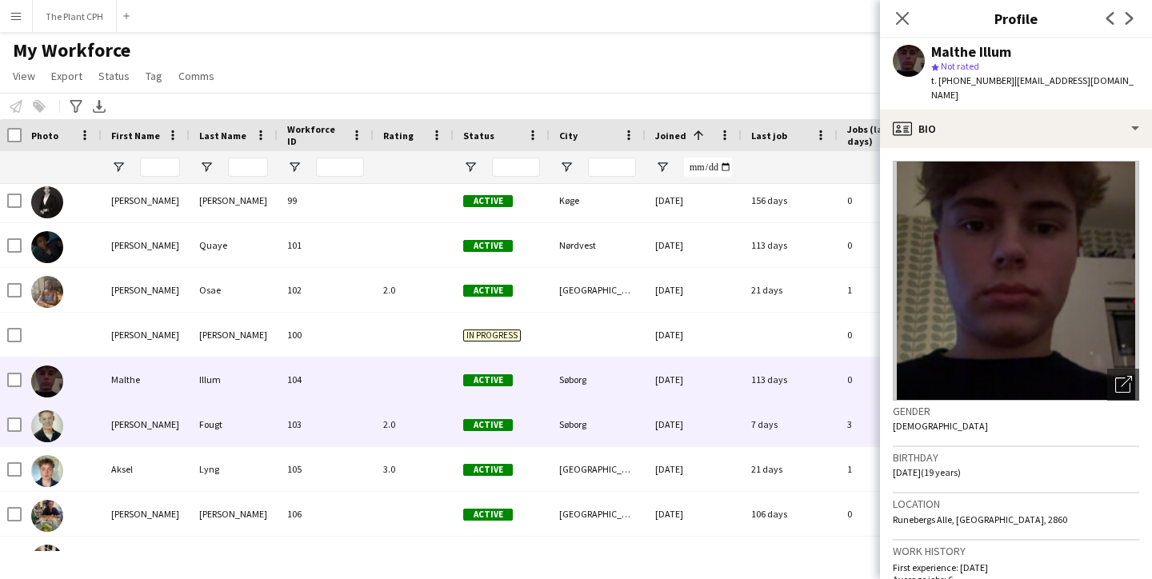
click at [142, 425] on div "[PERSON_NAME]" at bounding box center [146, 424] width 88 height 44
